Goal: Task Accomplishment & Management: Manage account settings

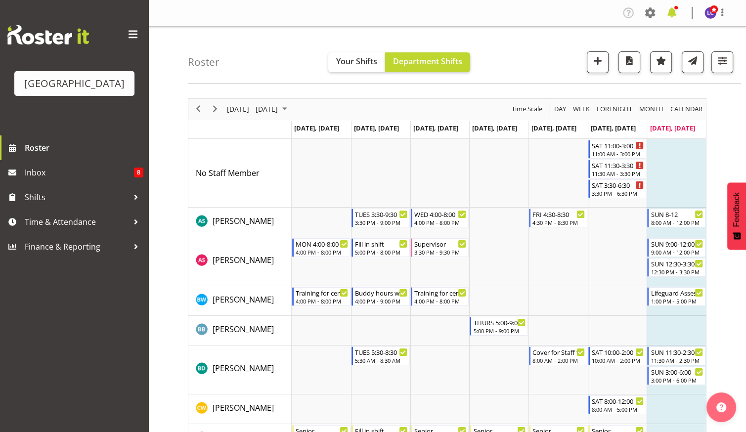
click at [674, 10] on span at bounding box center [672, 13] width 16 height 16
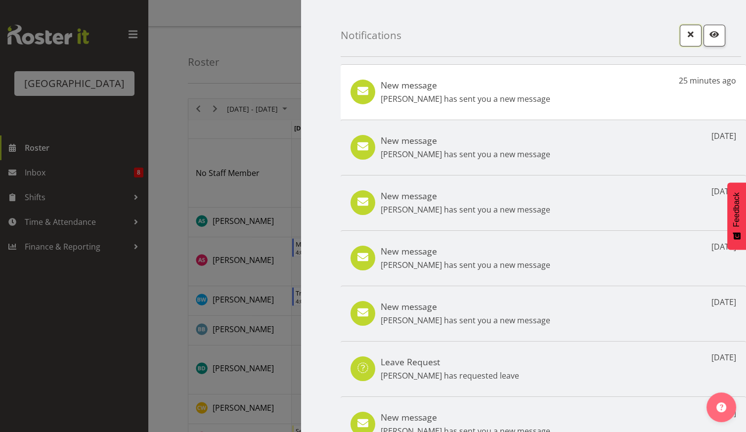
click at [684, 39] on span "button" at bounding box center [690, 34] width 13 height 13
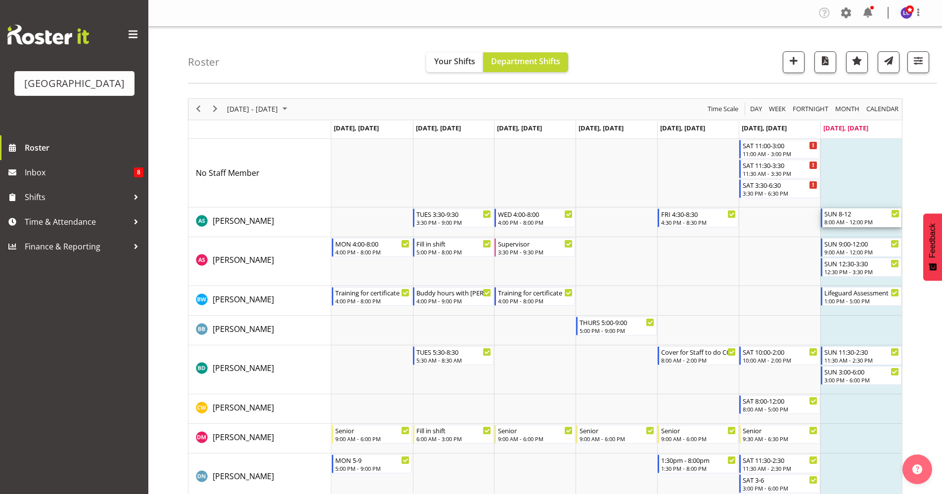
click at [746, 217] on div "SUN 8-12" at bounding box center [861, 214] width 75 height 10
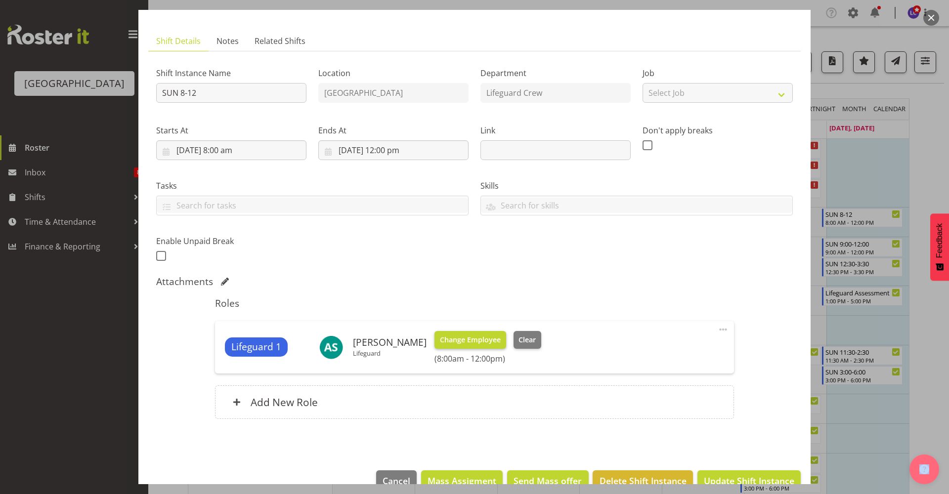
scroll to position [71, 0]
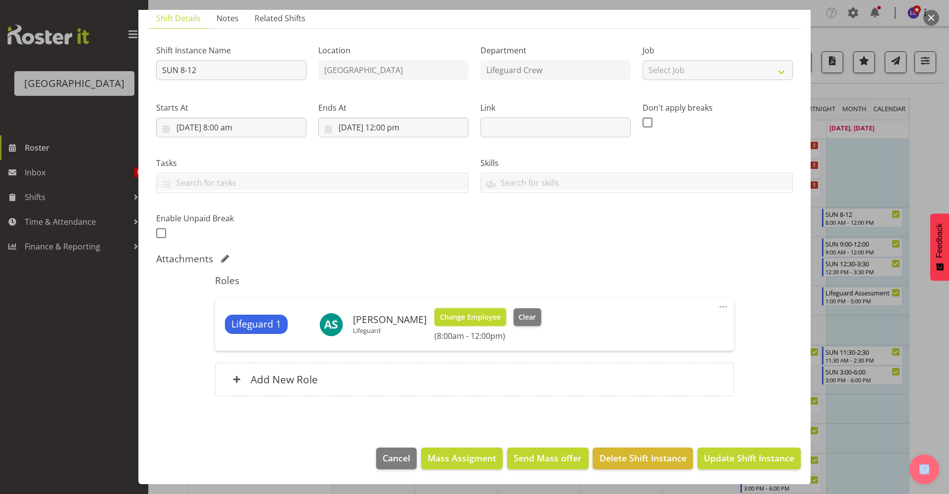
click at [447, 314] on span "Change Employee" at bounding box center [470, 317] width 61 height 11
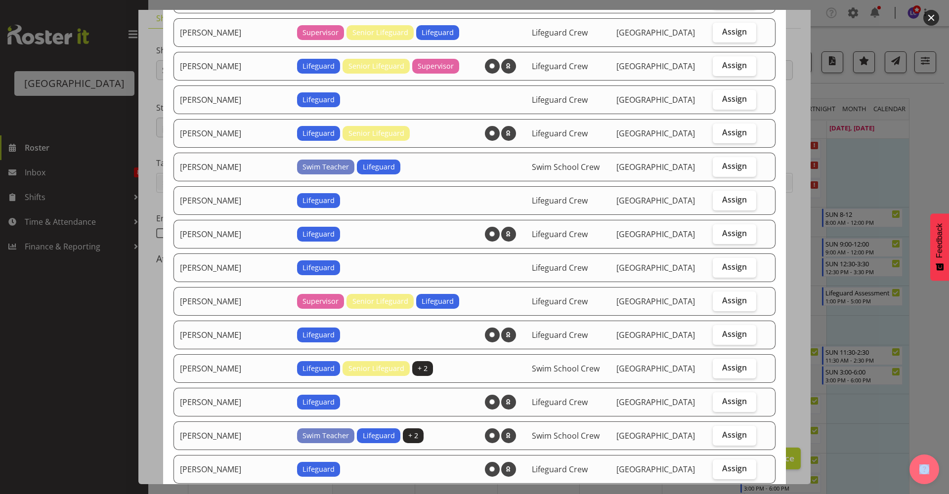
scroll to position [643, 0]
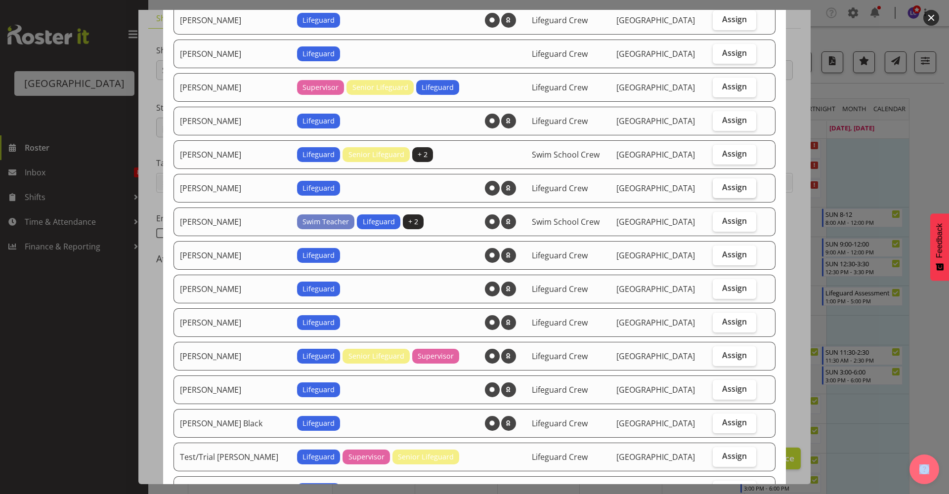
click at [724, 193] on label "Assign" at bounding box center [735, 189] width 44 height 20
click at [719, 191] on input "Assign" at bounding box center [716, 187] width 6 height 6
checkbox input "true"
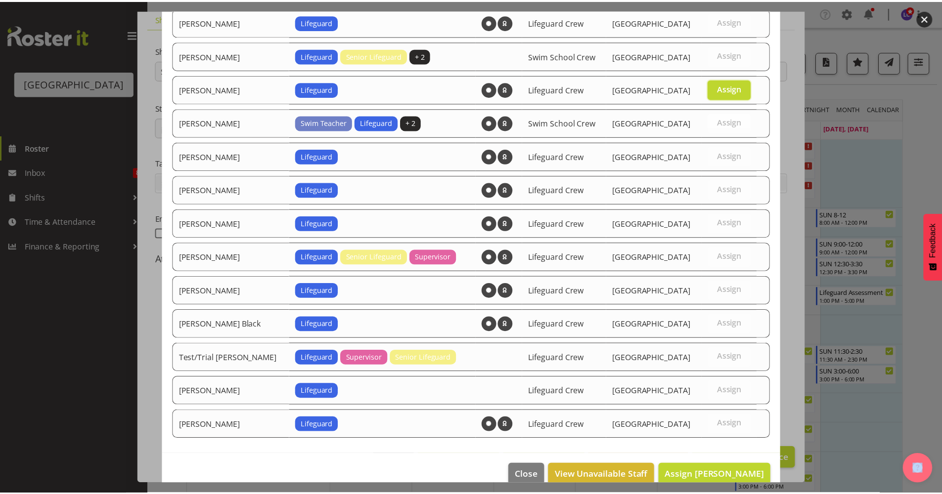
scroll to position [759, 0]
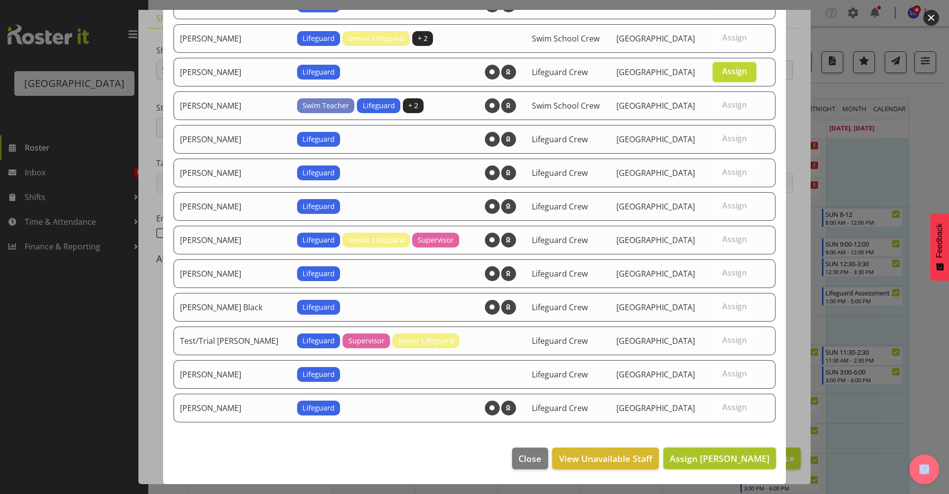
click at [746, 432] on span "Assign [PERSON_NAME]" at bounding box center [720, 459] width 100 height 12
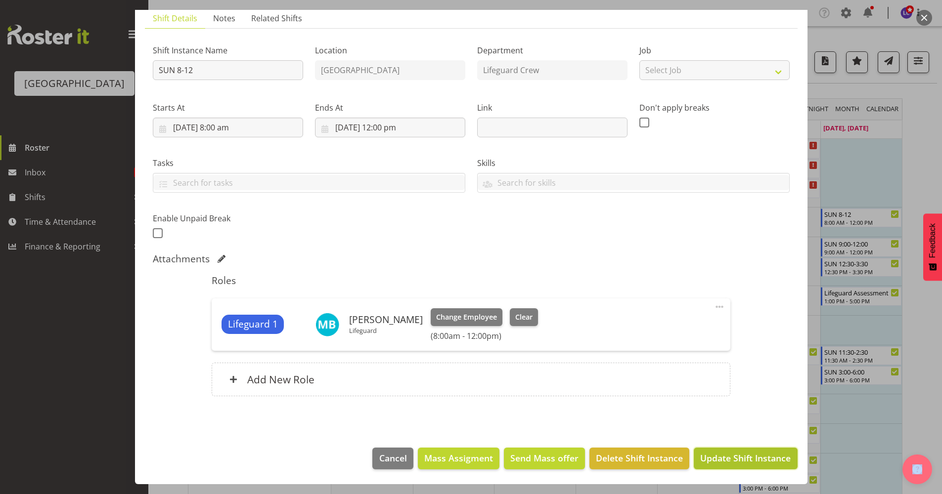
click at [746, 432] on span "Update Shift Instance" at bounding box center [745, 458] width 90 height 13
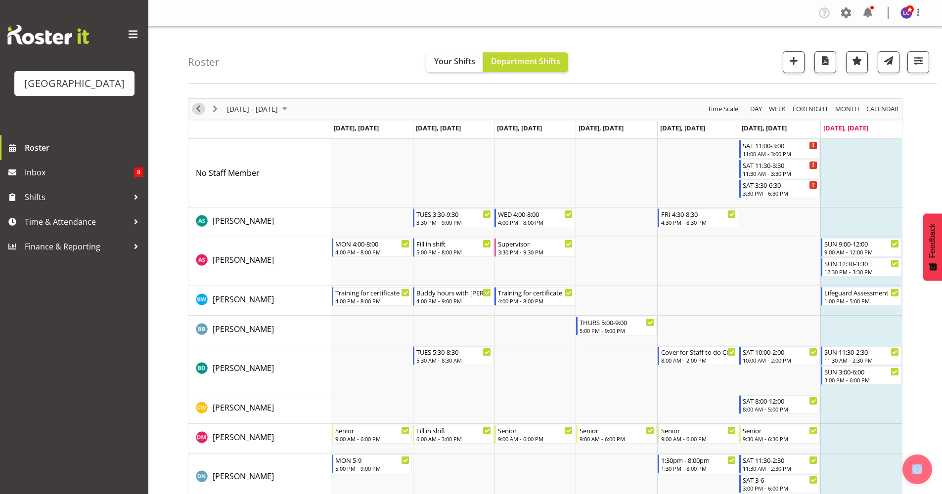
click at [203, 110] on span "Previous" at bounding box center [198, 109] width 12 height 12
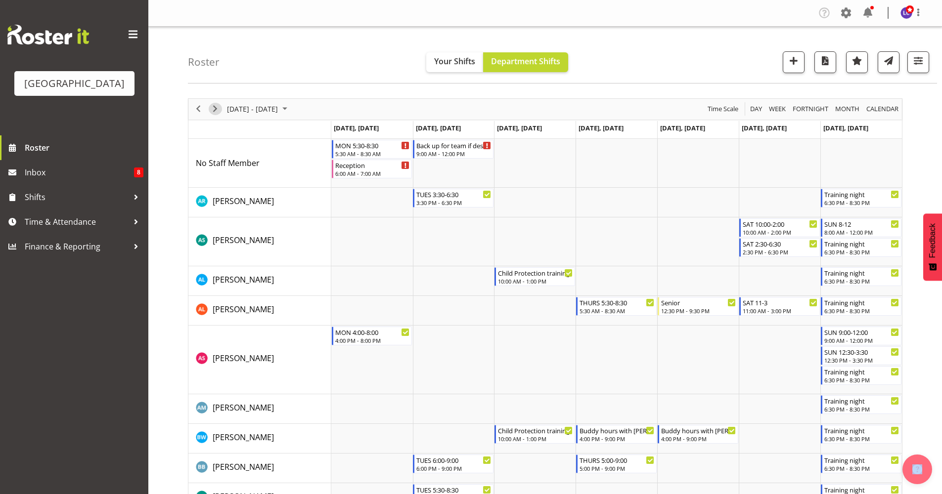
click at [215, 111] on span "Next" at bounding box center [215, 109] width 12 height 12
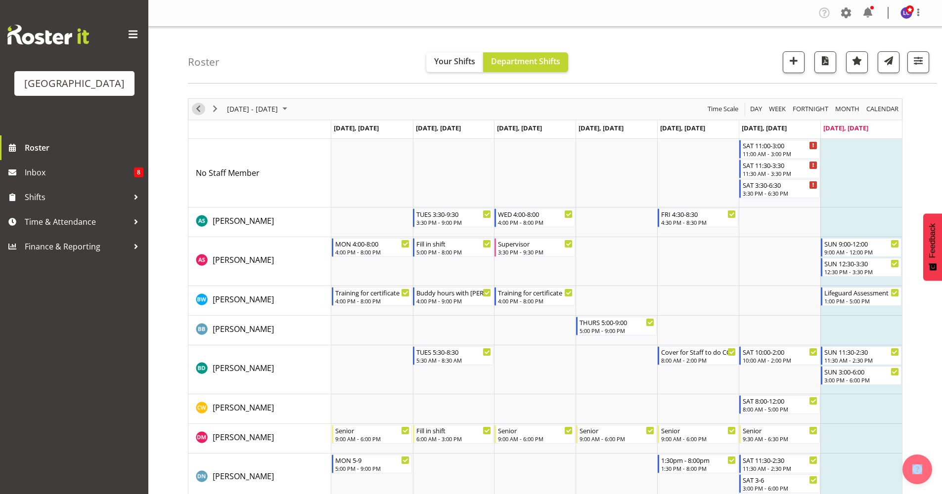
click at [200, 110] on span "Previous" at bounding box center [198, 109] width 12 height 12
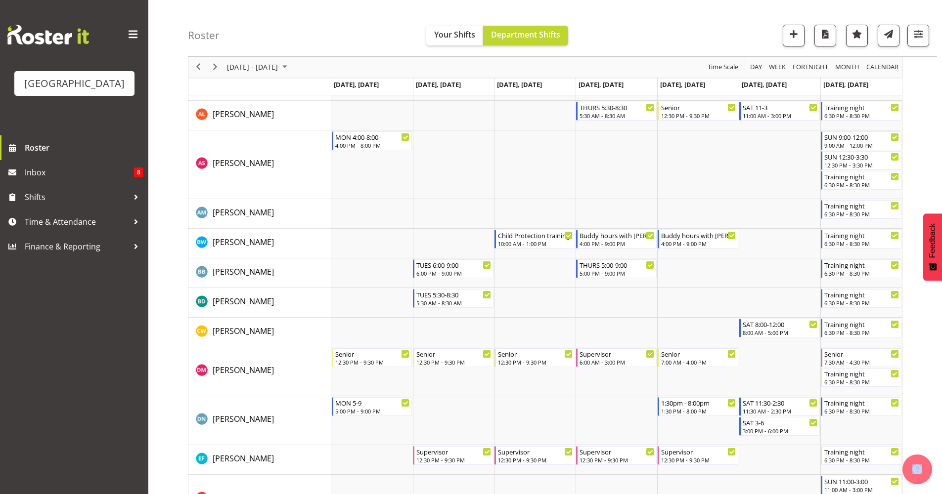
scroll to position [200, 0]
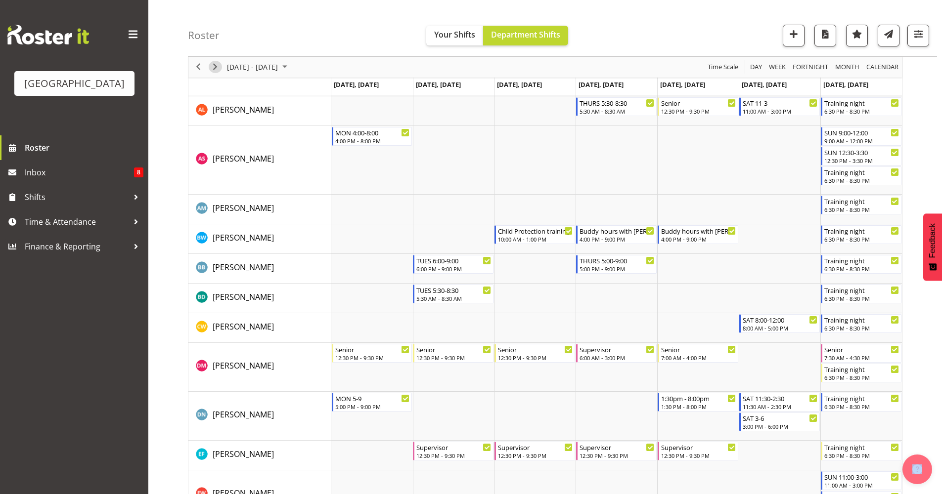
click at [217, 70] on span "Next" at bounding box center [215, 67] width 12 height 12
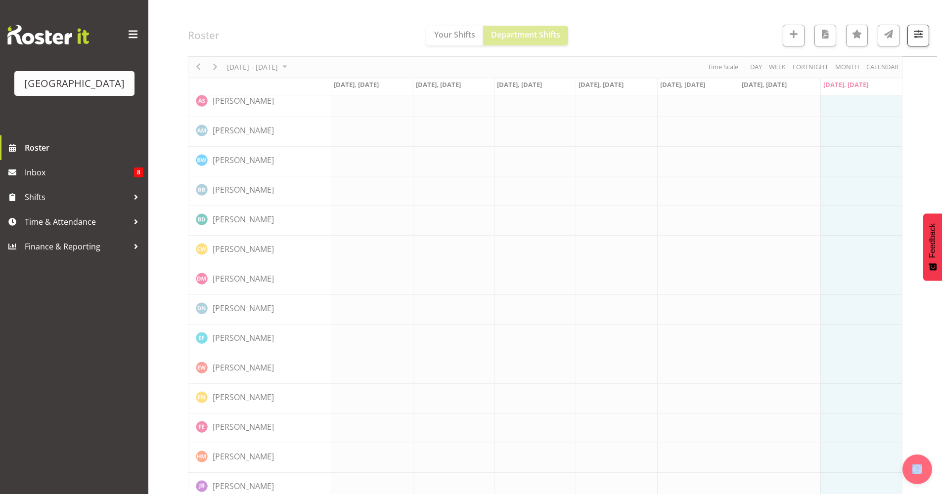
scroll to position [0, 0]
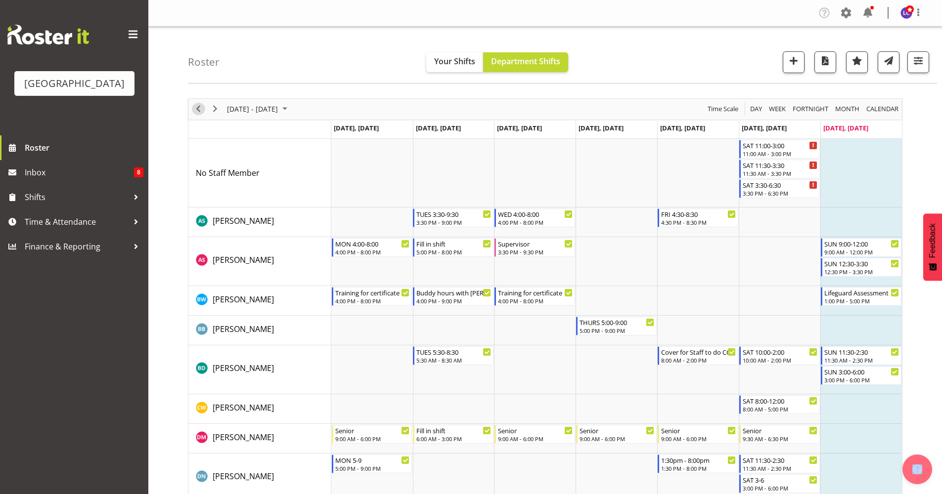
click at [196, 108] on span "Previous" at bounding box center [198, 109] width 12 height 12
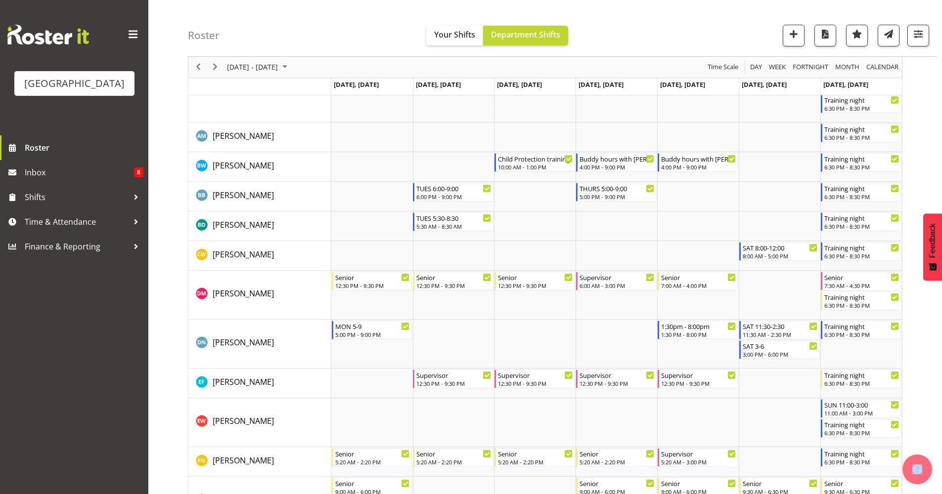
scroll to position [287, 0]
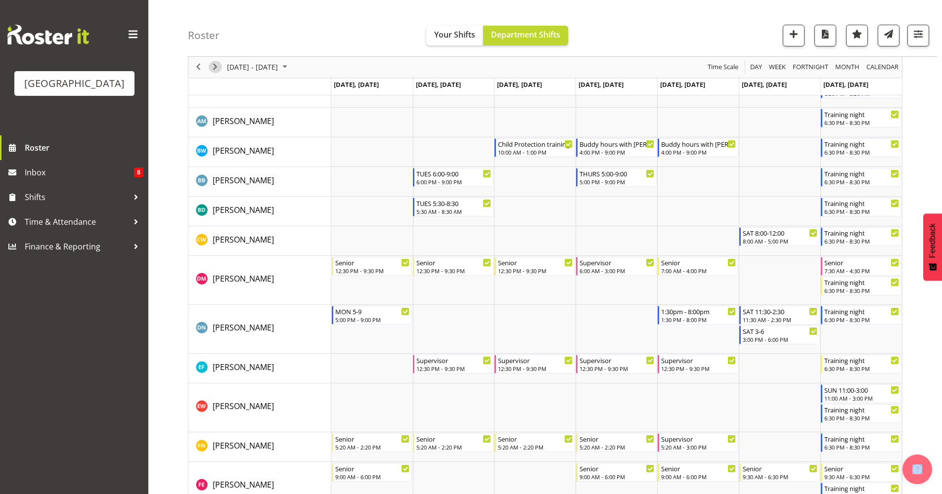
click at [219, 73] on span "Next" at bounding box center [215, 67] width 12 height 12
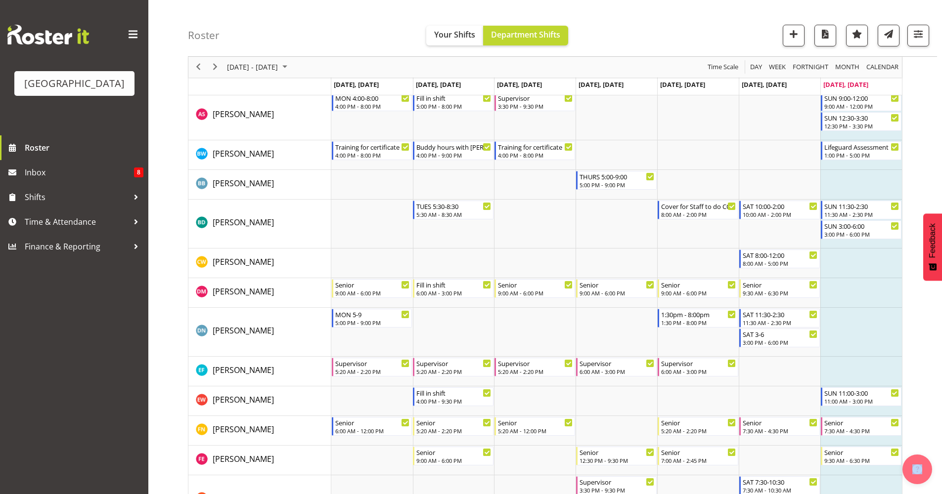
scroll to position [148, 0]
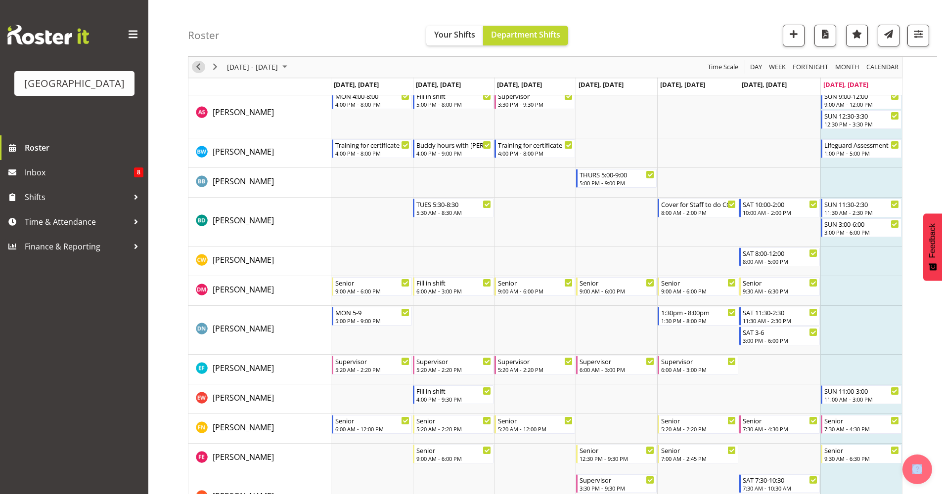
click at [202, 73] on span "Previous" at bounding box center [198, 67] width 12 height 12
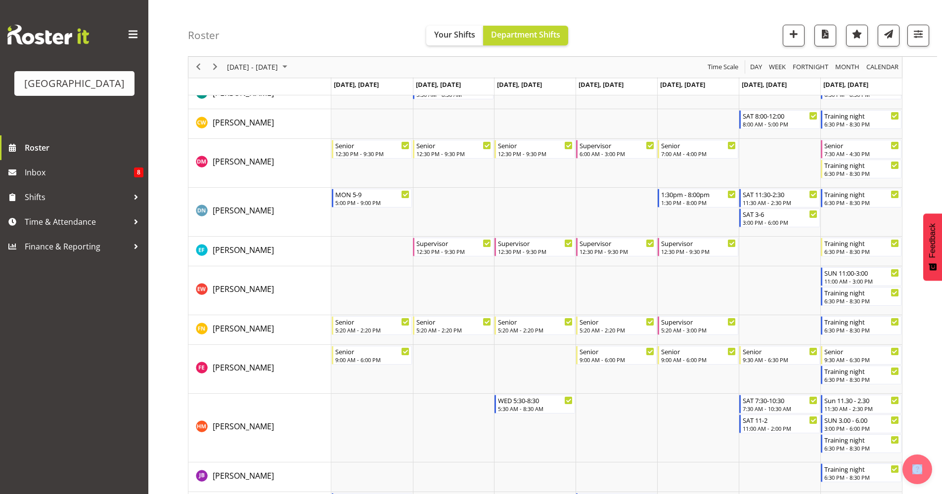
scroll to position [408, 0]
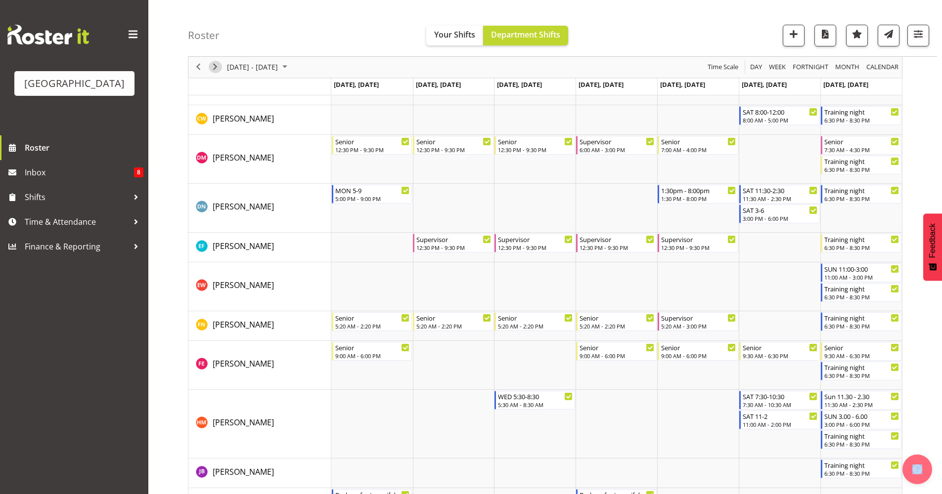
click at [215, 69] on span "Next" at bounding box center [215, 67] width 12 height 12
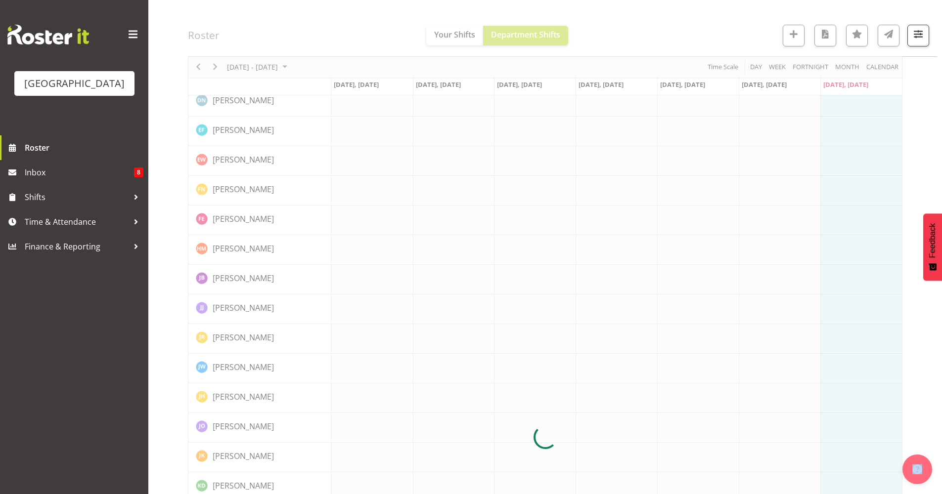
scroll to position [0, 0]
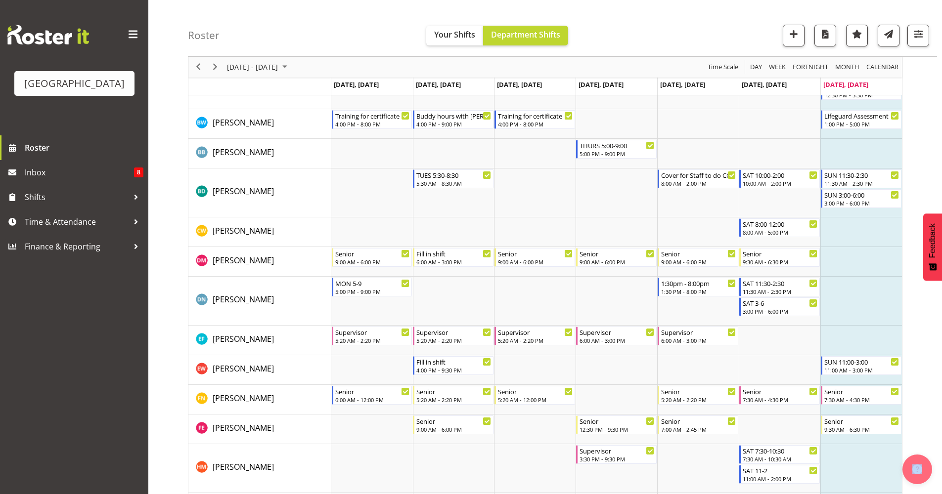
scroll to position [179, 0]
drag, startPoint x: 199, startPoint y: 69, endPoint x: 452, endPoint y: 193, distance: 282.4
click at [199, 69] on span "Previous" at bounding box center [198, 67] width 12 height 12
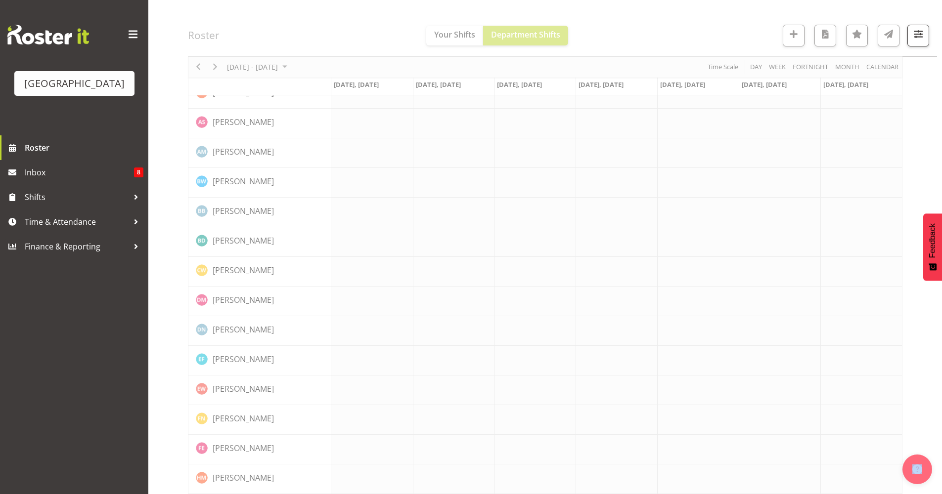
scroll to position [0, 0]
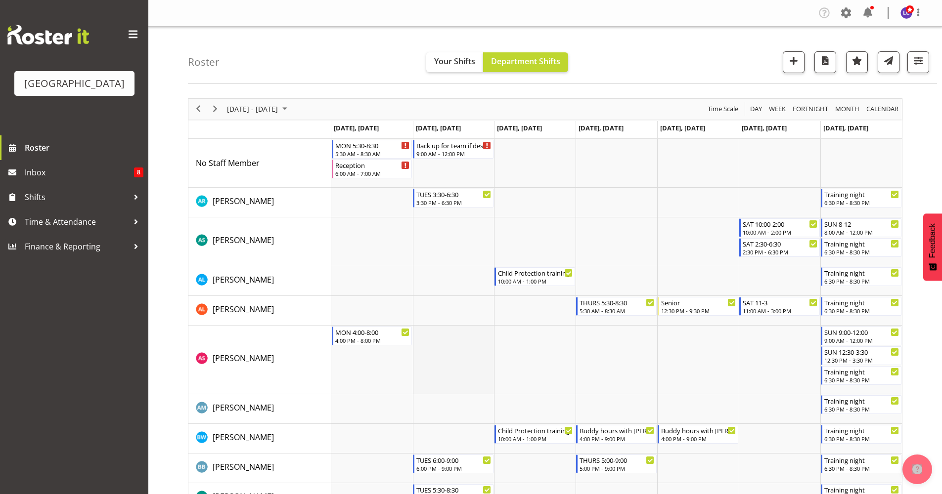
scroll to position [215, 0]
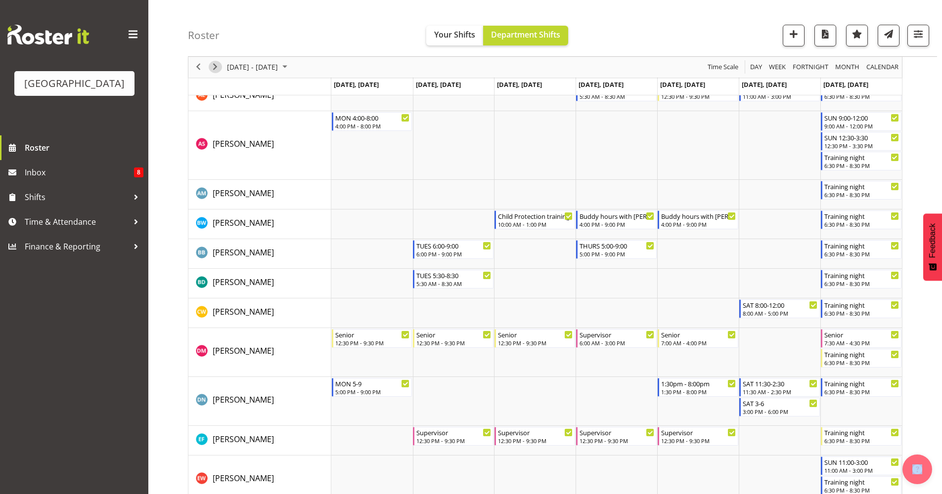
click at [216, 67] on span "Next" at bounding box center [215, 67] width 12 height 12
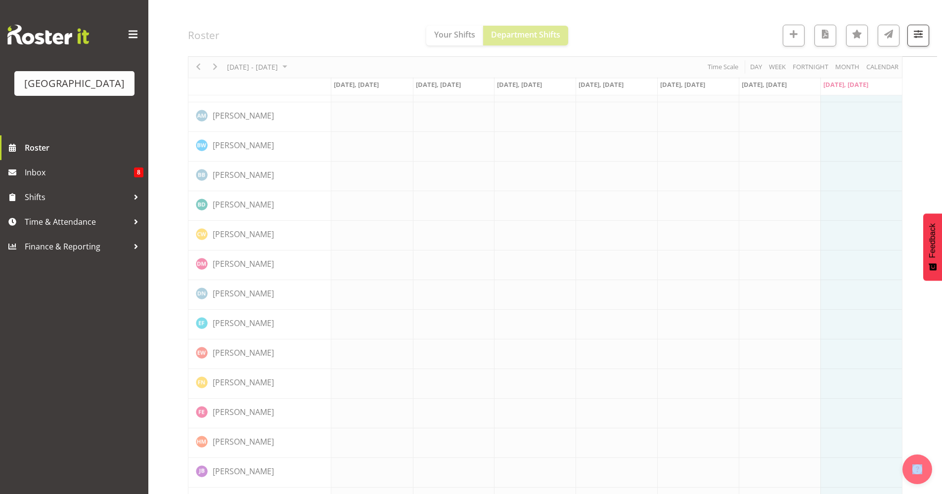
scroll to position [0, 0]
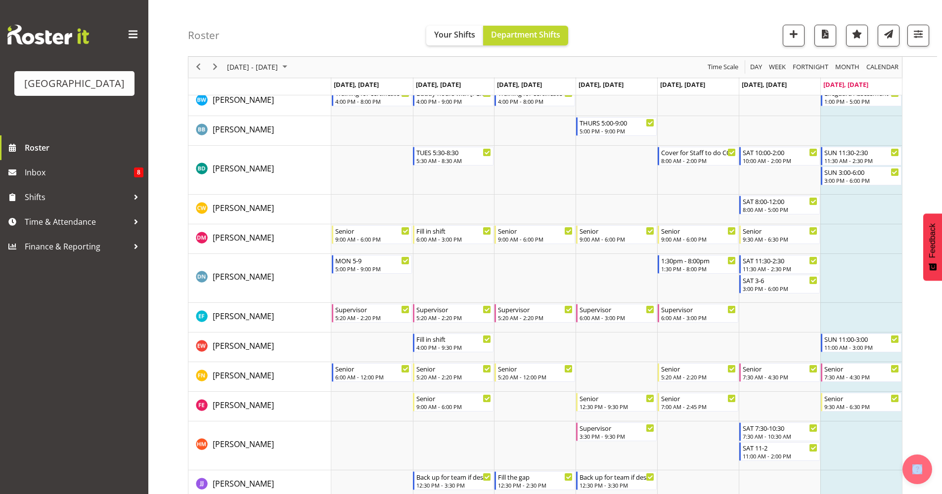
scroll to position [205, 0]
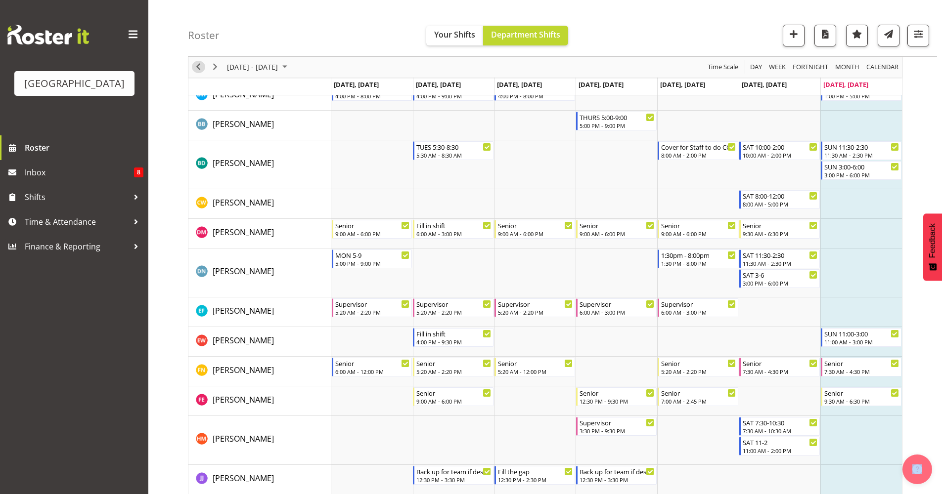
drag, startPoint x: 199, startPoint y: 67, endPoint x: 268, endPoint y: 115, distance: 83.8
click at [199, 67] on span "Previous" at bounding box center [198, 67] width 12 height 12
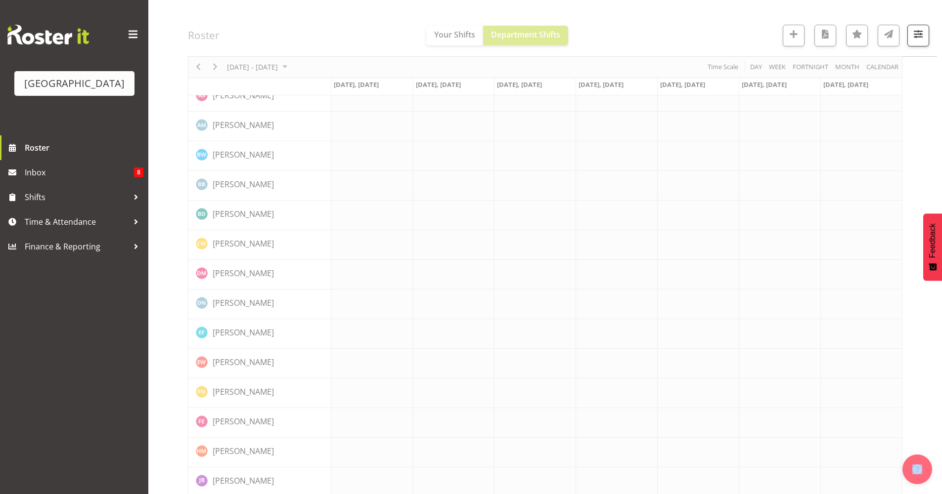
scroll to position [0, 0]
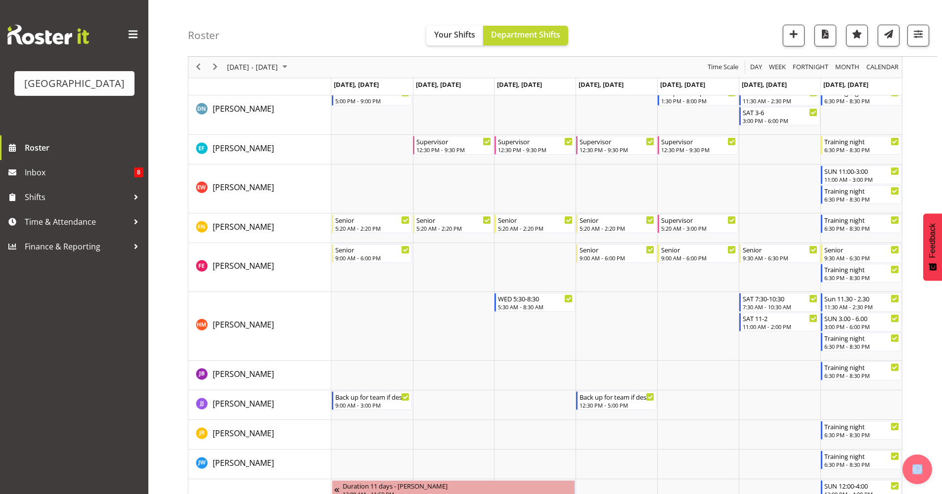
scroll to position [510, 0]
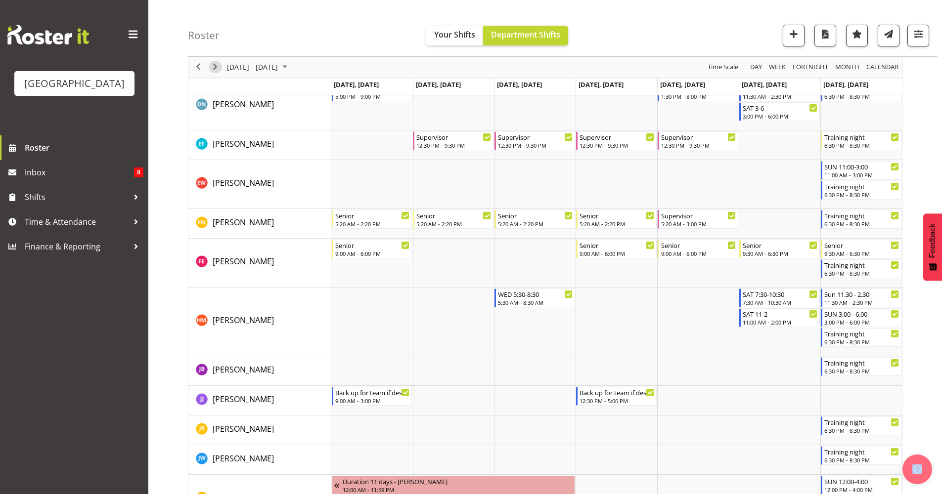
click at [215, 68] on span "Next" at bounding box center [215, 67] width 12 height 12
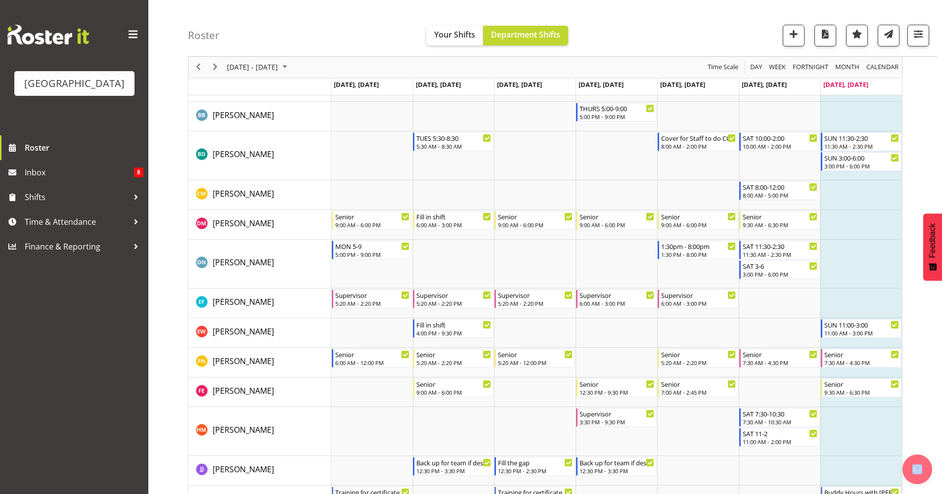
scroll to position [245, 0]
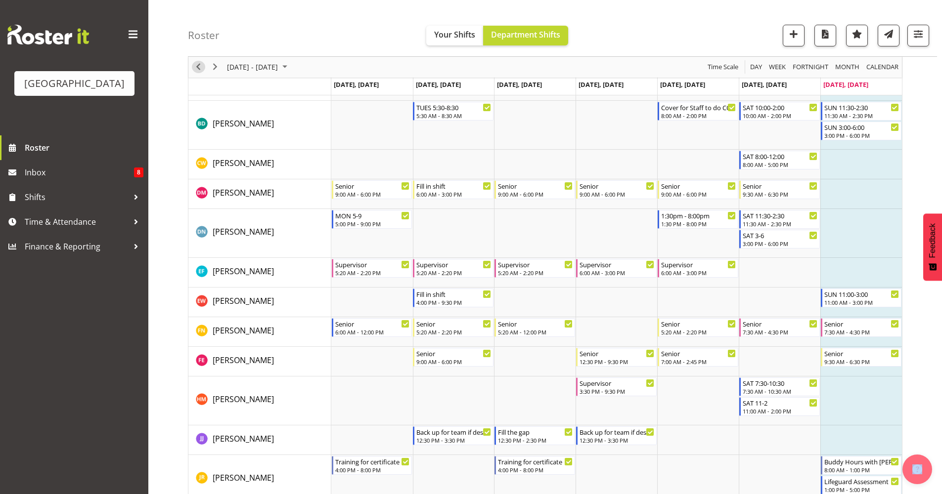
click at [202, 73] on div "previous period" at bounding box center [198, 67] width 17 height 21
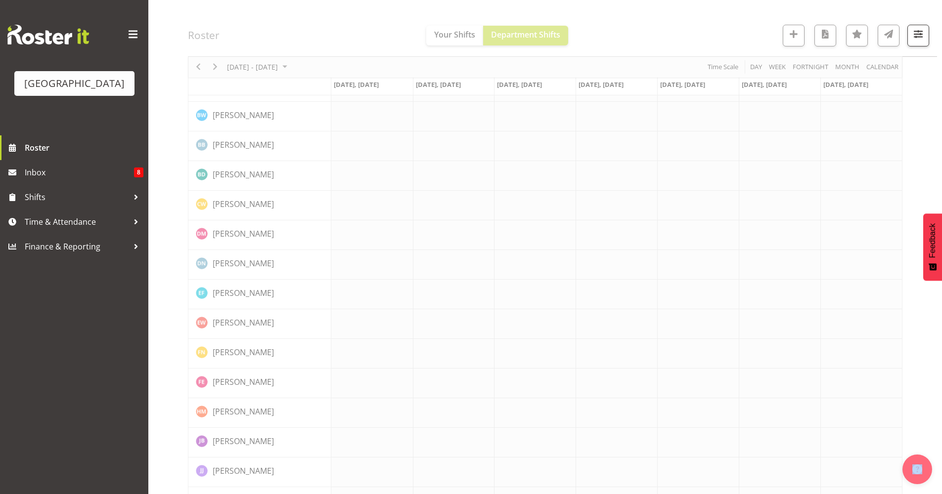
scroll to position [0, 0]
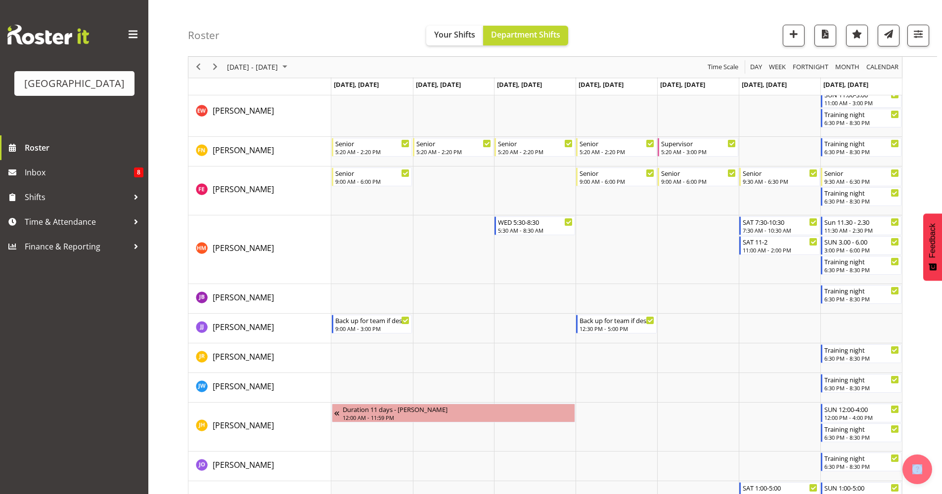
scroll to position [584, 0]
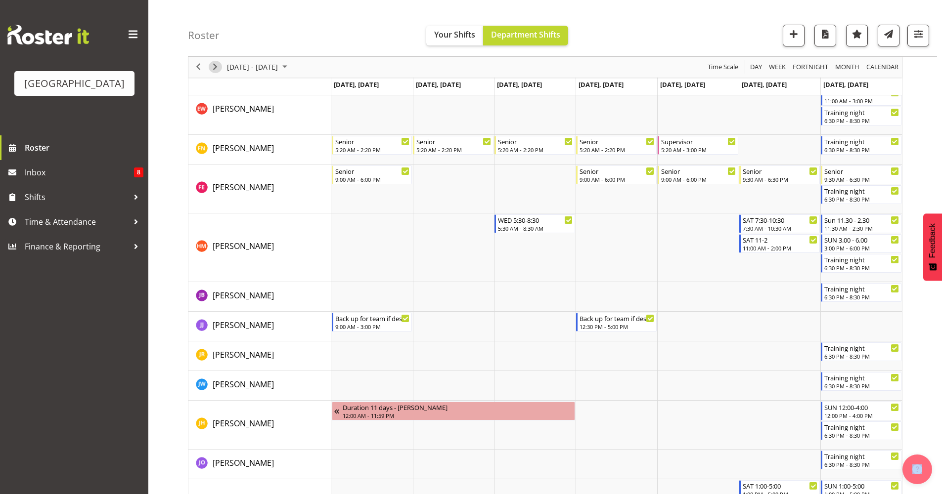
click at [214, 69] on span "Next" at bounding box center [215, 67] width 12 height 12
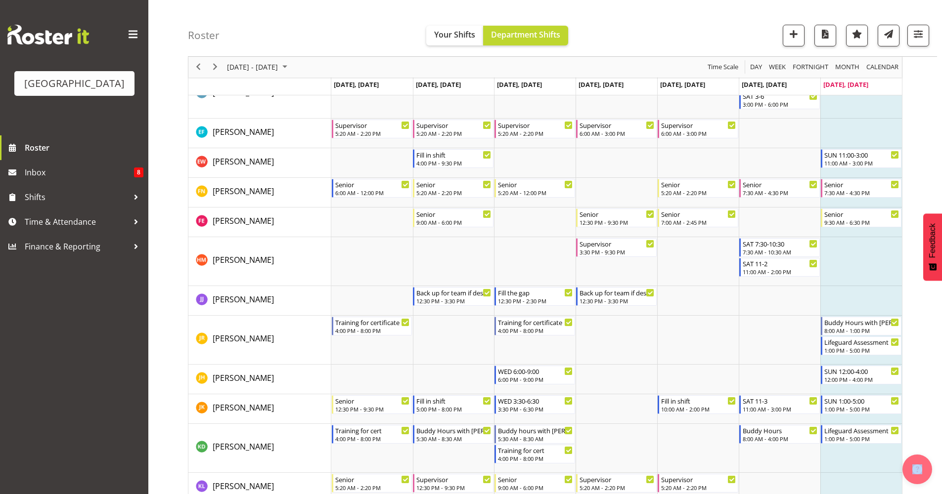
scroll to position [394, 0]
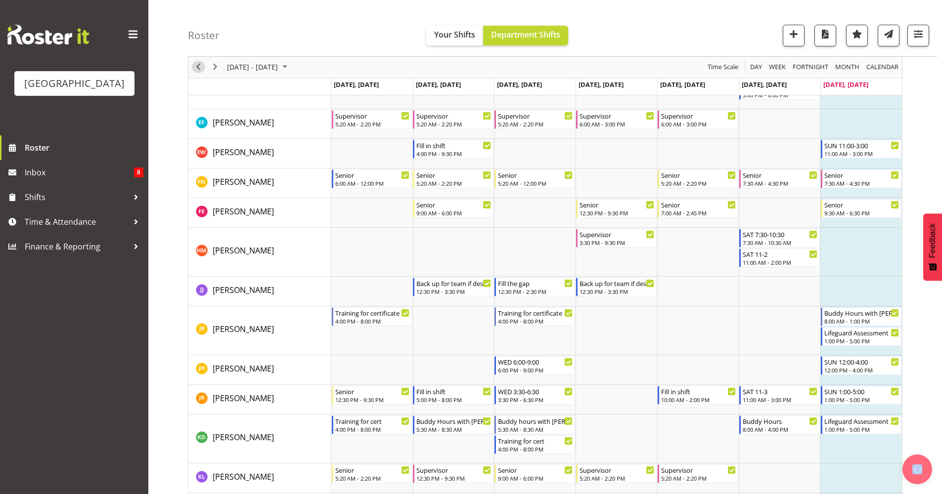
click at [205, 71] on div "previous period" at bounding box center [198, 67] width 17 height 21
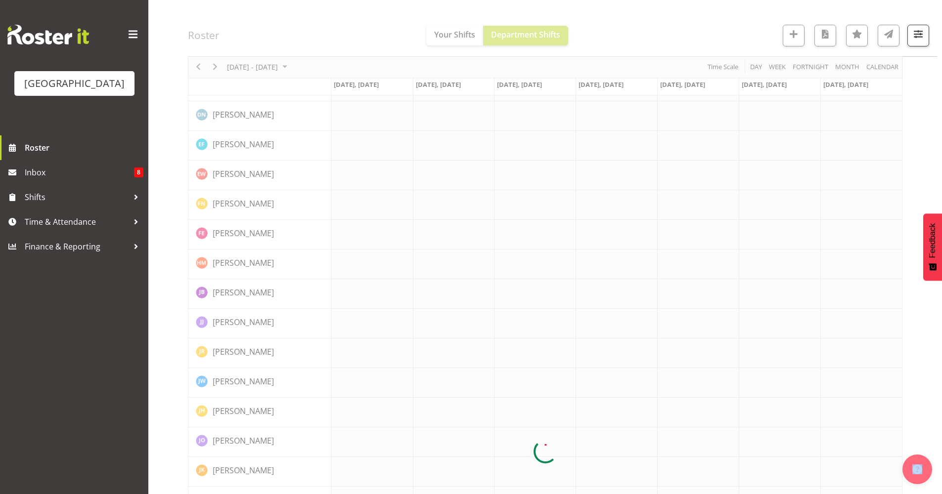
scroll to position [0, 0]
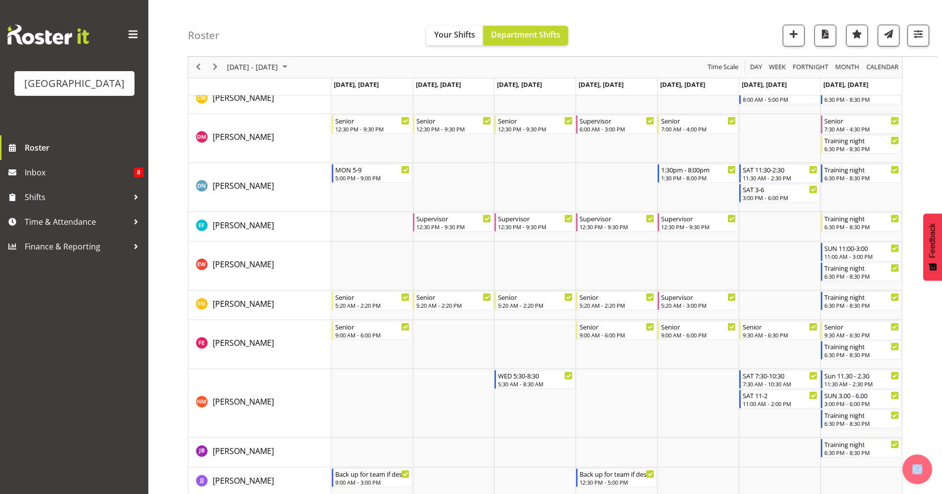
scroll to position [643, 0]
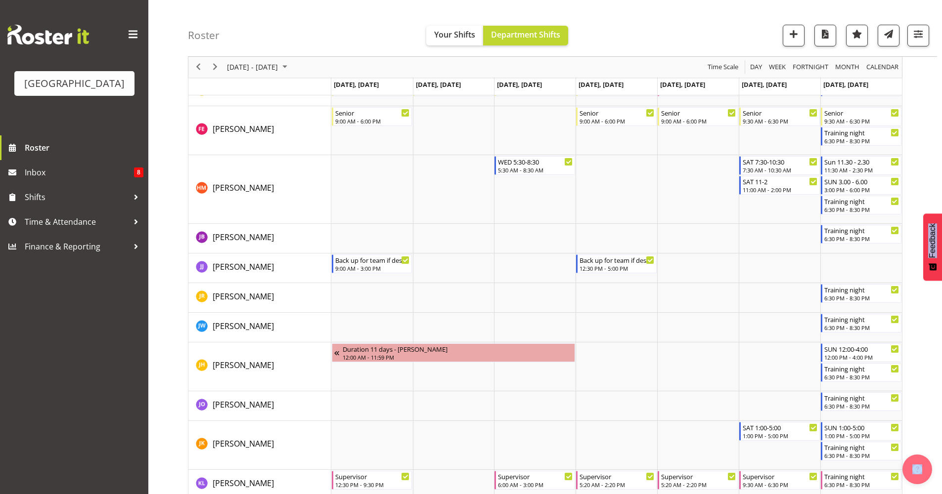
click at [746, 195] on div "[DATE] - [DATE] [DATE] Day Week Fortnight Month calendar Month Agenda Time Scal…" at bounding box center [565, 415] width 754 height 1935
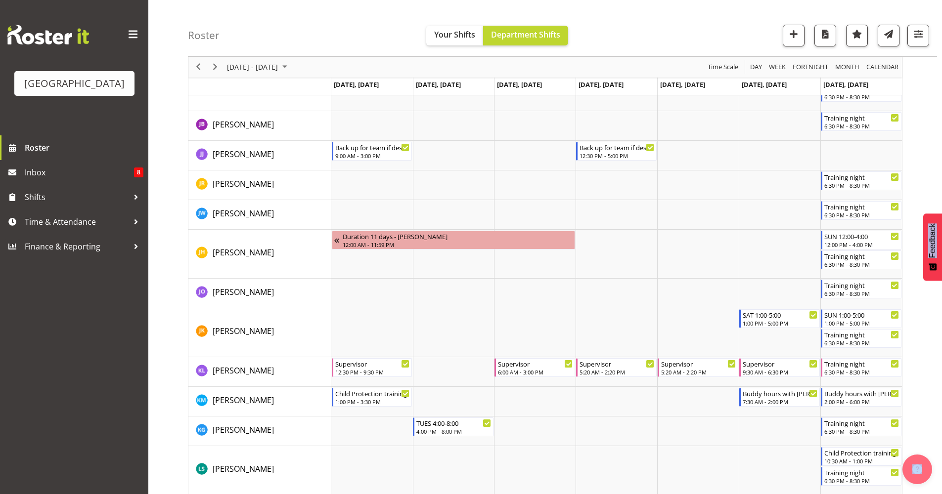
scroll to position [785, 0]
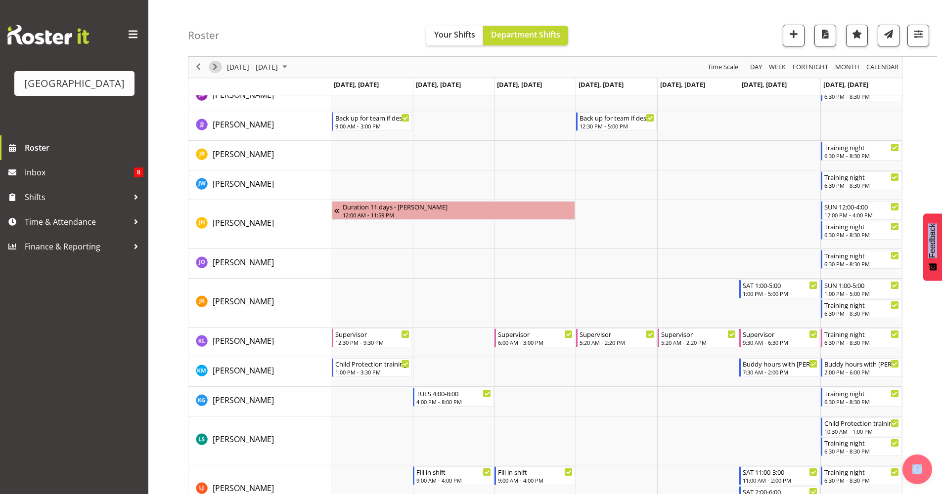
click at [215, 68] on span "Next" at bounding box center [215, 67] width 12 height 12
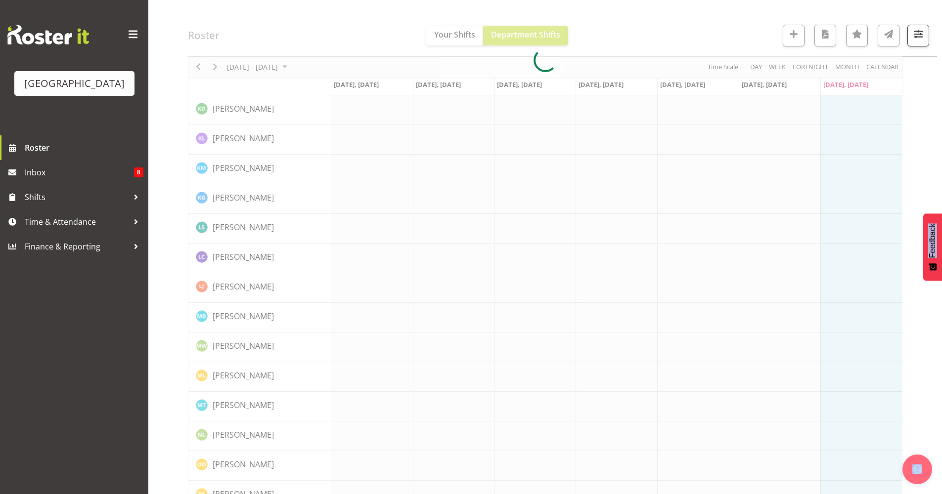
scroll to position [0, 0]
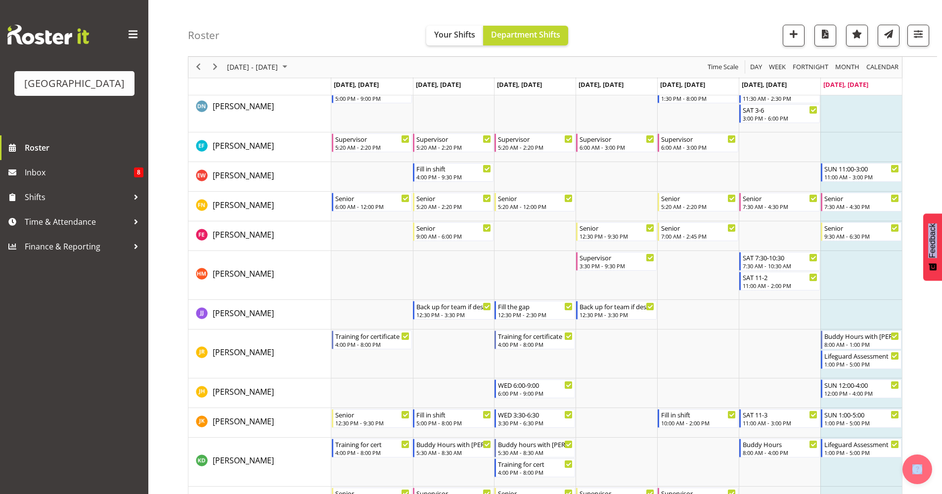
scroll to position [384, 0]
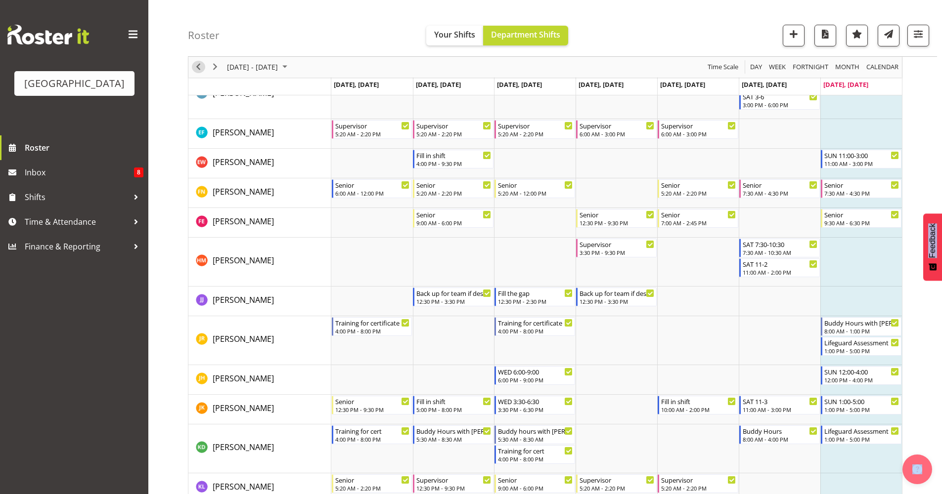
click at [198, 65] on span "Previous" at bounding box center [198, 67] width 12 height 12
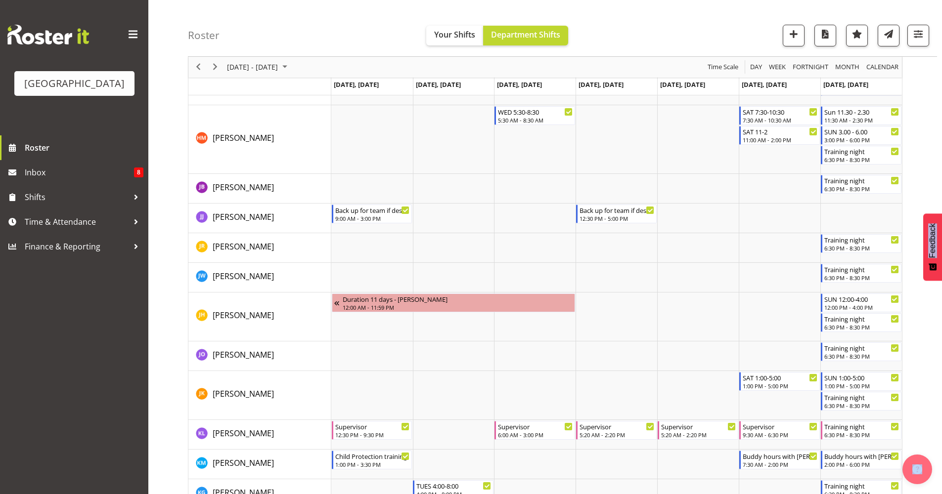
scroll to position [701, 0]
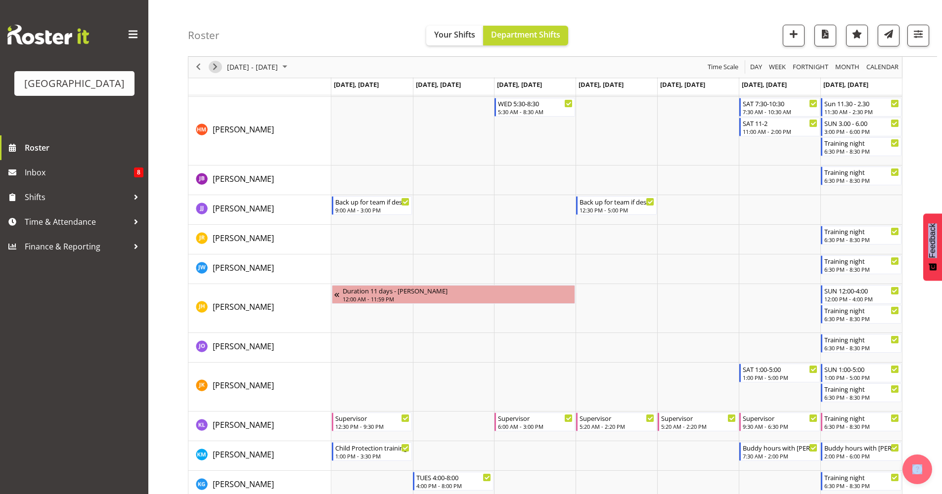
click at [218, 66] on span "Next" at bounding box center [215, 67] width 12 height 12
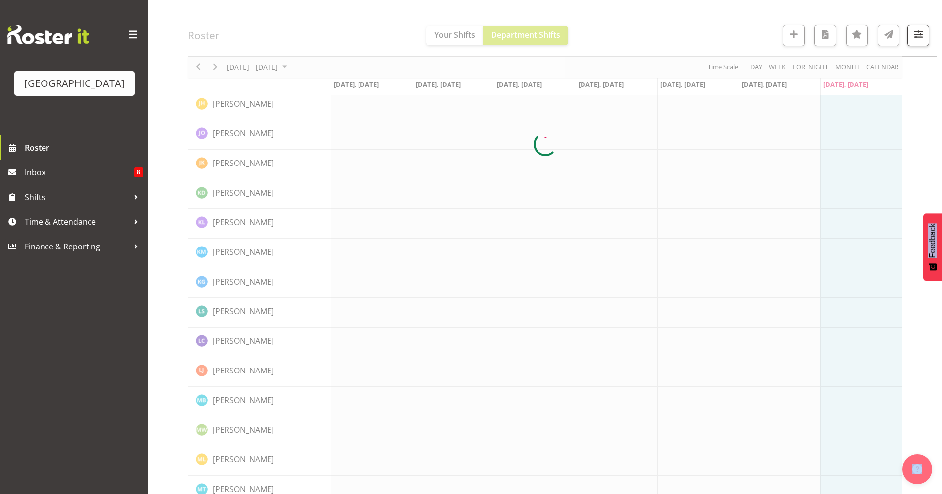
scroll to position [0, 0]
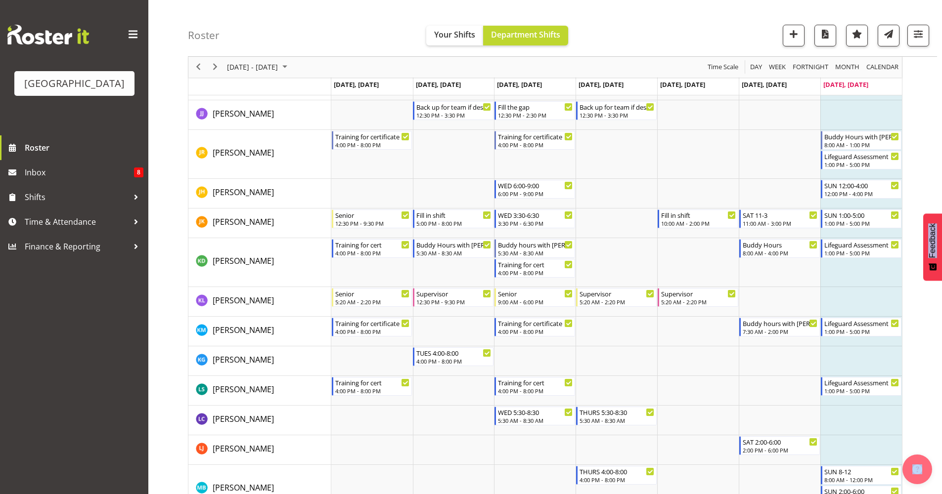
scroll to position [572, 0]
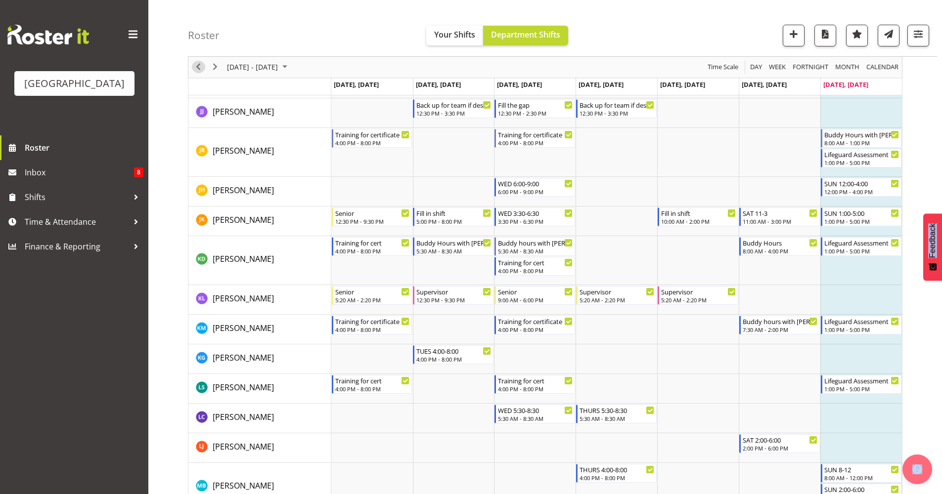
click at [196, 66] on span "Previous" at bounding box center [198, 67] width 12 height 12
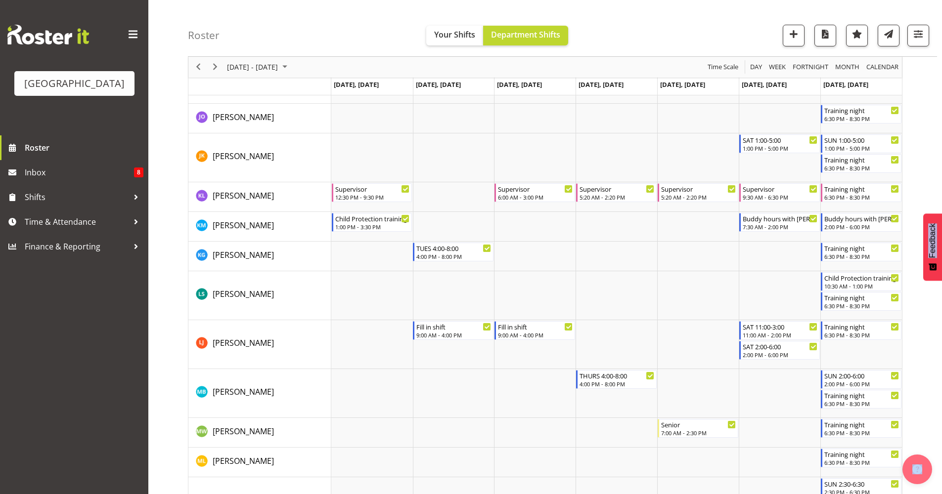
scroll to position [935, 0]
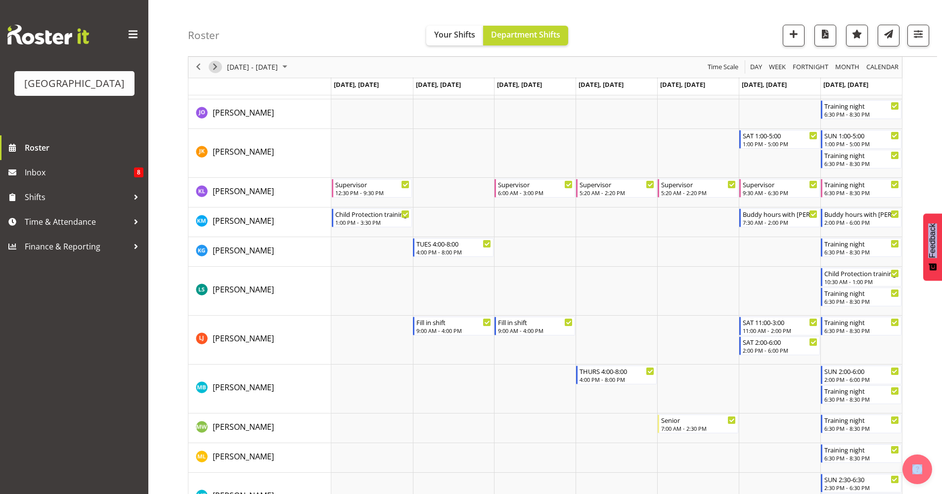
click at [214, 71] on span "Next" at bounding box center [215, 67] width 12 height 12
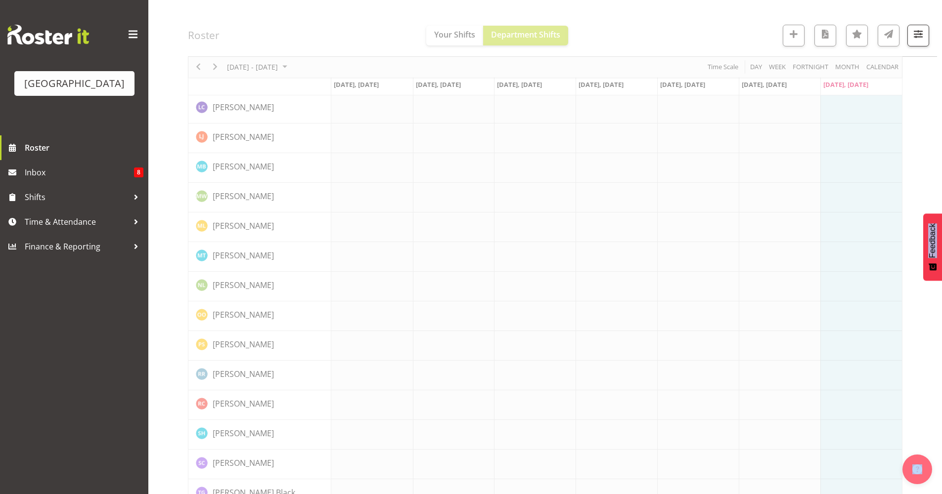
scroll to position [0, 0]
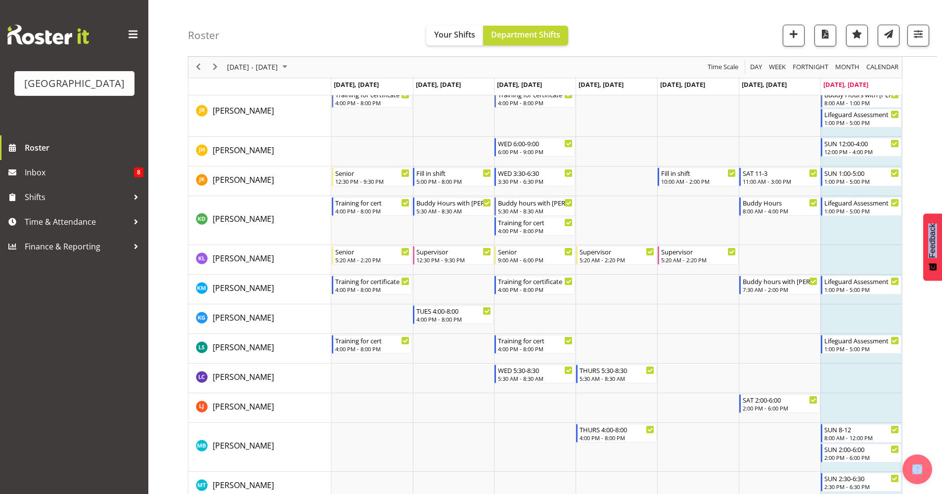
scroll to position [614, 0]
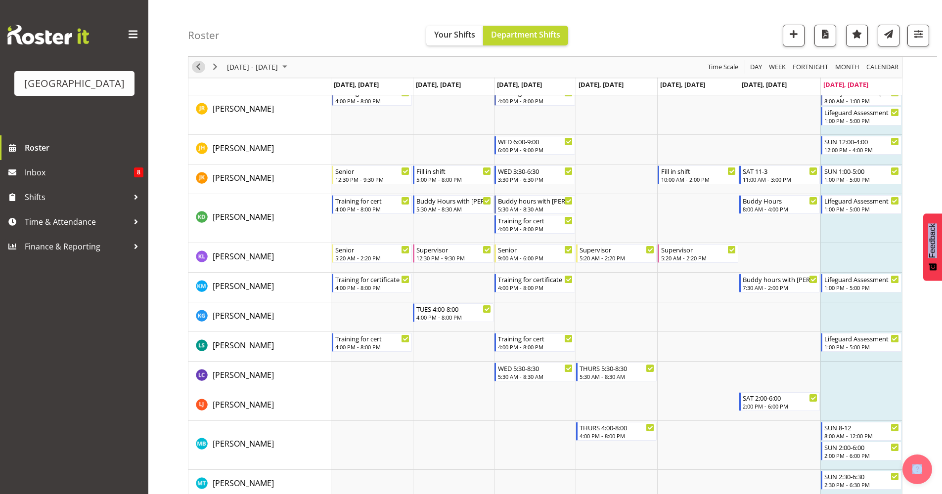
click at [200, 70] on span "Previous" at bounding box center [198, 67] width 12 height 12
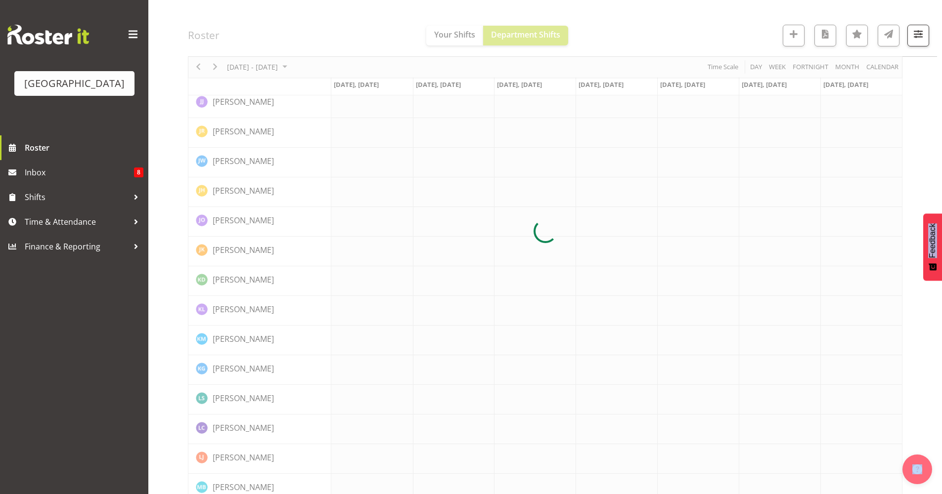
scroll to position [0, 0]
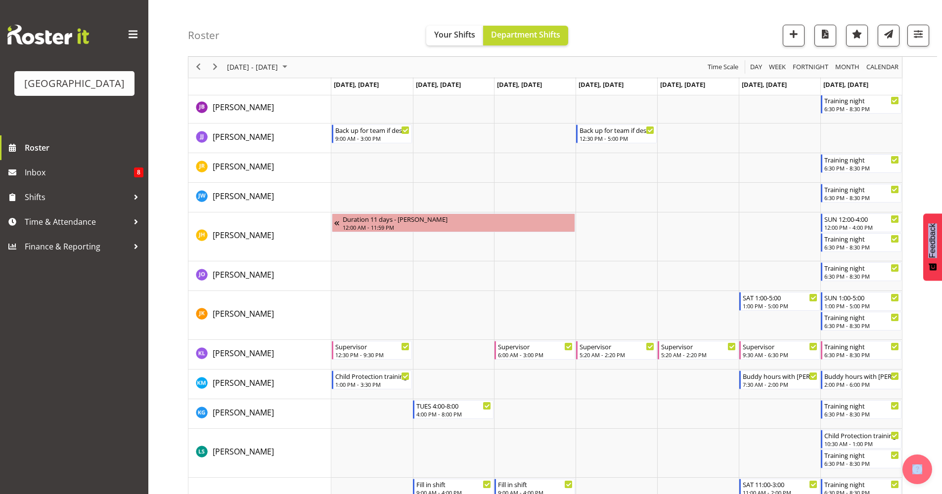
scroll to position [987, 0]
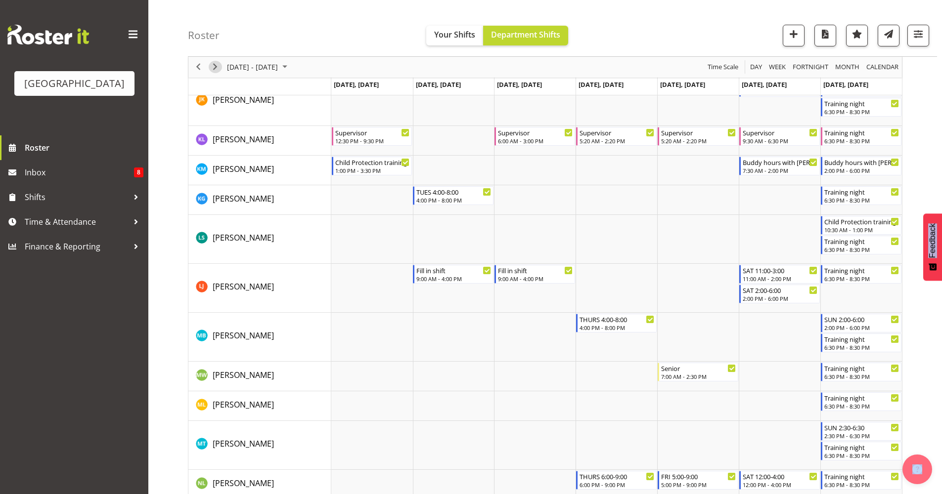
drag, startPoint x: 213, startPoint y: 69, endPoint x: 325, endPoint y: 180, distance: 158.1
click at [213, 69] on span "Next" at bounding box center [215, 67] width 12 height 12
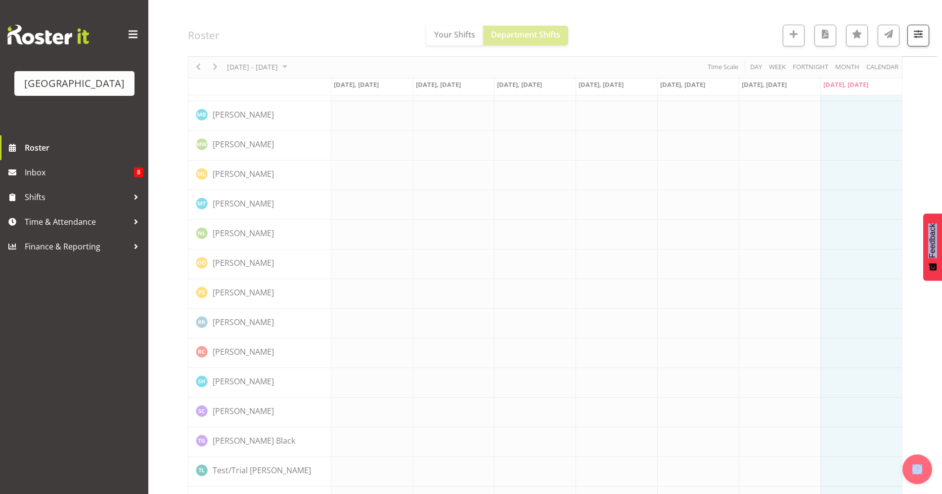
scroll to position [0, 0]
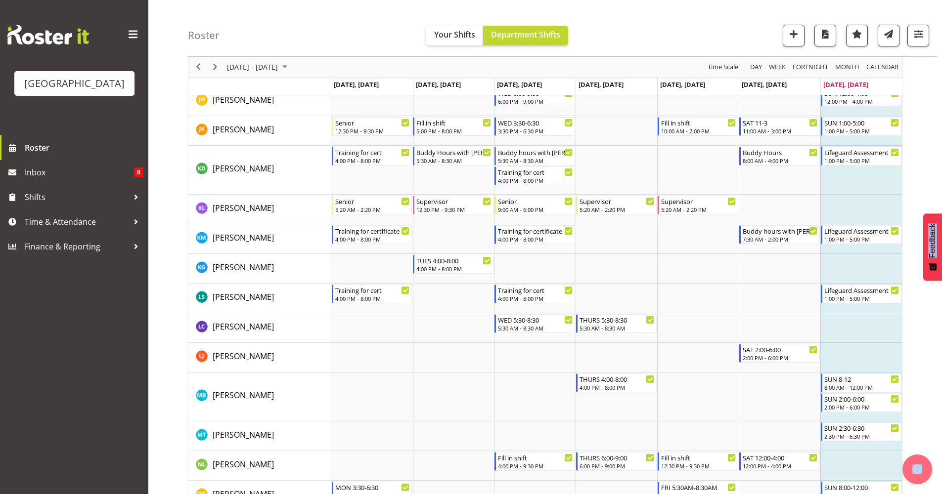
scroll to position [678, 0]
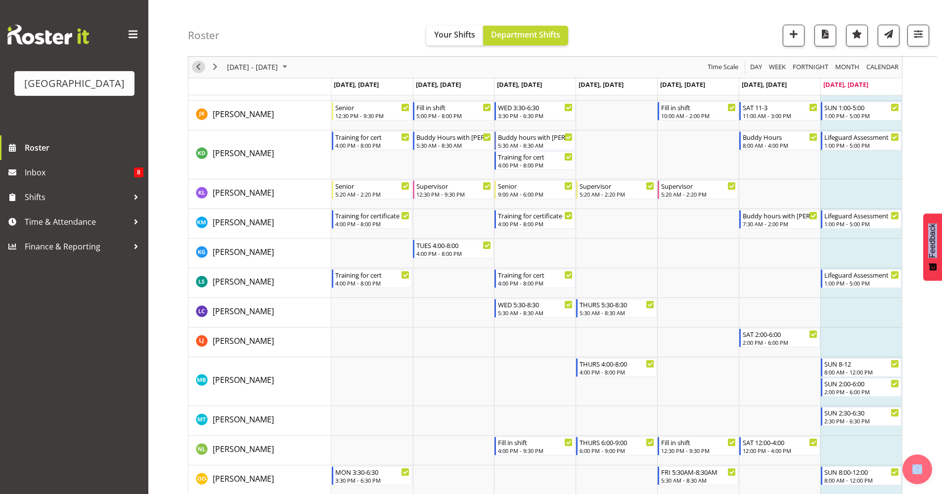
drag, startPoint x: 201, startPoint y: 67, endPoint x: 285, endPoint y: 106, distance: 93.4
click at [201, 67] on span "Previous" at bounding box center [198, 67] width 12 height 12
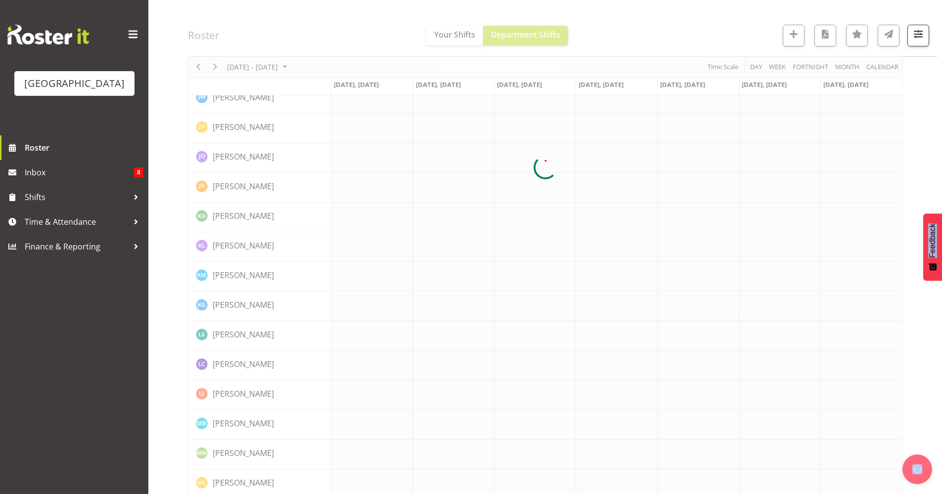
scroll to position [0, 0]
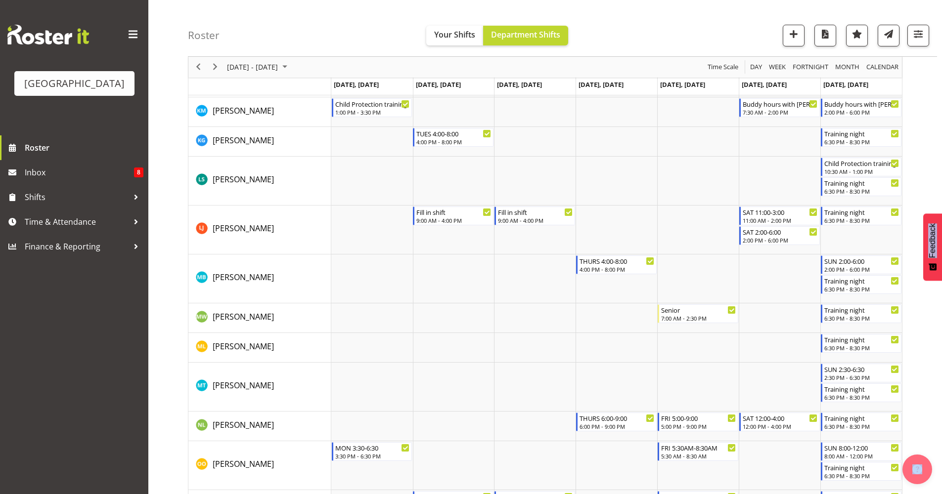
scroll to position [1047, 0]
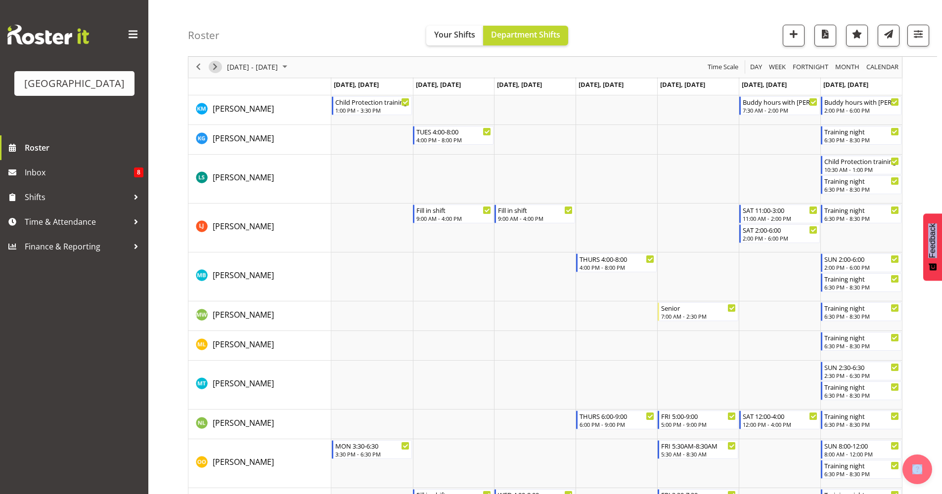
click at [221, 67] on span "Next" at bounding box center [215, 67] width 12 height 12
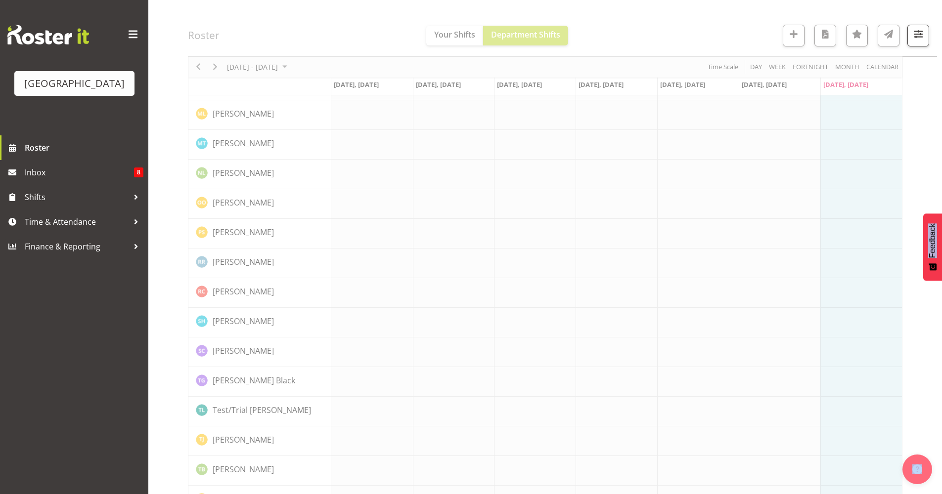
scroll to position [0, 0]
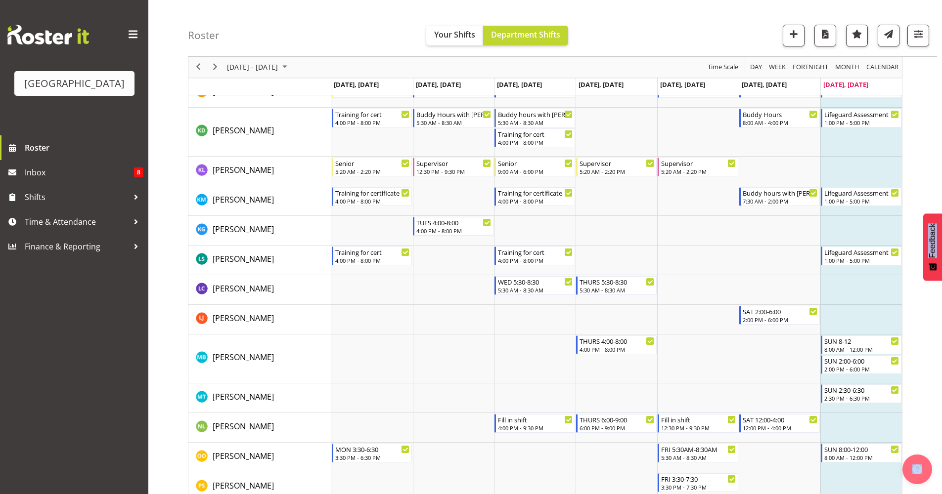
scroll to position [709, 0]
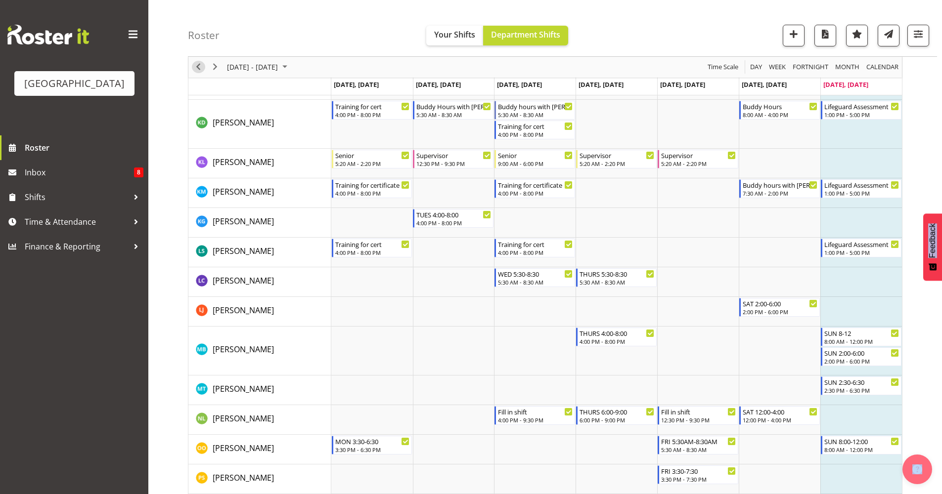
click at [197, 68] on span "Previous" at bounding box center [198, 67] width 12 height 12
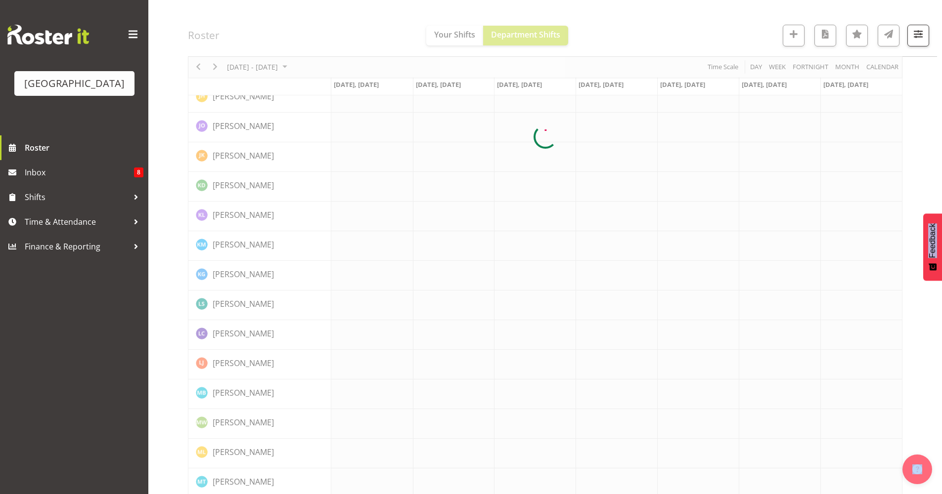
scroll to position [0, 0]
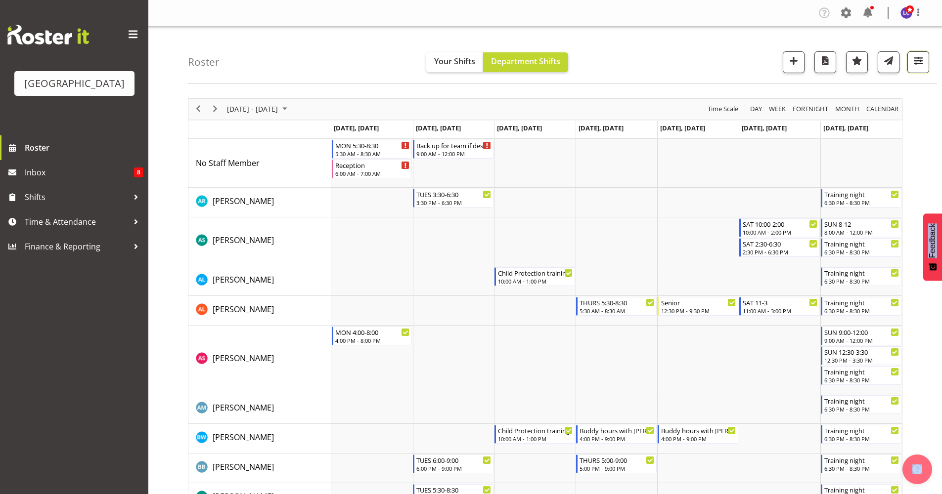
click at [746, 65] on span "button" at bounding box center [918, 60] width 13 height 13
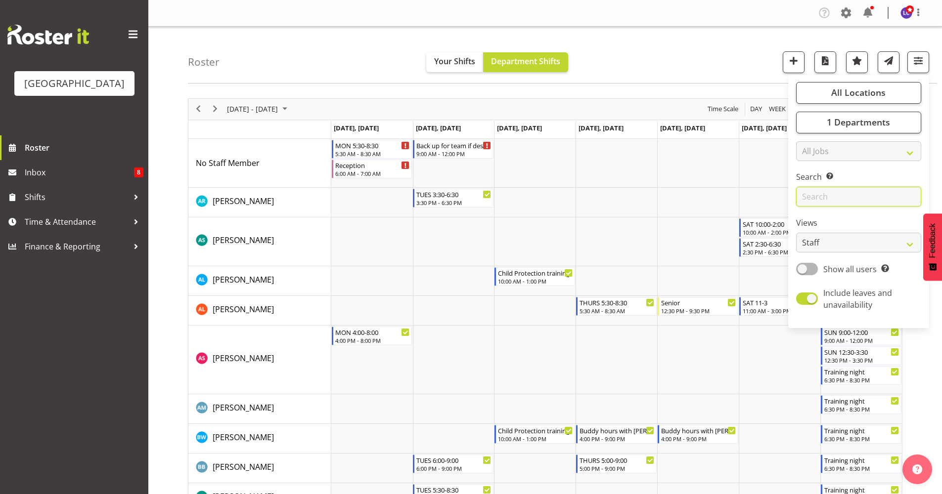
click at [746, 193] on input "text" at bounding box center [858, 197] width 125 height 20
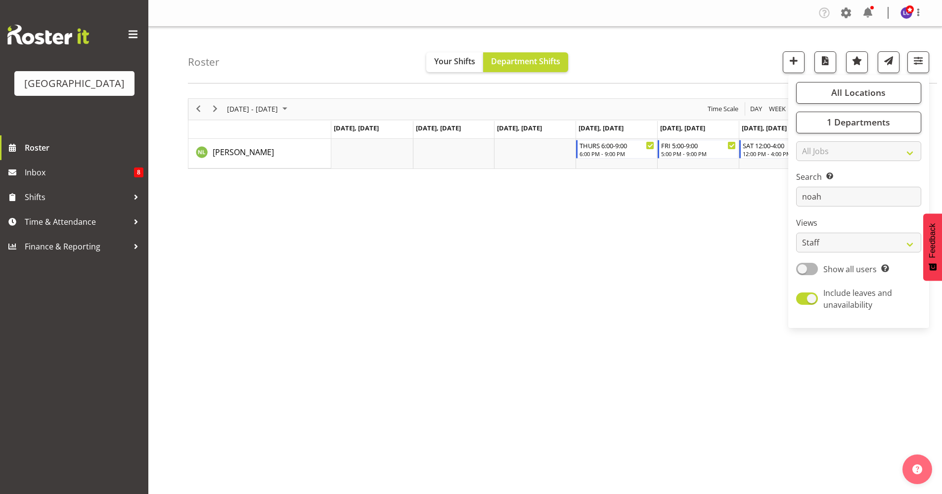
click at [600, 234] on div "[DATE] - [DATE] [DATE] Day Week Fortnight Month calendar Month Agenda Time Scal…" at bounding box center [565, 289] width 754 height 396
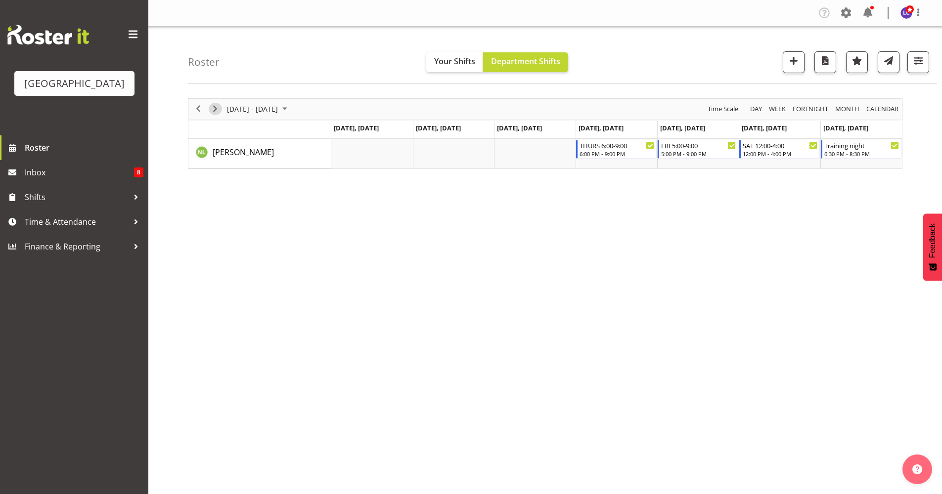
click at [210, 108] on span "Next" at bounding box center [215, 109] width 12 height 12
click at [746, 66] on div "Roster Your Shifts Department Shifts All Locations [GEOGRAPHIC_DATA] Select All…" at bounding box center [562, 55] width 749 height 57
click at [746, 67] on button "button" at bounding box center [918, 62] width 22 height 22
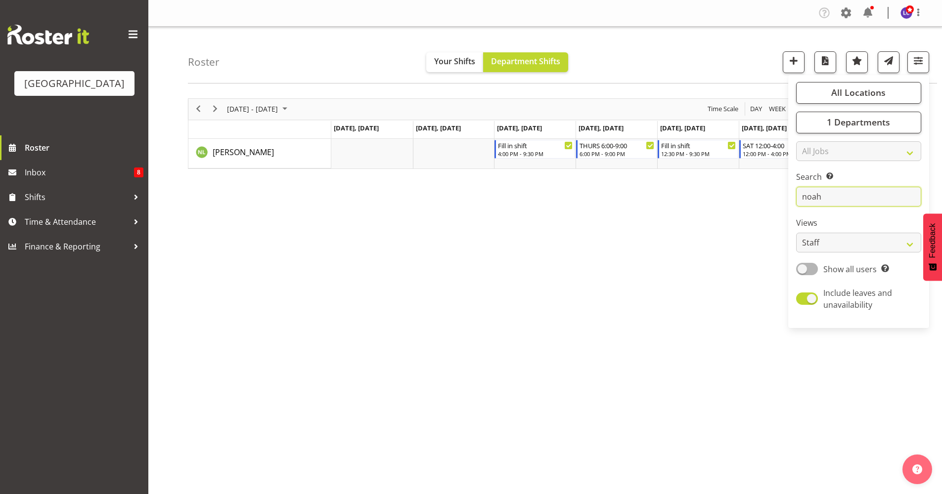
drag, startPoint x: 854, startPoint y: 203, endPoint x: 771, endPoint y: 201, distance: 83.6
click at [746, 201] on div "Roster Your Shifts Department Shifts All Locations [GEOGRAPHIC_DATA] Select All…" at bounding box center [545, 257] width 794 height 460
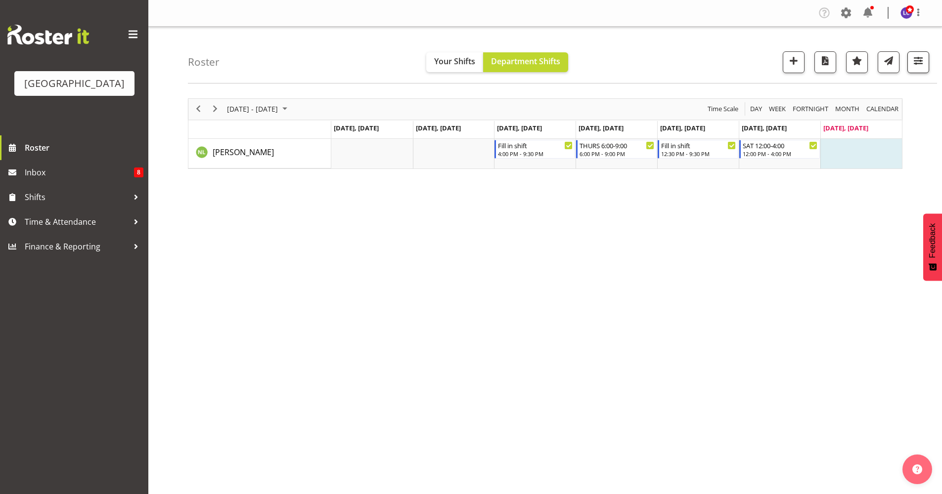
click at [746, 63] on div at bounding box center [914, 62] width 30 height 22
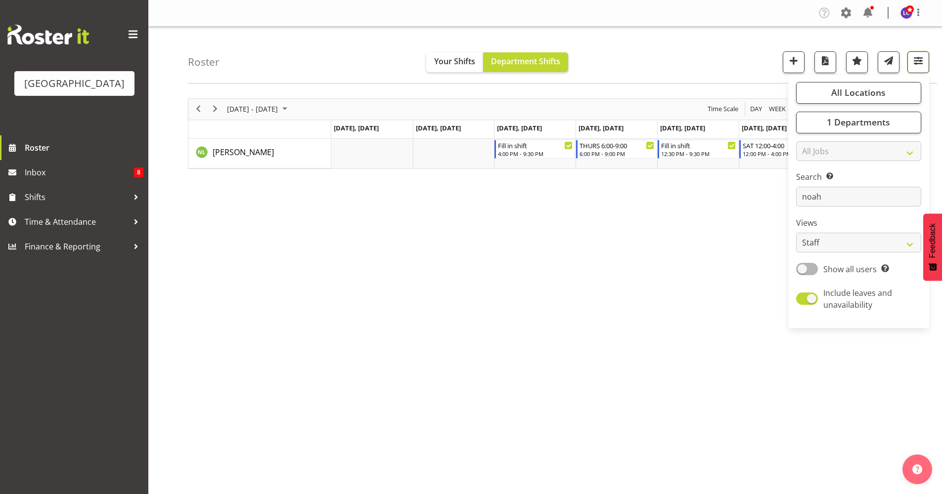
click at [746, 64] on span "button" at bounding box center [918, 60] width 13 height 13
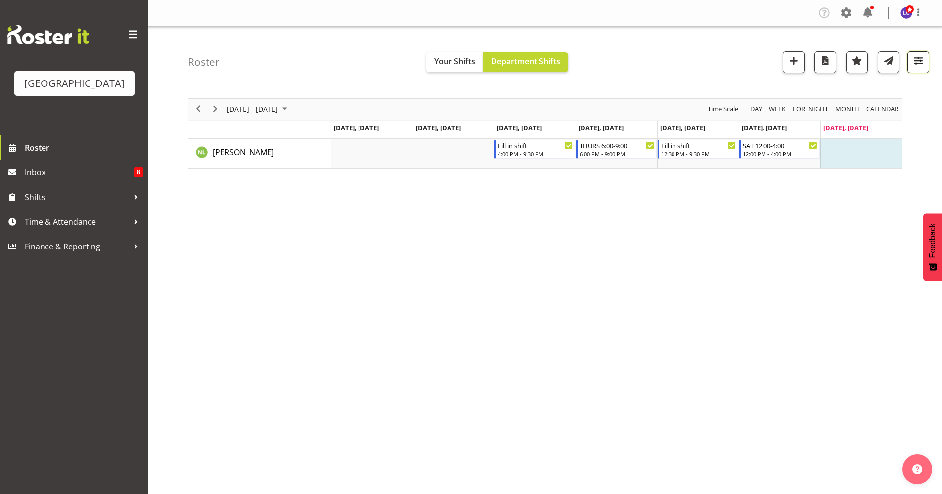
click at [746, 71] on button "button" at bounding box center [918, 62] width 22 height 22
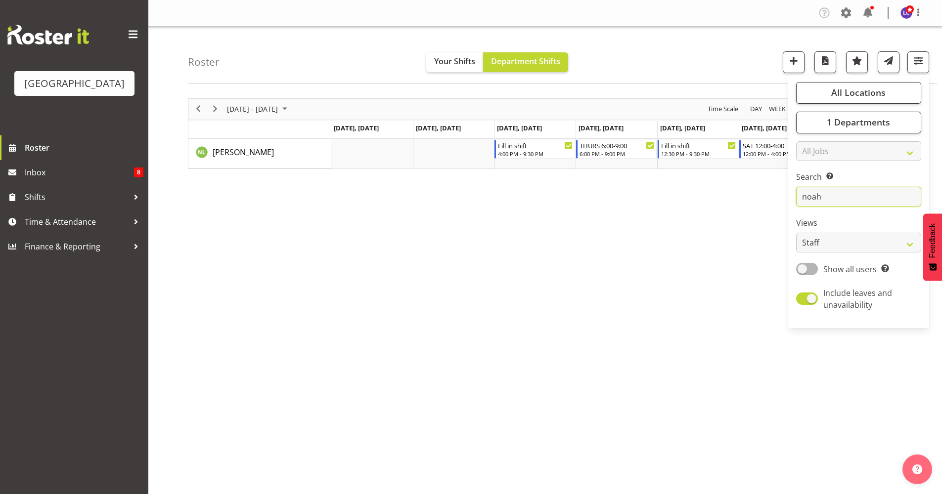
click at [746, 197] on input "noah" at bounding box center [858, 197] width 125 height 20
type input "n"
type input "[PERSON_NAME]"
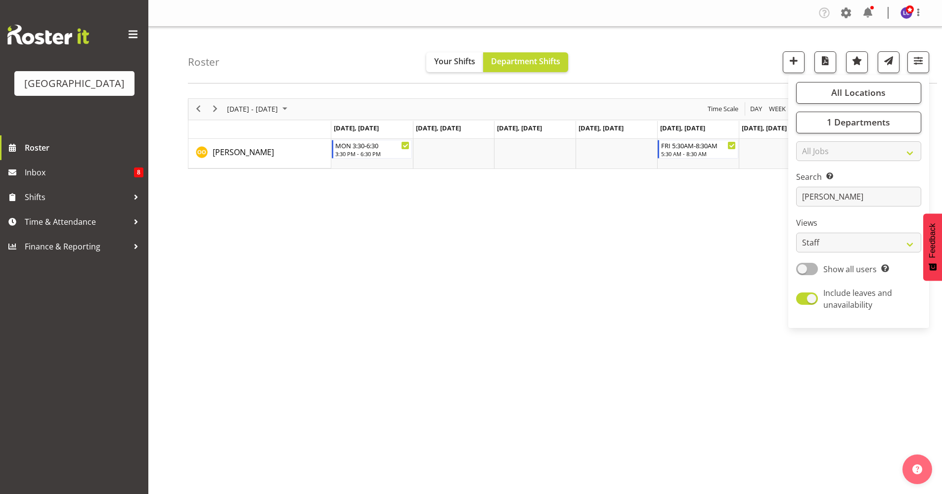
click at [500, 278] on div "[DATE] - [DATE] [DATE] Day Week Fortnight Month calendar Month Agenda Time Scal…" at bounding box center [565, 289] width 754 height 396
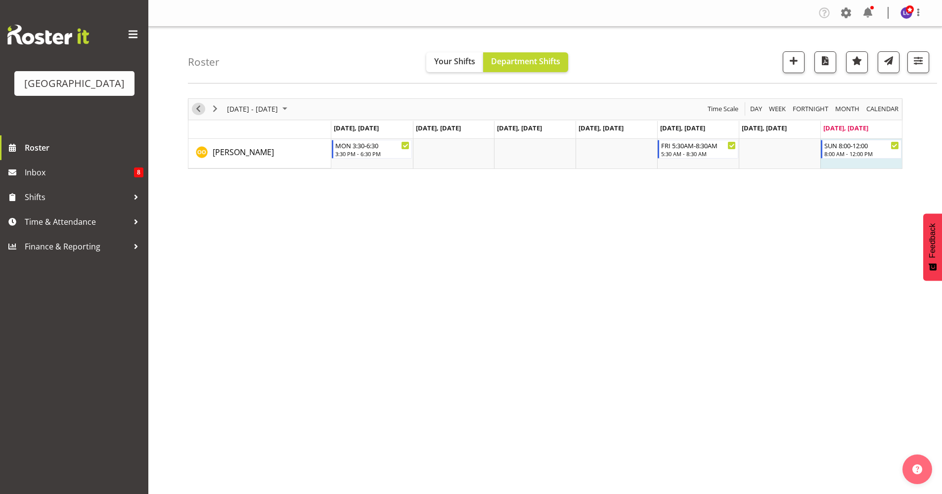
click at [196, 107] on span "Previous" at bounding box center [198, 109] width 12 height 12
click at [746, 71] on button "button" at bounding box center [918, 62] width 22 height 22
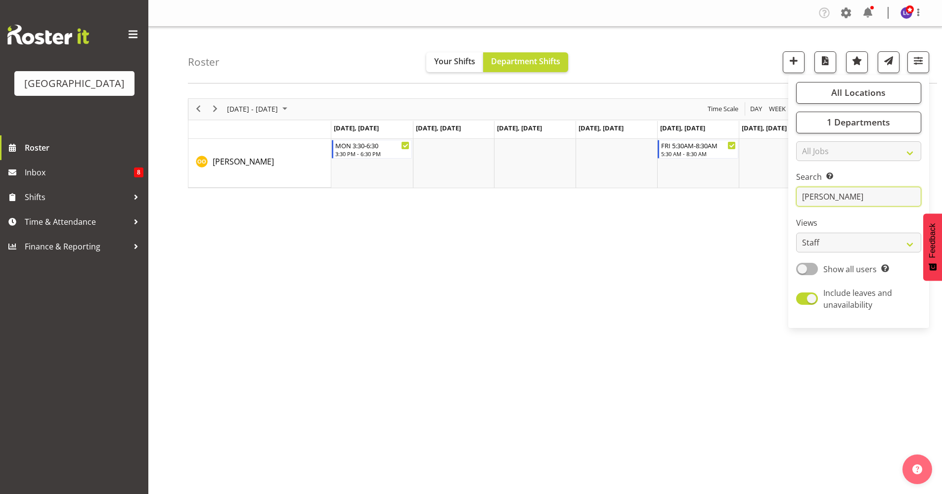
drag, startPoint x: 861, startPoint y: 191, endPoint x: 796, endPoint y: 195, distance: 64.9
click at [746, 195] on input "[PERSON_NAME]" at bounding box center [858, 197] width 125 height 20
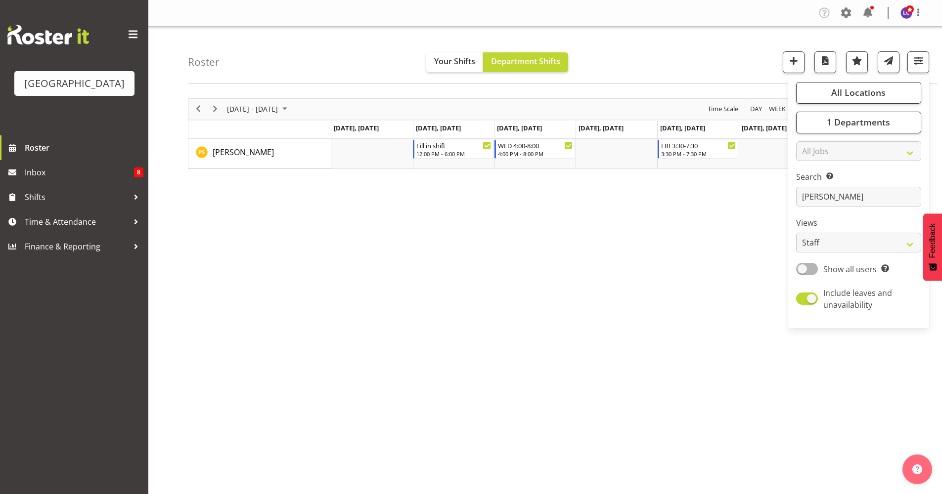
click at [678, 239] on div "[DATE] - [DATE] [DATE] Day Week Fortnight Month calendar Month Agenda Time Scal…" at bounding box center [565, 289] width 754 height 396
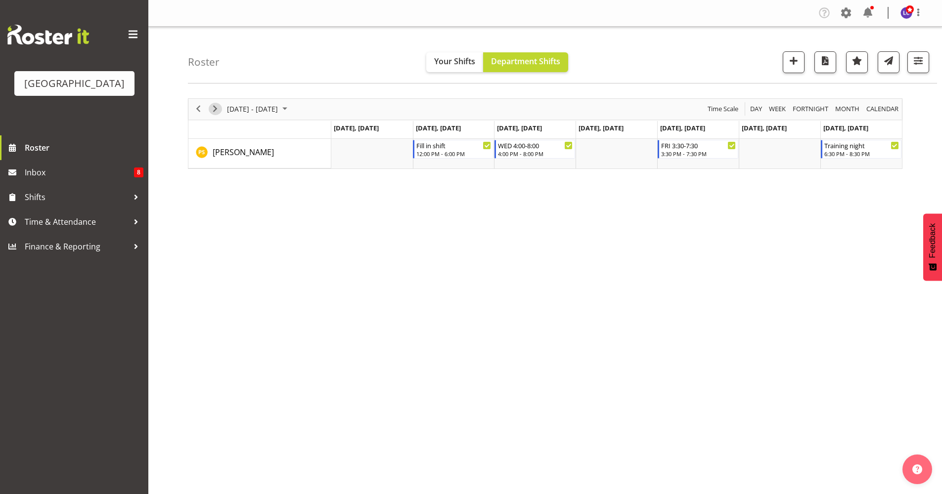
click at [213, 106] on span "Next" at bounding box center [215, 109] width 12 height 12
click at [746, 61] on span "button" at bounding box center [918, 60] width 13 height 13
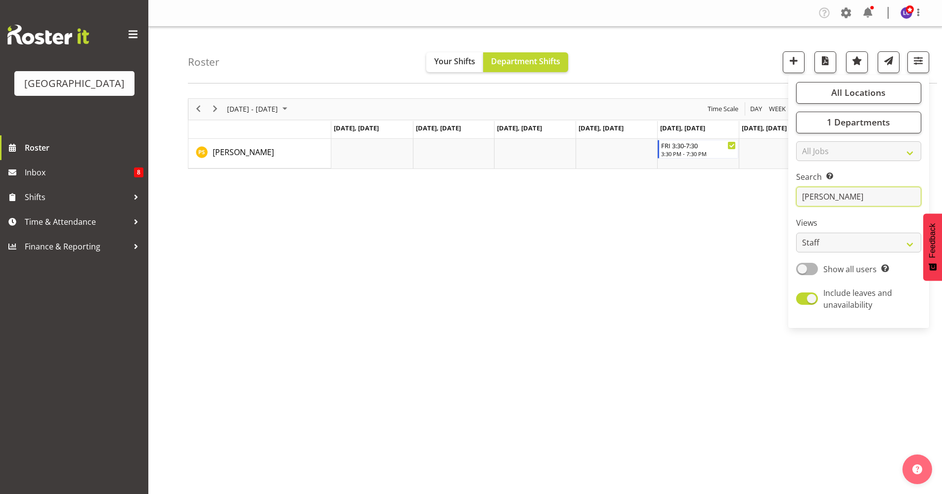
drag, startPoint x: 865, startPoint y: 194, endPoint x: 780, endPoint y: 199, distance: 85.2
click at [746, 199] on div "Roster Your Shifts Department Shifts All Locations [GEOGRAPHIC_DATA] Select All…" at bounding box center [545, 257] width 794 height 460
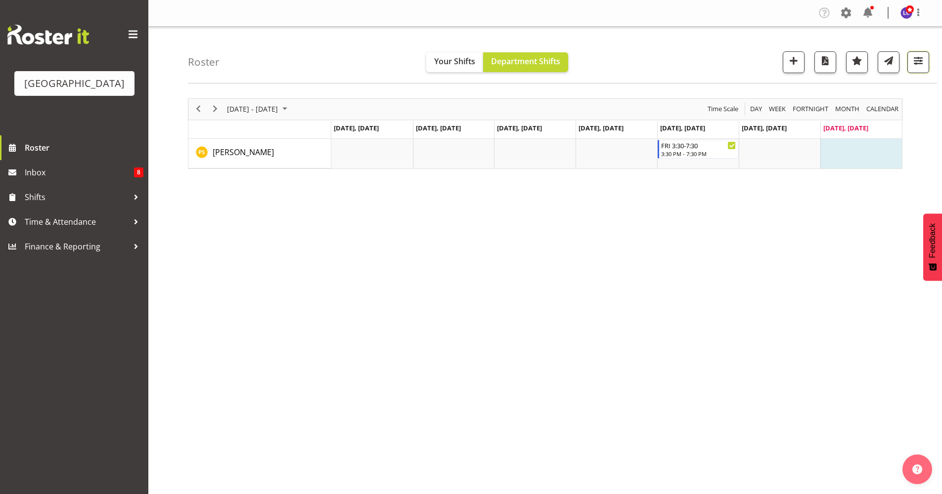
click at [746, 64] on span "button" at bounding box center [918, 60] width 13 height 13
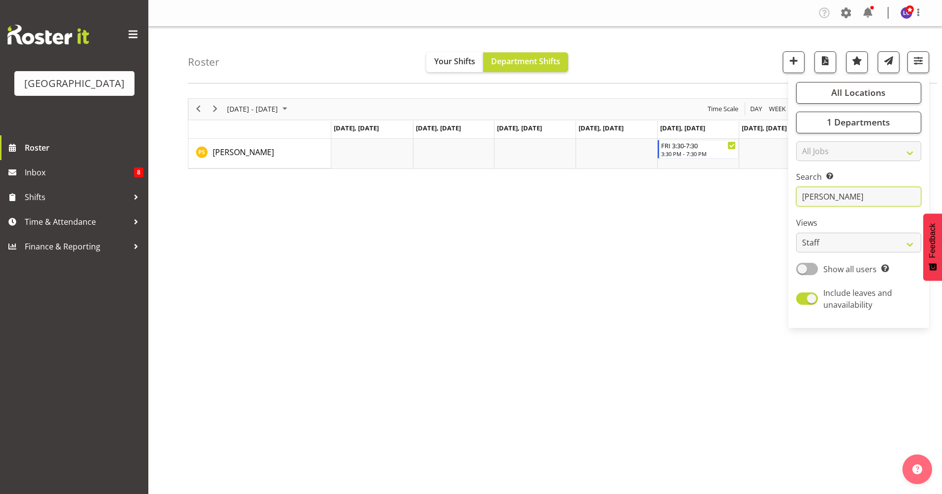
click at [746, 195] on input "[PERSON_NAME]" at bounding box center [858, 197] width 125 height 20
type input "p"
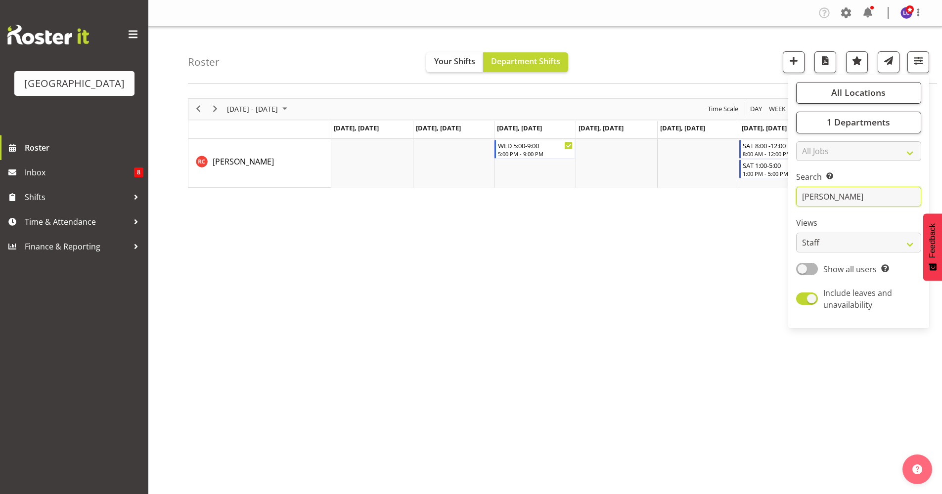
type input "[PERSON_NAME]"
click at [516, 306] on div "[DATE] - [DATE] [DATE] Day Week Fortnight Month calendar Month Agenda Time Scal…" at bounding box center [565, 289] width 754 height 396
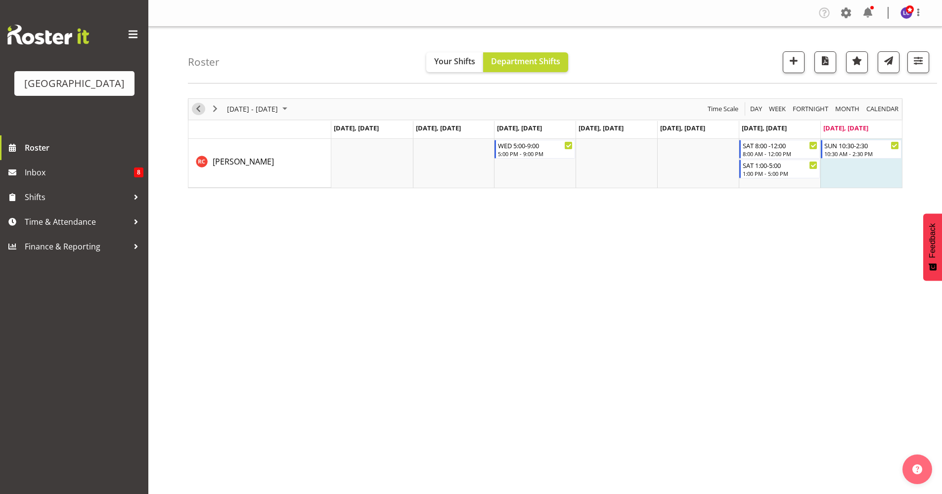
click at [198, 107] on span "Previous" at bounding box center [198, 109] width 12 height 12
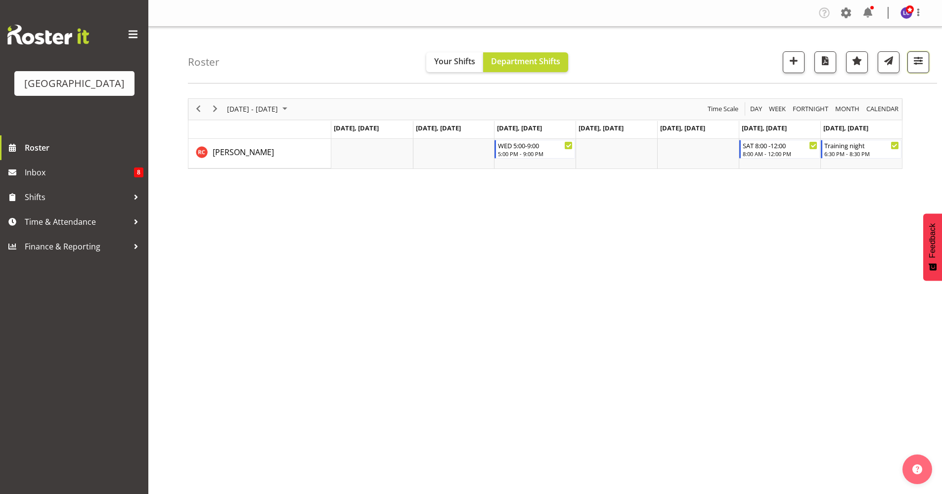
click at [746, 62] on span "button" at bounding box center [918, 60] width 13 height 13
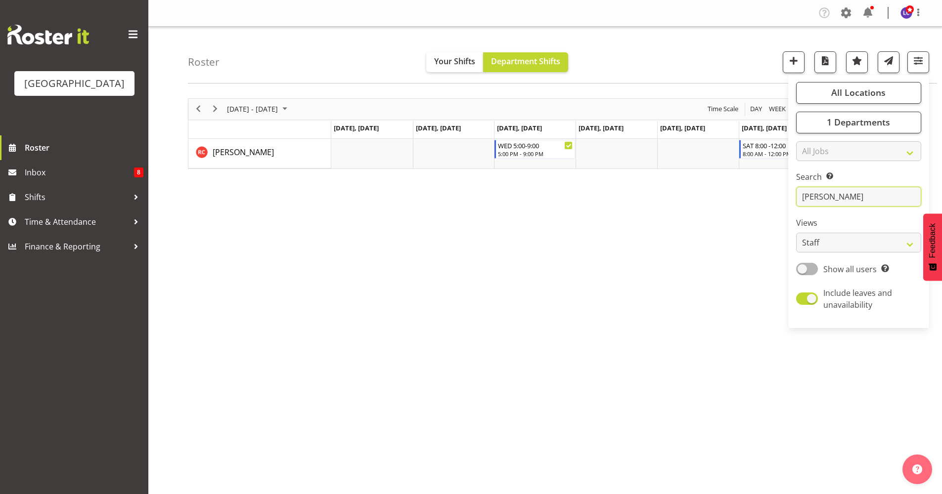
drag, startPoint x: 860, startPoint y: 200, endPoint x: 782, endPoint y: 202, distance: 78.1
click at [746, 202] on div "Roster Your Shifts Department Shifts All Locations [GEOGRAPHIC_DATA] Select All…" at bounding box center [545, 257] width 794 height 460
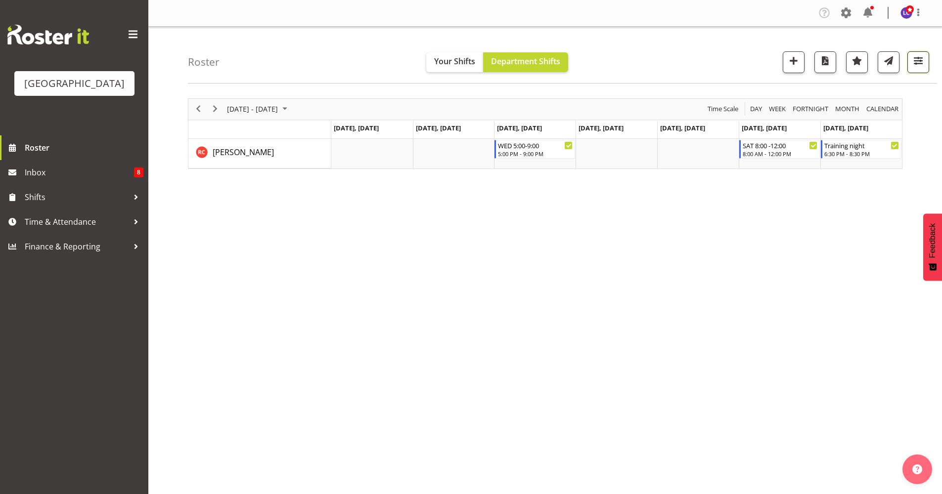
click at [746, 70] on button "button" at bounding box center [918, 62] width 22 height 22
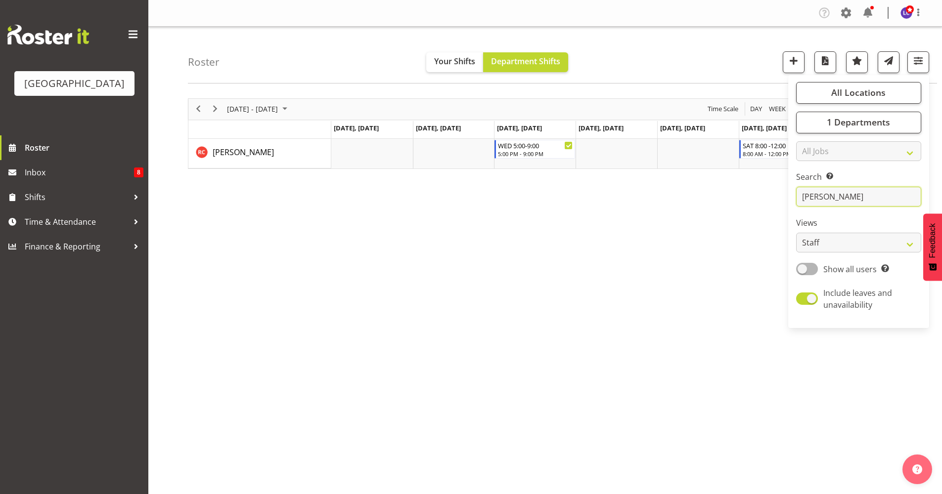
click at [746, 191] on input "[PERSON_NAME]" at bounding box center [858, 197] width 125 height 20
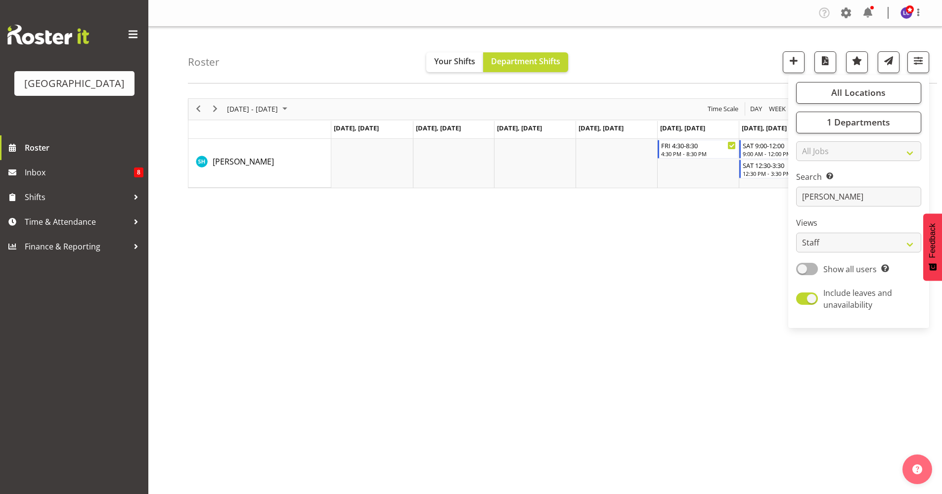
click at [703, 295] on div "[DATE] - [DATE] [DATE] Day Week Fortnight Month calendar Month Agenda Time Scal…" at bounding box center [565, 289] width 754 height 396
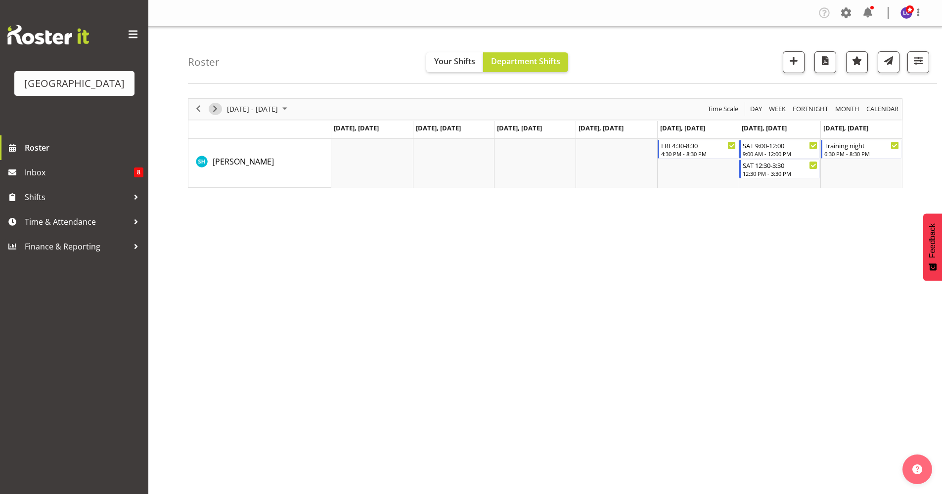
click at [216, 109] on span "Next" at bounding box center [215, 109] width 12 height 12
click at [746, 62] on button "button" at bounding box center [918, 62] width 22 height 22
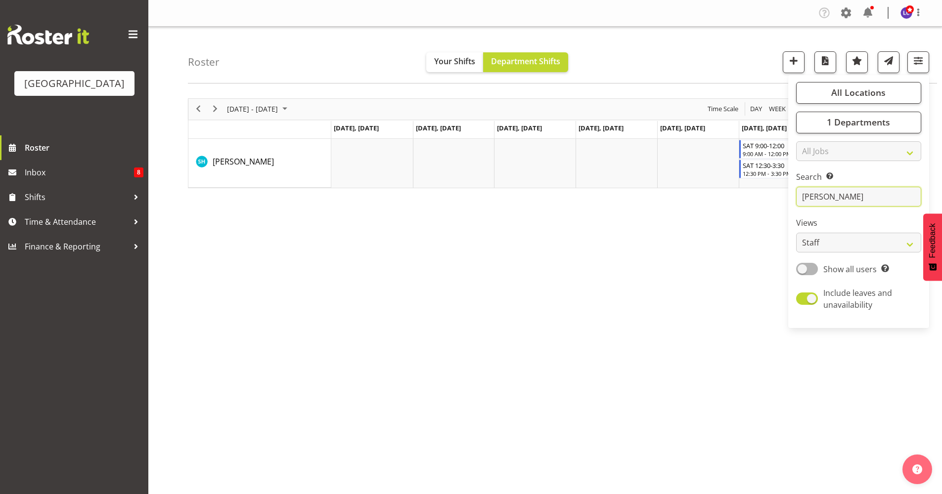
click at [746, 192] on input "[PERSON_NAME]" at bounding box center [858, 197] width 125 height 20
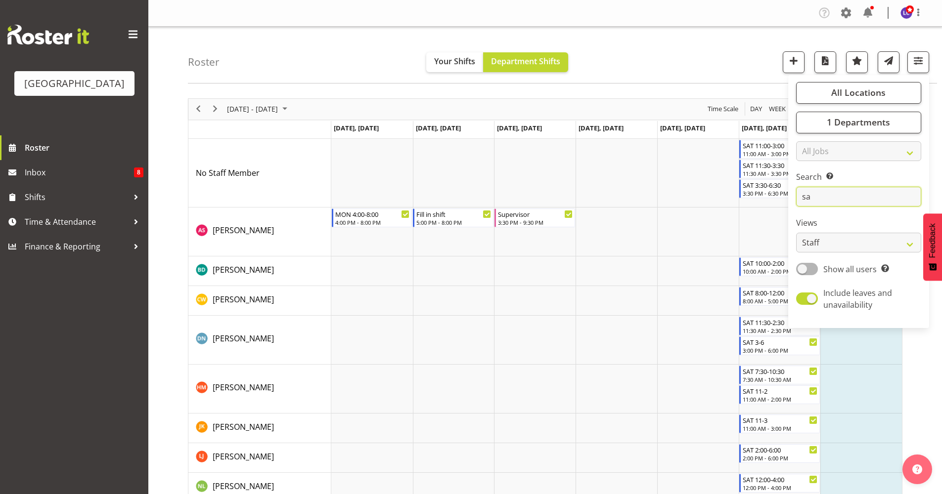
type input "s"
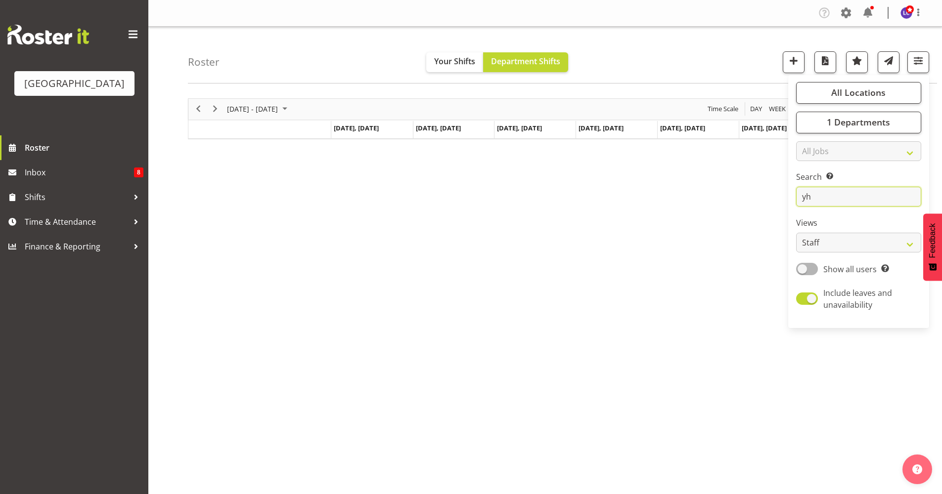
type input "y"
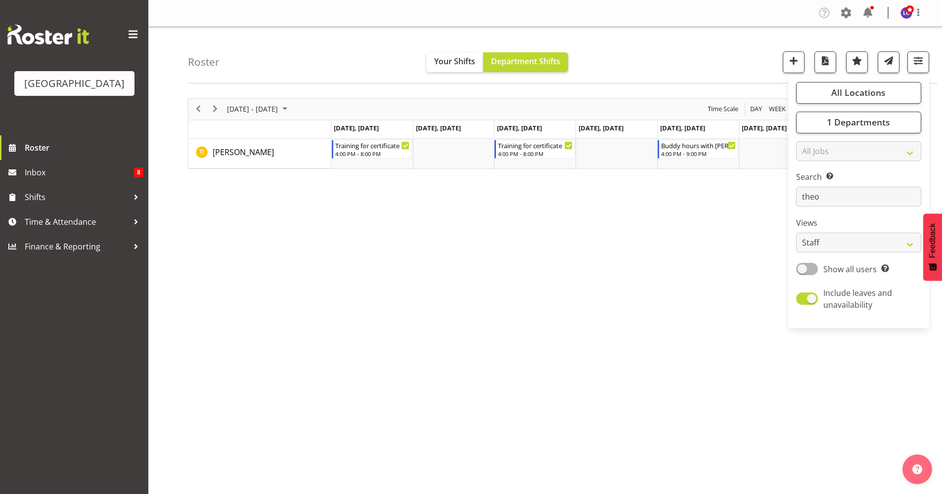
click at [573, 282] on div "[DATE] - [DATE] [DATE] Day Week Fortnight Month calendar Month Agenda Time Scal…" at bounding box center [565, 289] width 754 height 396
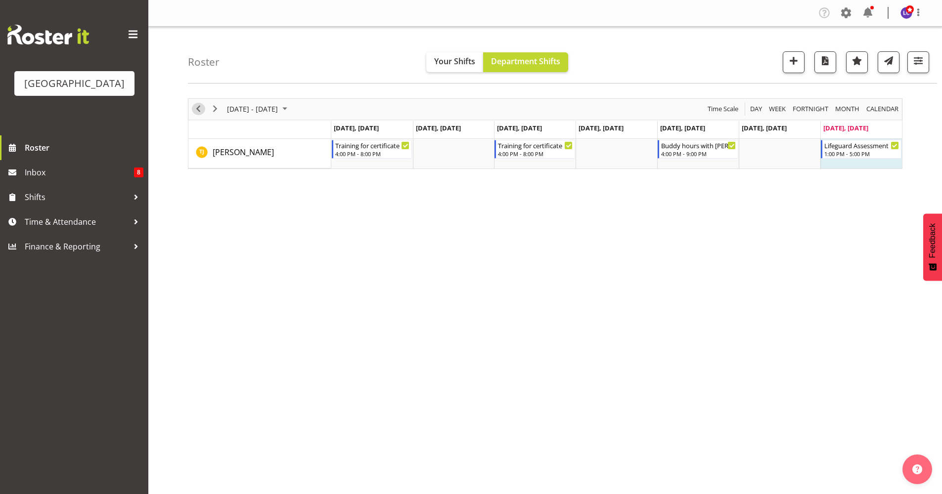
click at [200, 110] on span "Previous" at bounding box center [198, 109] width 12 height 12
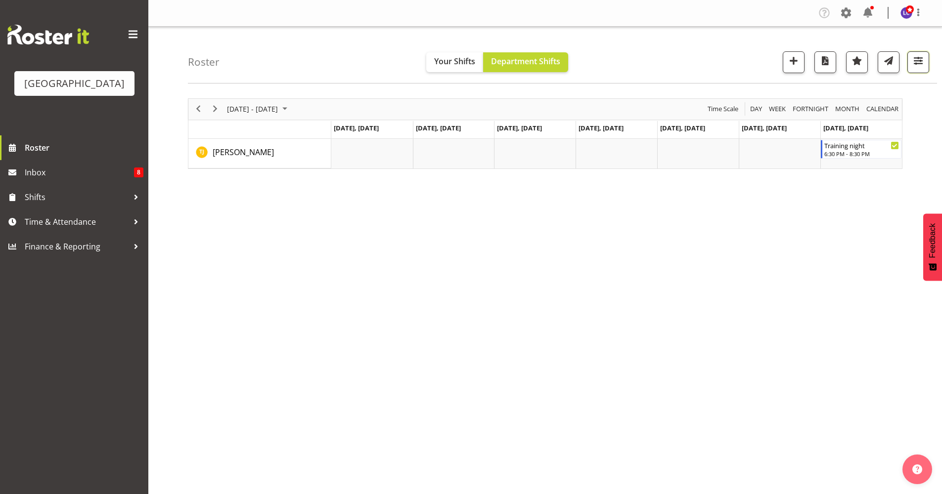
click at [746, 64] on span "button" at bounding box center [918, 60] width 13 height 13
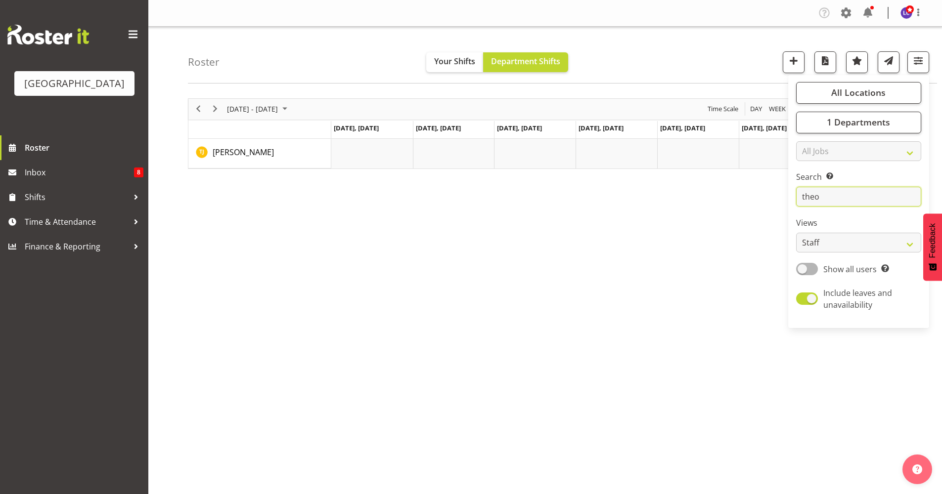
drag, startPoint x: 881, startPoint y: 192, endPoint x: 763, endPoint y: 189, distance: 117.2
click at [746, 189] on div "Roster Your Shifts Department Shifts All Locations [GEOGRAPHIC_DATA] Select All…" at bounding box center [545, 257] width 794 height 460
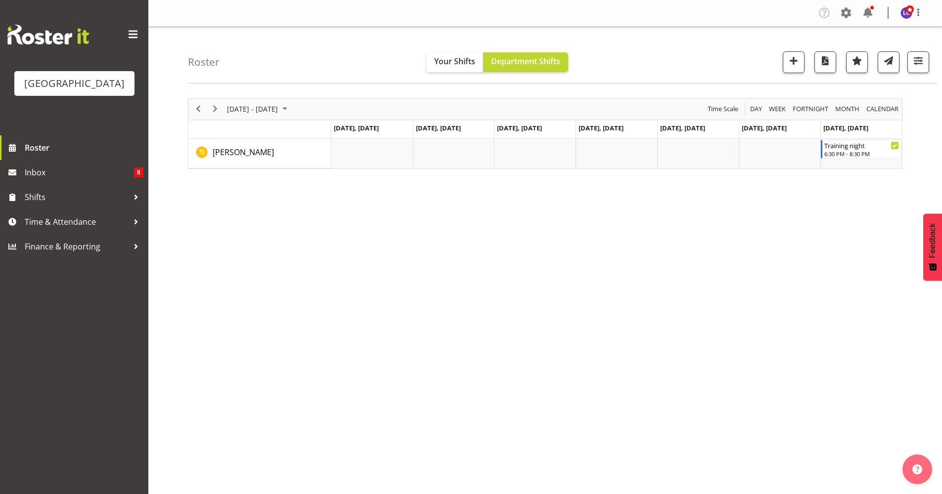
click at [746, 71] on div at bounding box center [914, 62] width 30 height 22
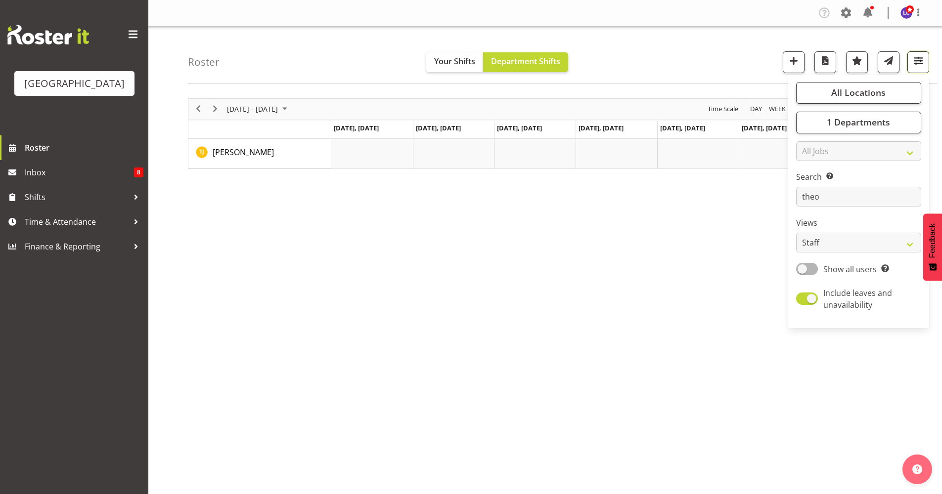
click at [746, 64] on span "button" at bounding box center [918, 60] width 13 height 13
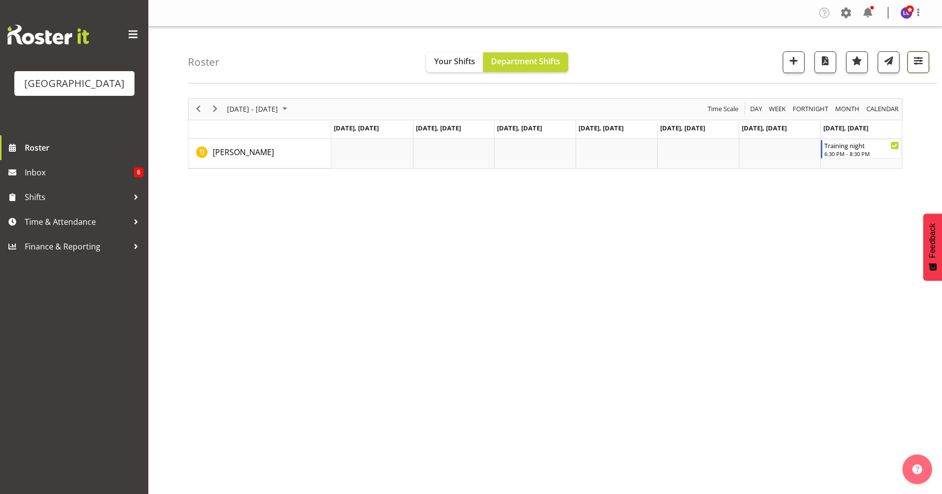
click at [746, 67] on span "button" at bounding box center [918, 60] width 13 height 13
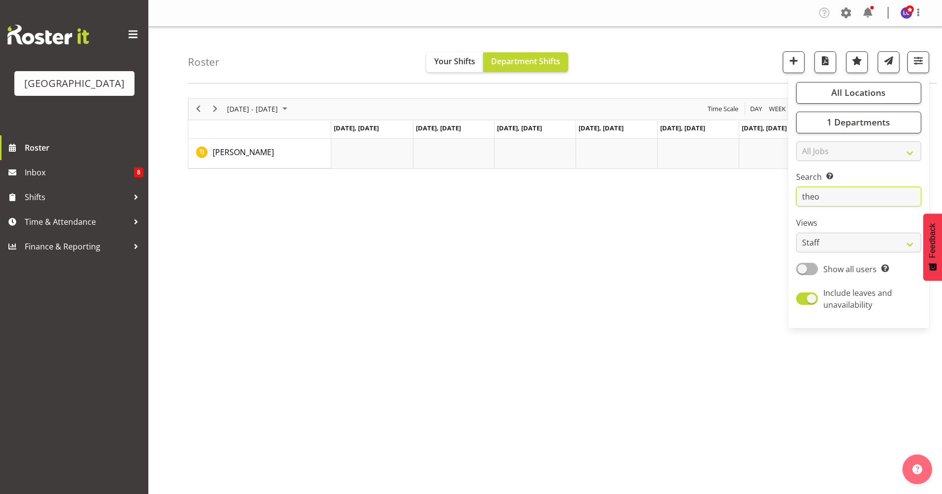
click at [746, 194] on input "theo" at bounding box center [858, 197] width 125 height 20
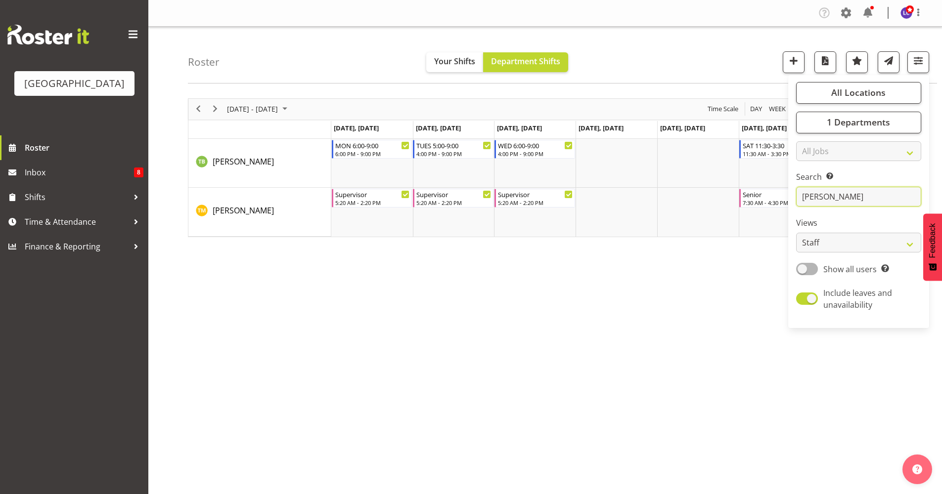
type input "[PERSON_NAME]"
click at [563, 289] on div "[DATE] - [DATE] [DATE] Day Week Fortnight Month calendar Month Agenda Time Scal…" at bounding box center [565, 289] width 754 height 396
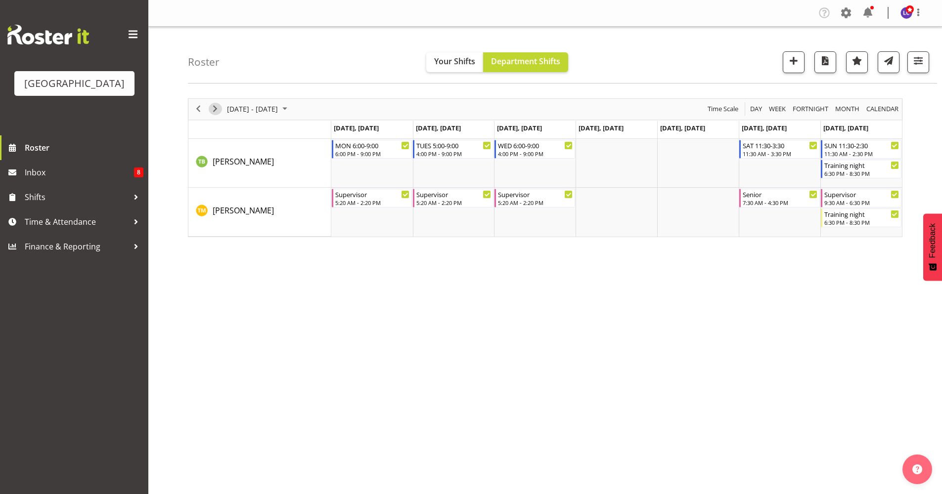
click at [218, 110] on span "Next" at bounding box center [215, 109] width 12 height 12
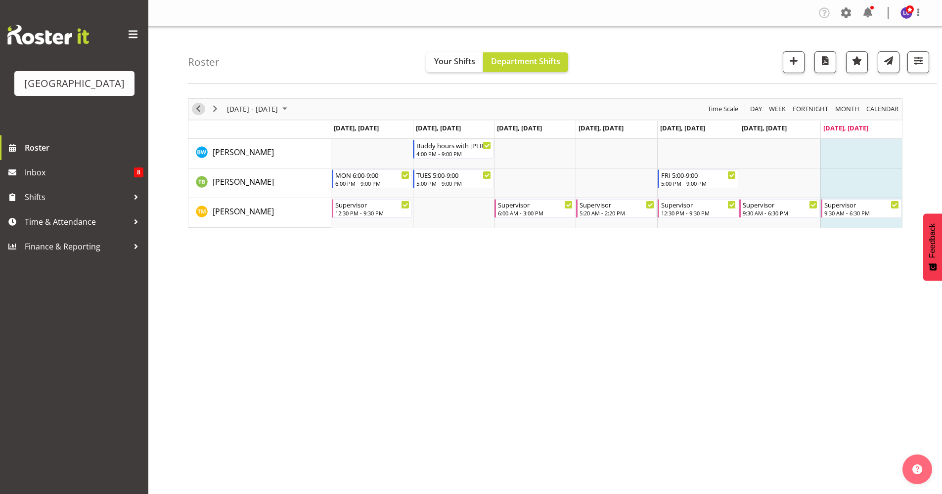
click at [204, 111] on button "Previous" at bounding box center [198, 109] width 13 height 12
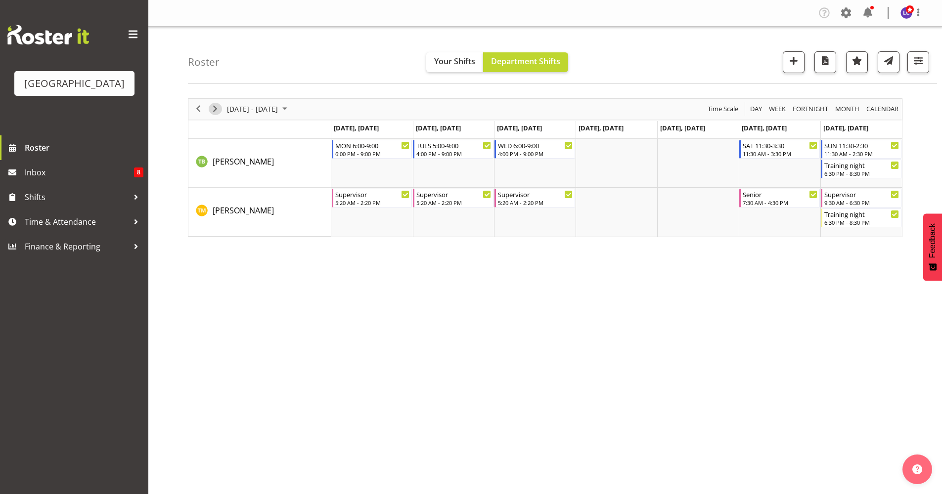
drag, startPoint x: 213, startPoint y: 110, endPoint x: 220, endPoint y: 110, distance: 6.9
click at [213, 110] on span "Next" at bounding box center [215, 109] width 12 height 12
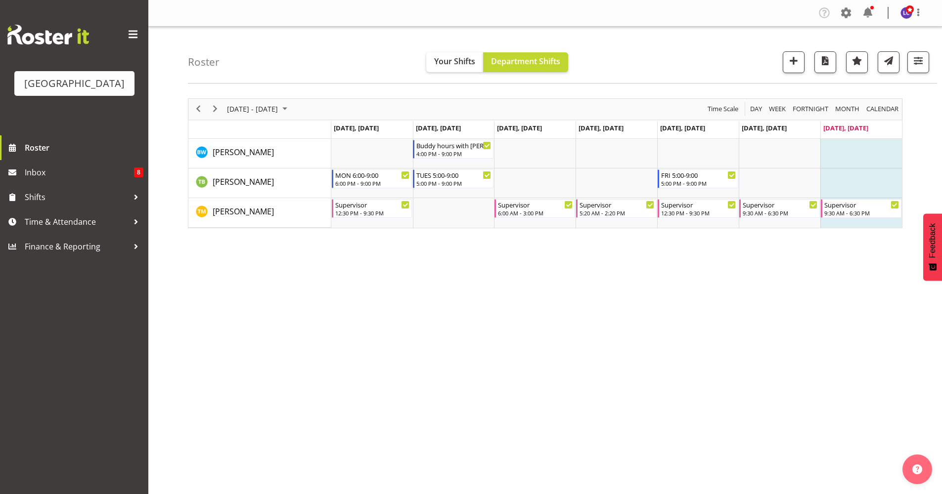
click at [746, 52] on div at bounding box center [914, 62] width 30 height 22
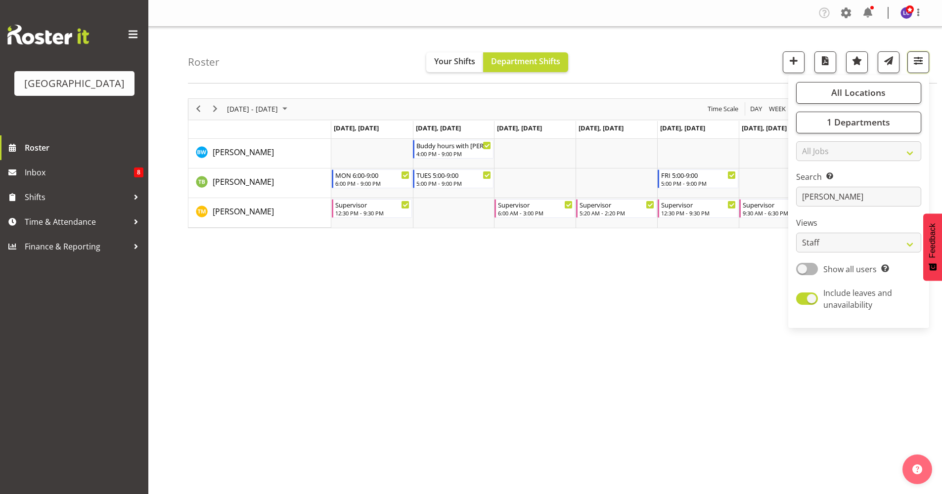
click at [746, 57] on button "button" at bounding box center [918, 62] width 22 height 22
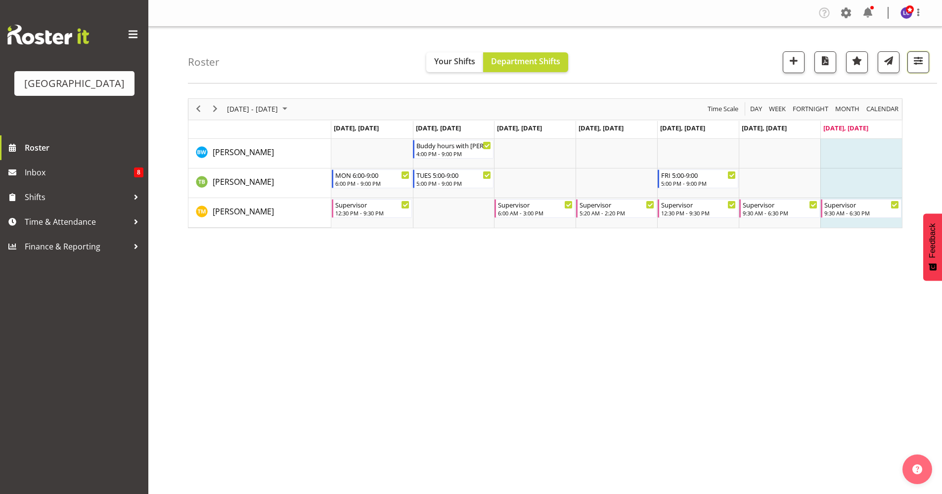
click at [746, 63] on span "button" at bounding box center [918, 60] width 13 height 13
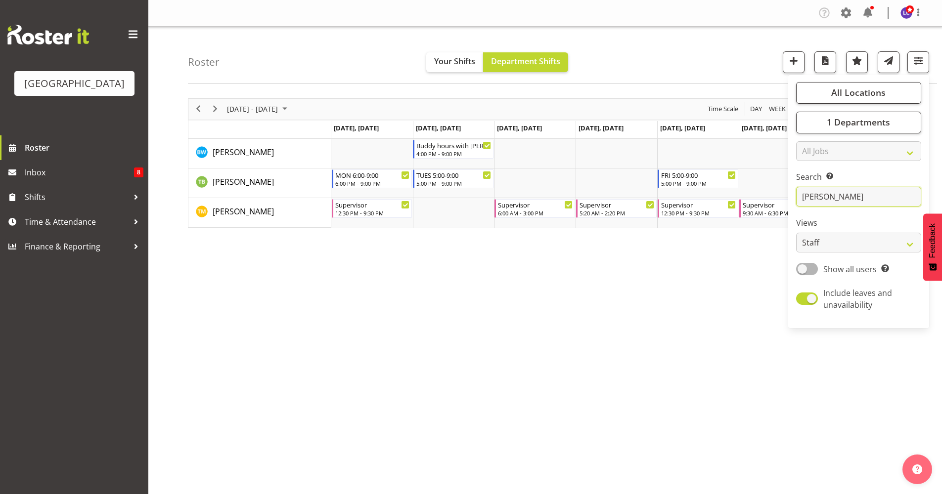
drag, startPoint x: 855, startPoint y: 193, endPoint x: 793, endPoint y: 198, distance: 62.0
click at [746, 198] on div "All Locations [GEOGRAPHIC_DATA] Select All Deselect All 1 Departments Clear Cle…" at bounding box center [858, 201] width 141 height 245
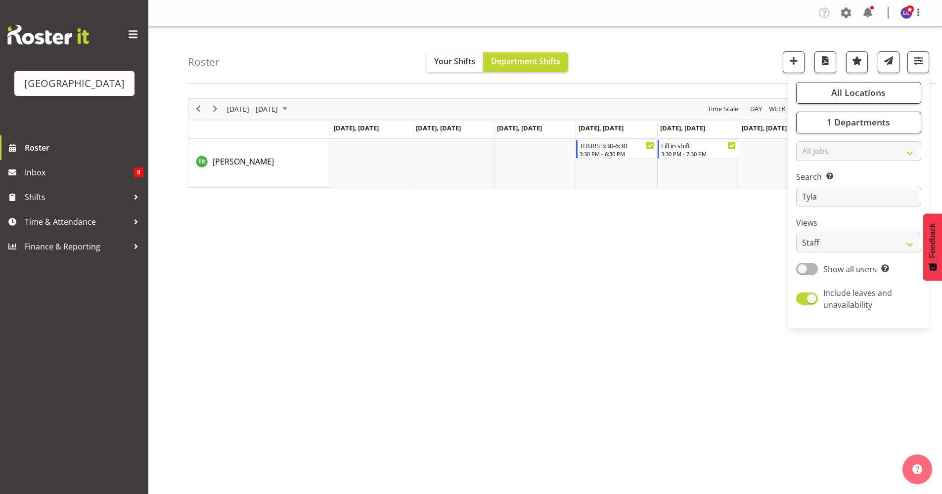
click at [590, 252] on div "[DATE] - [DATE] [DATE] Day Week Fortnight Month calendar Month Agenda Time Scal…" at bounding box center [565, 289] width 754 height 396
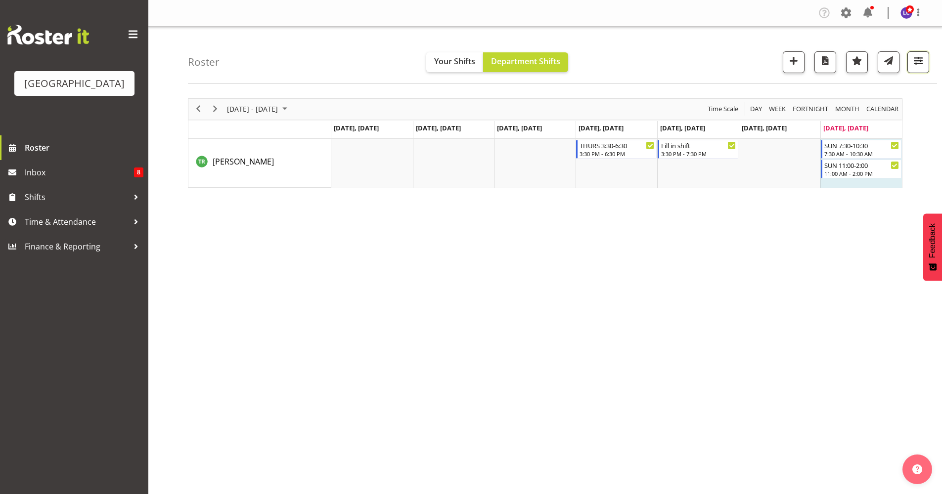
click at [746, 69] on button "button" at bounding box center [918, 62] width 22 height 22
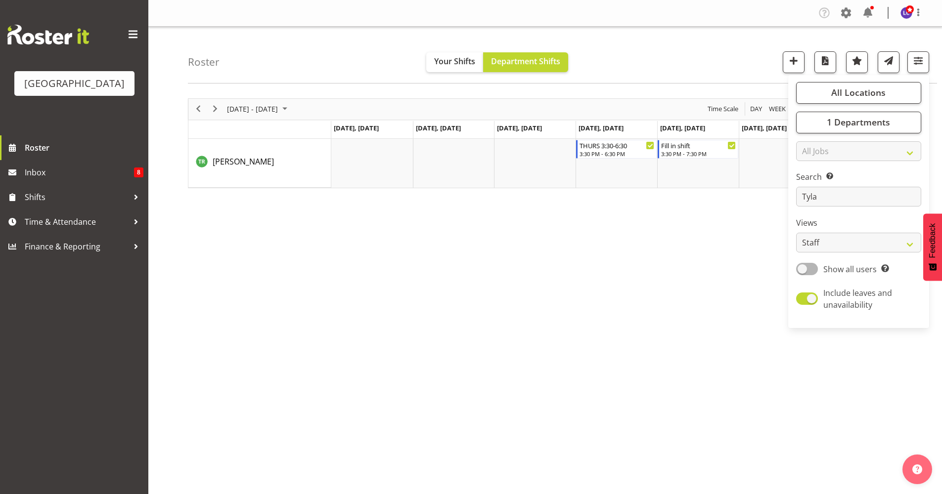
click at [746, 186] on div "Search Search for a particular employee [PERSON_NAME]" at bounding box center [858, 189] width 125 height 36
click at [746, 201] on input "Tyla" at bounding box center [858, 197] width 125 height 20
type input "T"
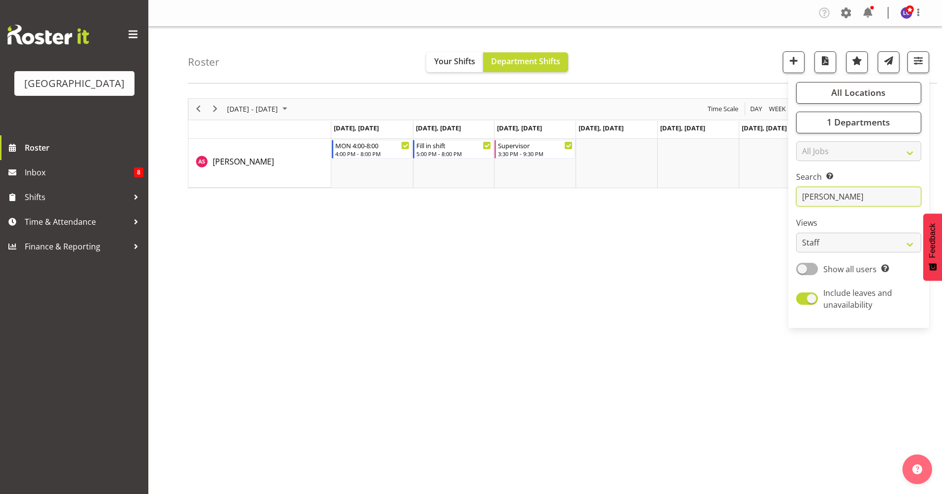
type input "[PERSON_NAME]"
click at [709, 237] on div "[DATE] - [DATE] [DATE] Day Week Fortnight Month calendar Month Agenda Time Scal…" at bounding box center [565, 289] width 754 height 396
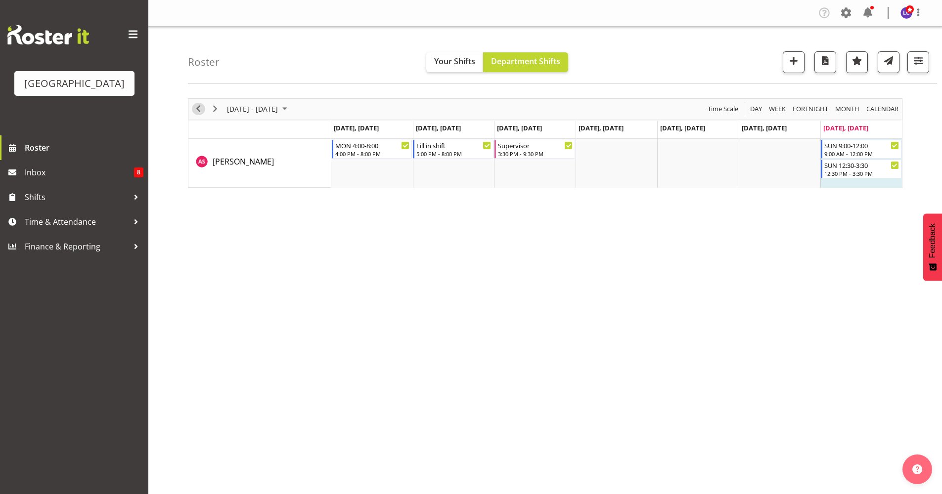
click at [196, 112] on span "Previous" at bounding box center [198, 109] width 12 height 12
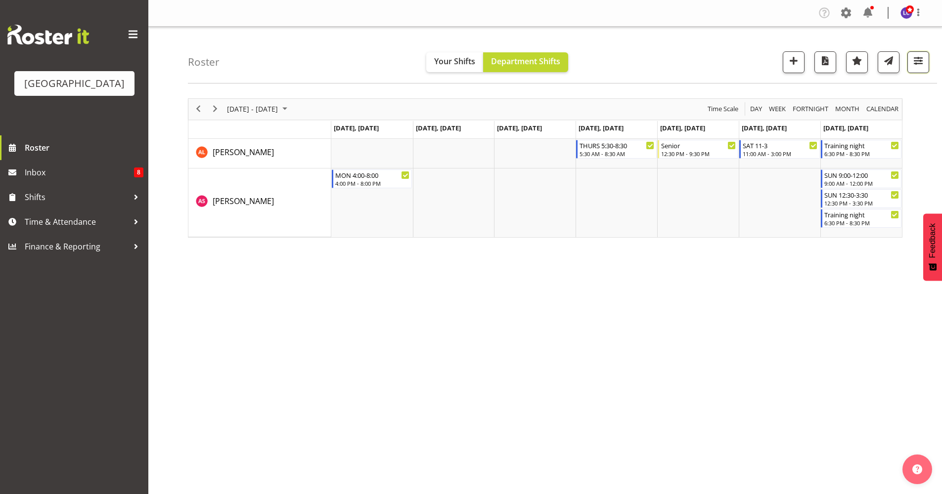
click at [746, 60] on button "button" at bounding box center [918, 62] width 22 height 22
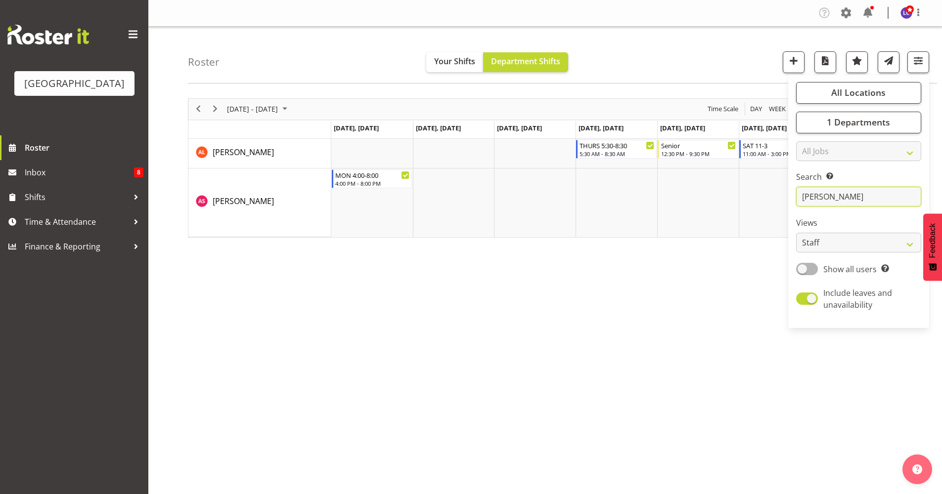
drag, startPoint x: 832, startPoint y: 199, endPoint x: 792, endPoint y: 207, distance: 40.4
click at [746, 207] on div "All Locations [GEOGRAPHIC_DATA] Select All Deselect All 1 Departments Clear Cle…" at bounding box center [858, 201] width 141 height 245
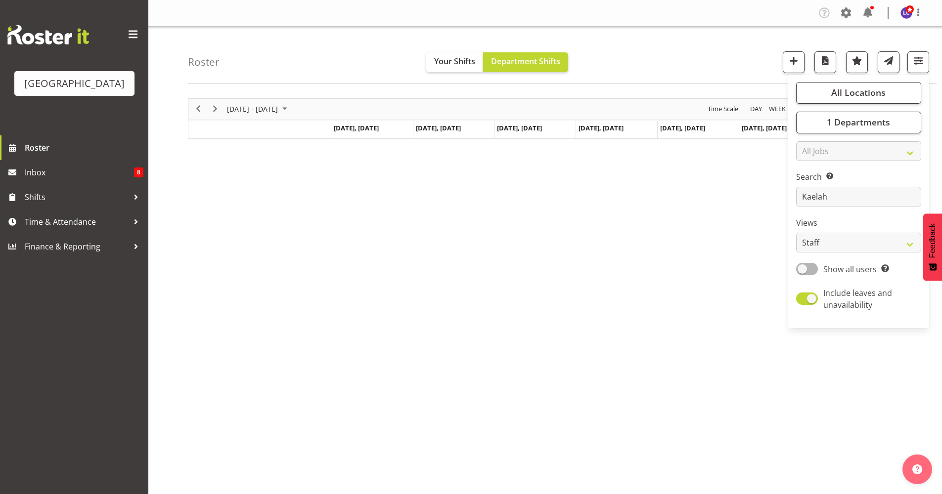
click at [707, 337] on div "[DATE] - [DATE] [DATE] Day Week Fortnight Month calendar Month Agenda Time Scal…" at bounding box center [565, 289] width 754 height 396
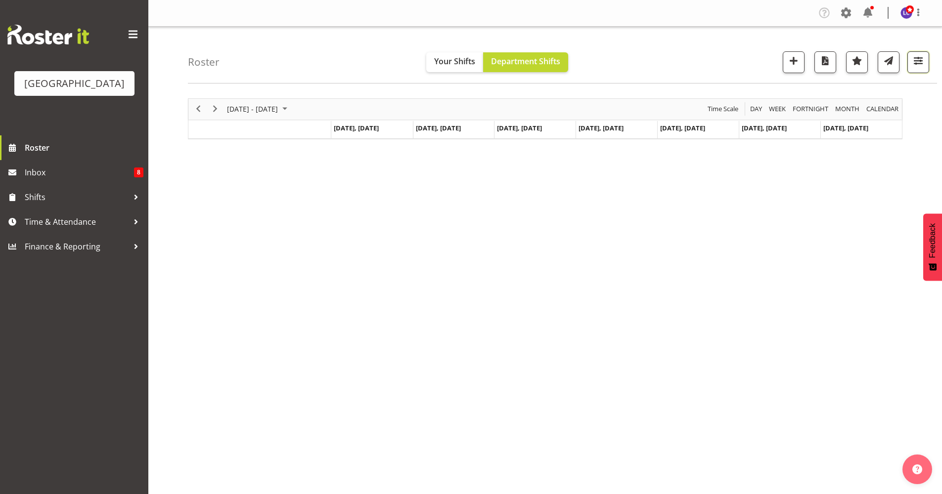
click at [746, 55] on span "button" at bounding box center [918, 60] width 13 height 13
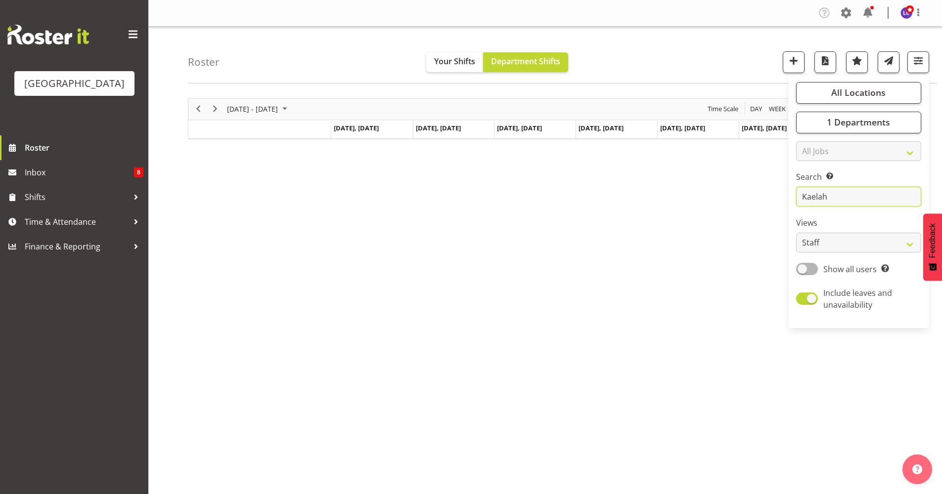
click at [746, 193] on input "Kaelah" at bounding box center [858, 197] width 125 height 20
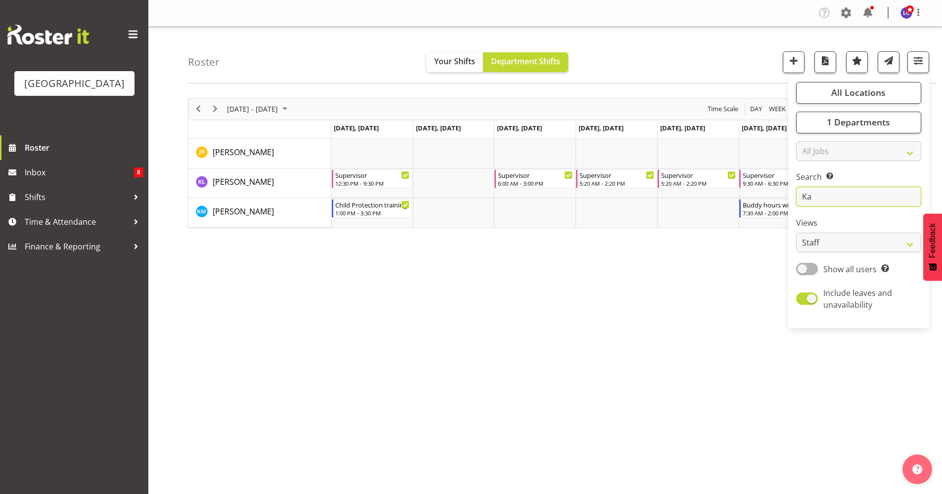
type input "K"
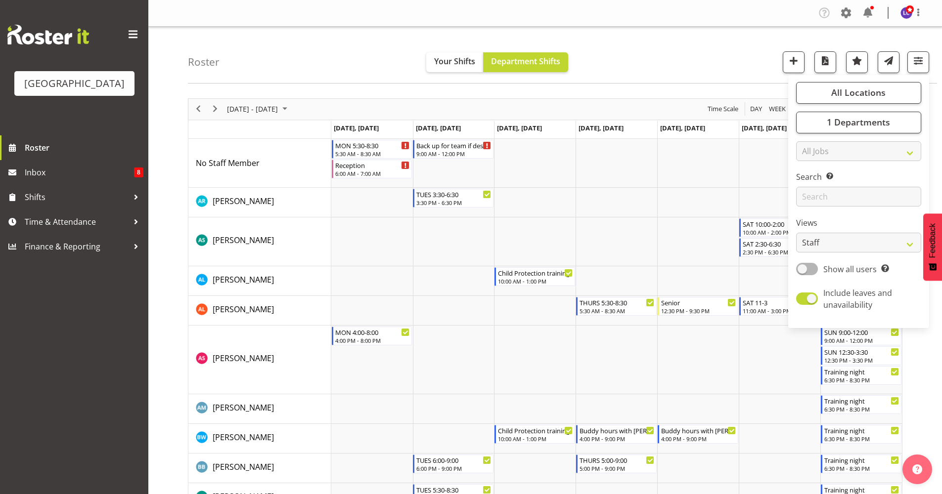
click at [707, 60] on div "Roster Your Shifts Department Shifts All Locations [GEOGRAPHIC_DATA] Select All…" at bounding box center [562, 55] width 749 height 57
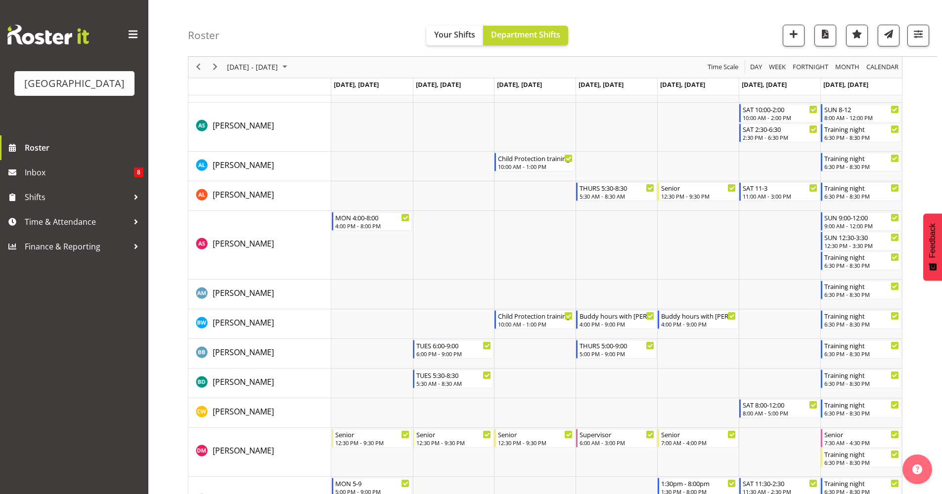
scroll to position [132, 0]
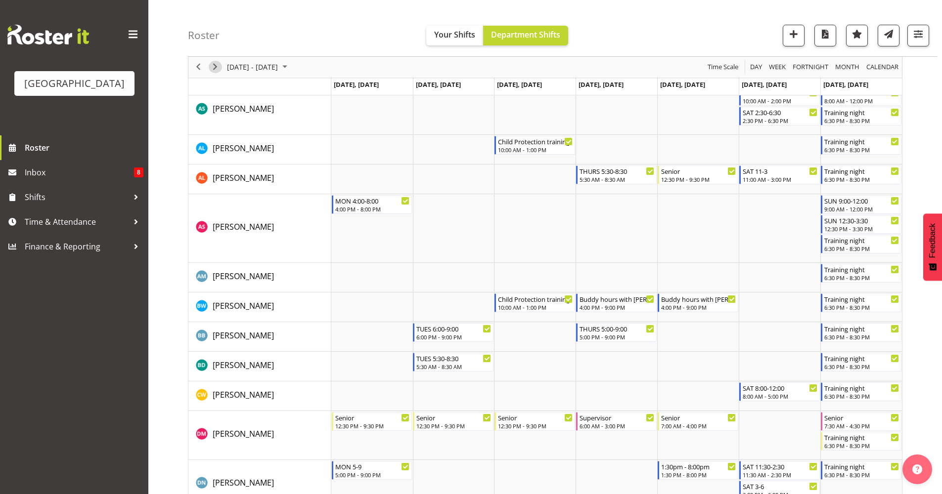
click at [214, 68] on span "Next" at bounding box center [215, 67] width 12 height 12
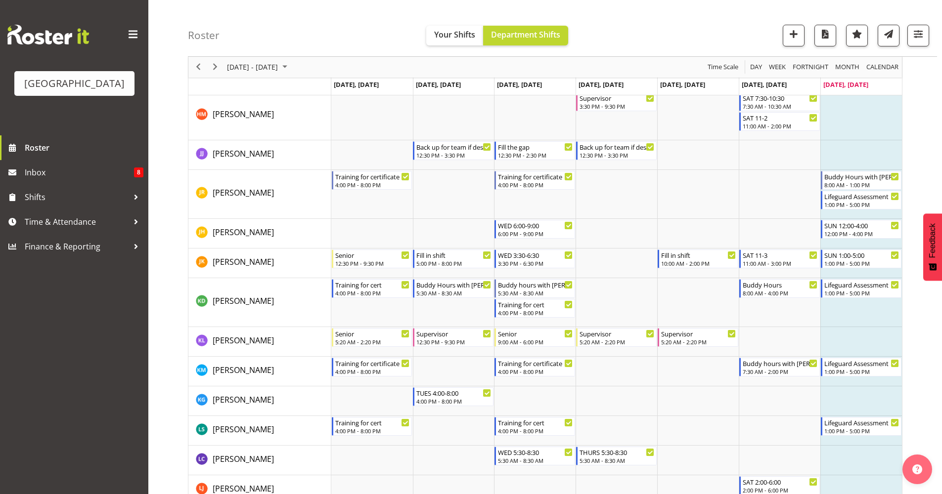
scroll to position [524, 0]
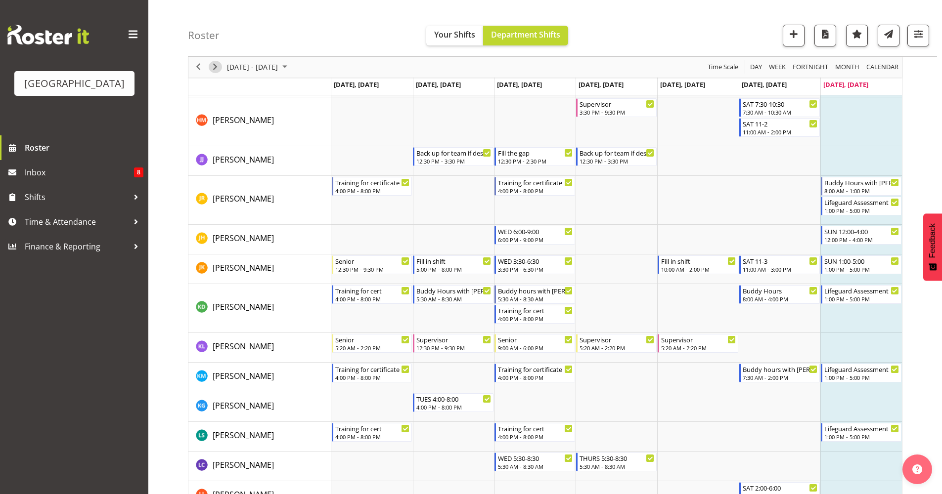
click at [215, 65] on span "Next" at bounding box center [215, 67] width 12 height 12
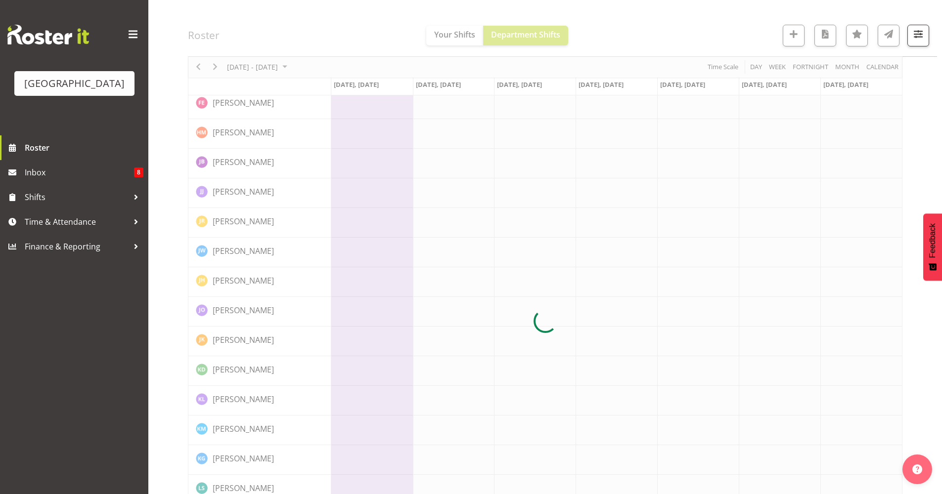
scroll to position [0, 0]
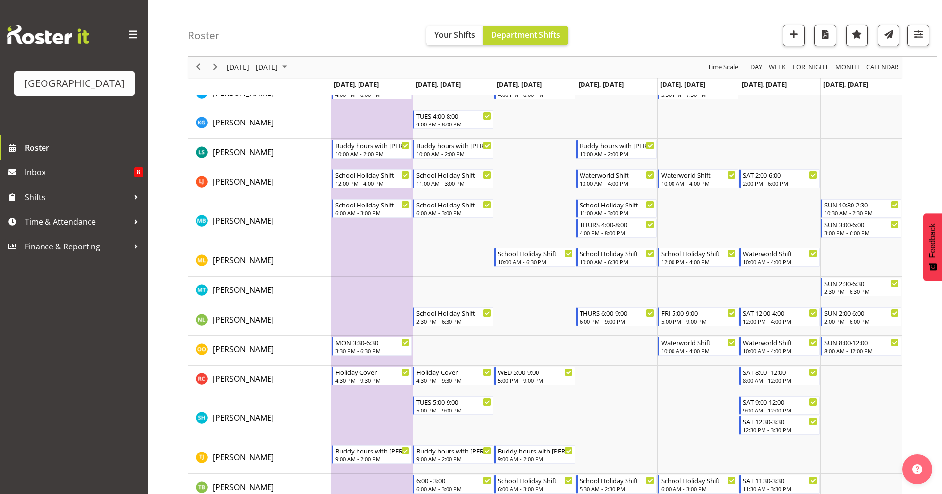
scroll to position [800, 0]
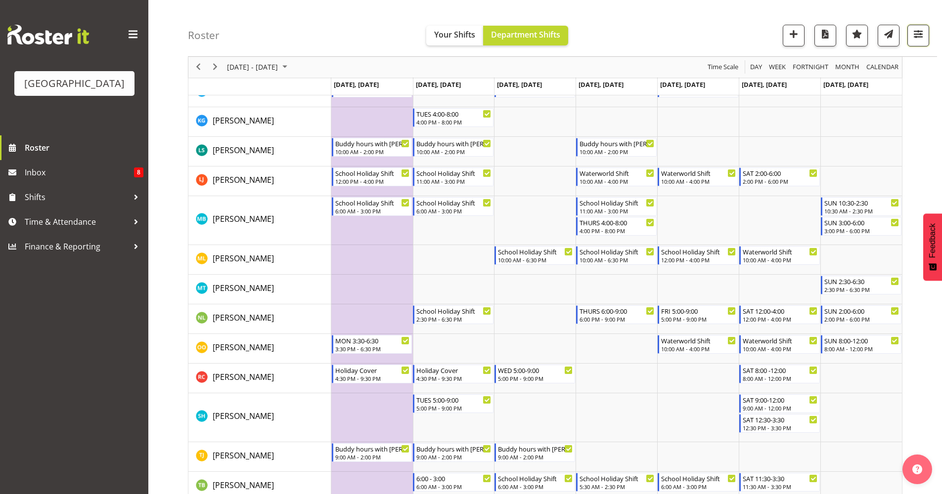
click at [746, 41] on button "button" at bounding box center [918, 36] width 22 height 22
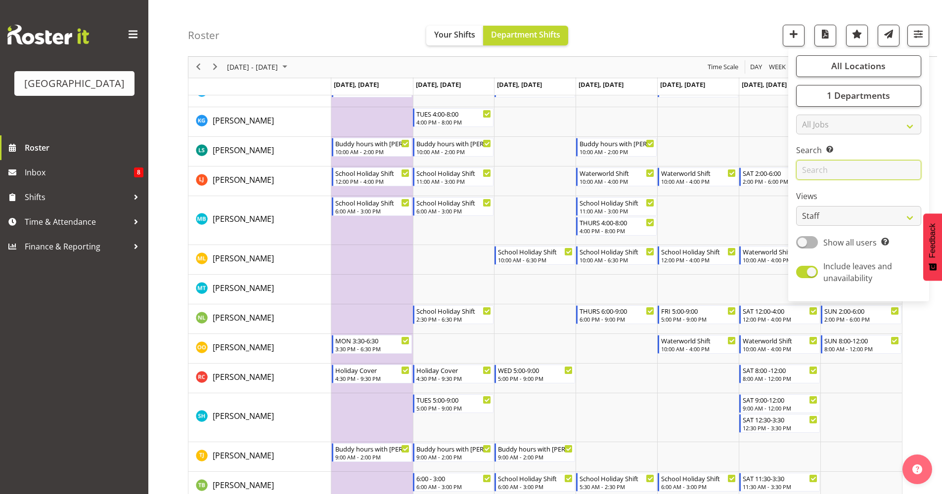
click at [746, 166] on input "text" at bounding box center [858, 171] width 125 height 20
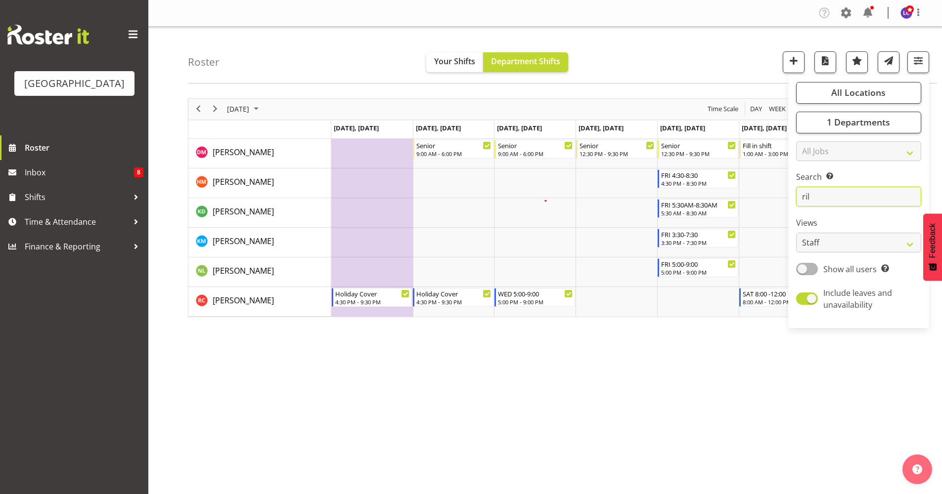
scroll to position [0, 0]
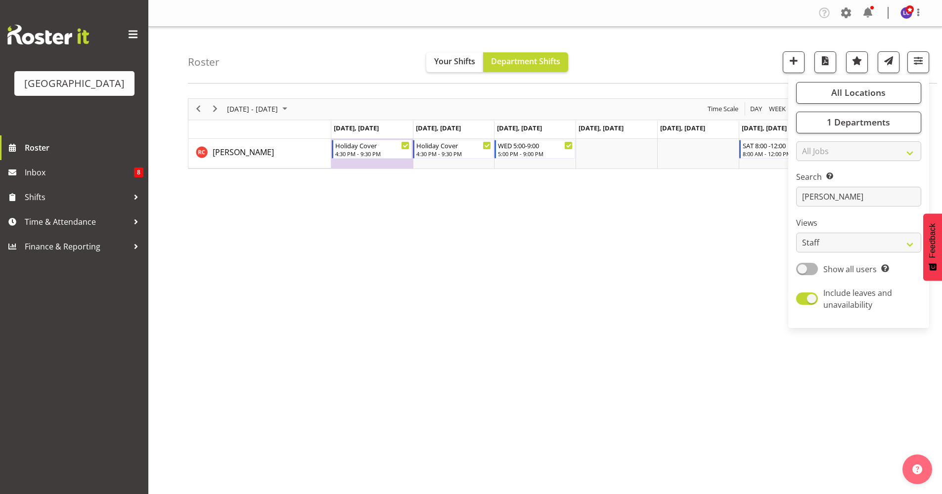
click at [672, 274] on div "[DATE] - [DATE] [DATE] Day Week Fortnight Month calendar Month Agenda Time Scal…" at bounding box center [565, 289] width 754 height 396
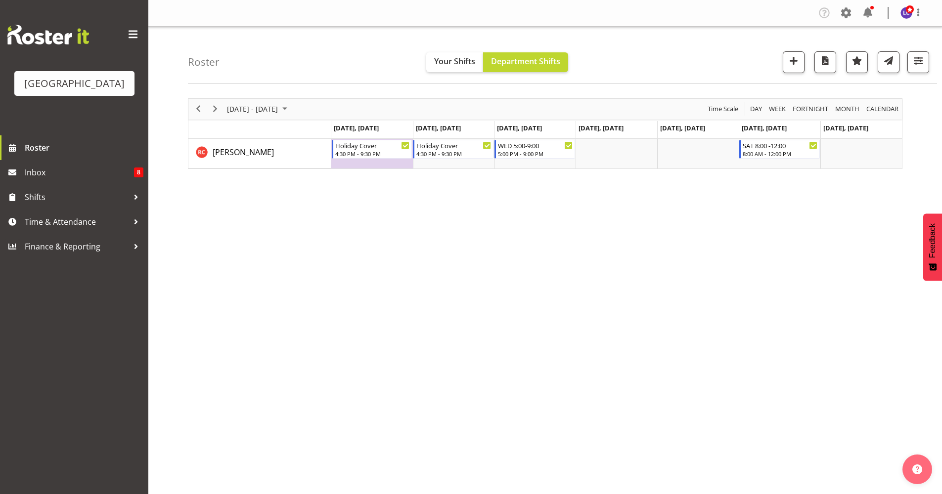
click at [489, 219] on div "[DATE] - [DATE] [DATE] Day Week Fortnight Month calendar Month Agenda Time Scal…" at bounding box center [565, 289] width 754 height 396
click at [746, 64] on span "button" at bounding box center [918, 60] width 13 height 13
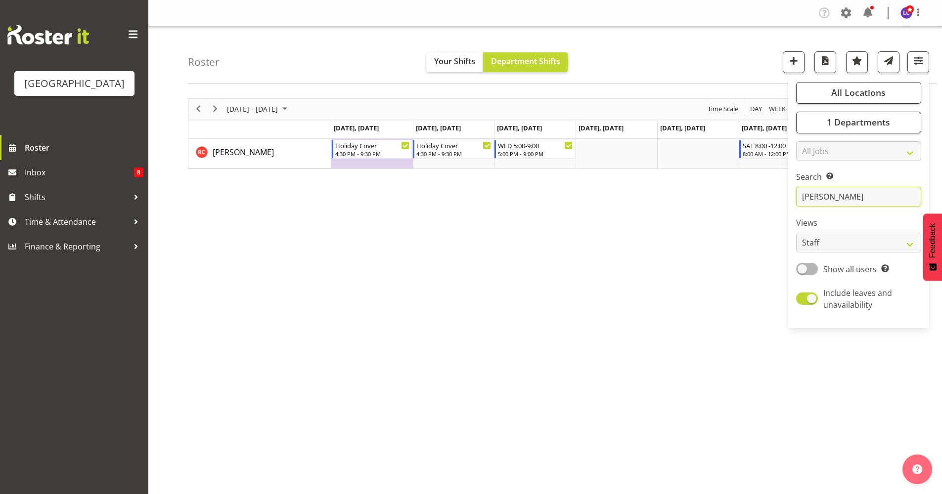
drag, startPoint x: 842, startPoint y: 198, endPoint x: 783, endPoint y: 194, distance: 59.0
click at [746, 194] on div "Roster Your Shifts Department Shifts All Locations [GEOGRAPHIC_DATA] Select All…" at bounding box center [545, 257] width 794 height 460
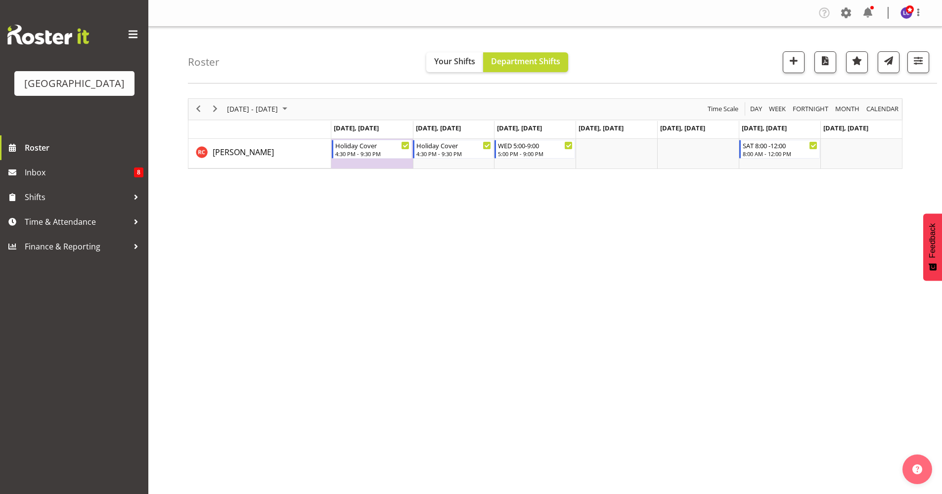
click at [746, 279] on div "[DATE] - [DATE] [DATE] Day Week Fortnight Month calendar Month Agenda Time Scal…" at bounding box center [565, 289] width 754 height 396
click at [746, 67] on button "button" at bounding box center [918, 62] width 22 height 22
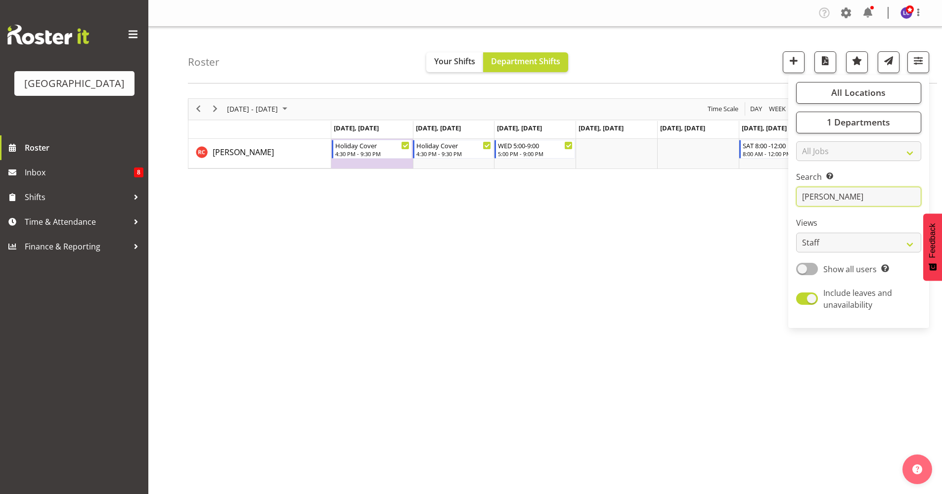
click at [746, 204] on input "[PERSON_NAME]" at bounding box center [858, 197] width 125 height 20
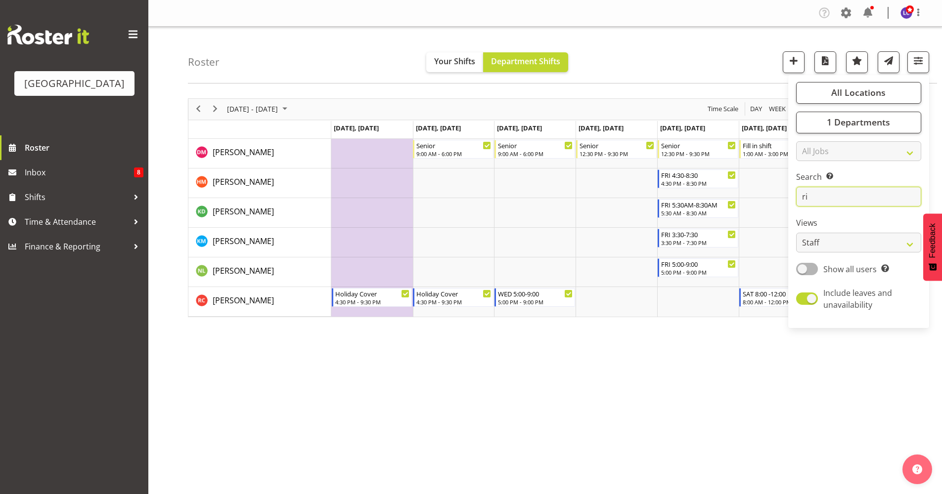
type input "r"
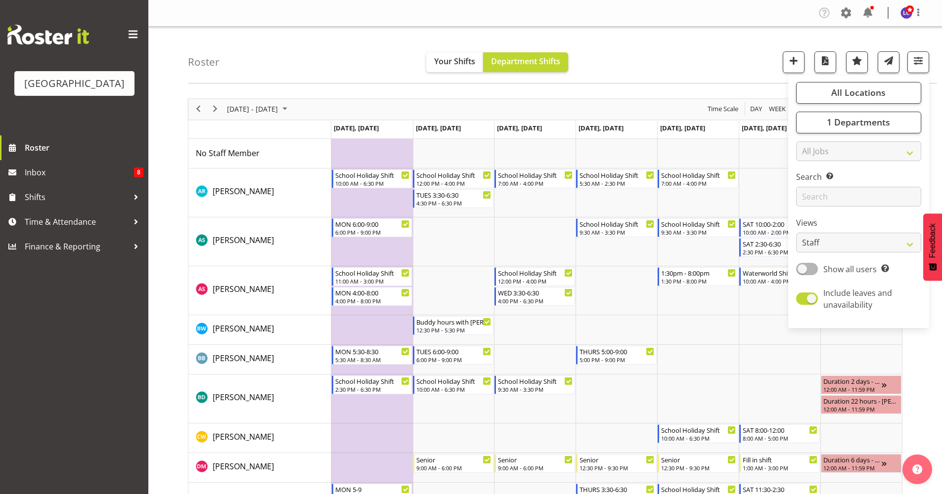
click at [713, 60] on div "Roster Your Shifts Department Shifts All Locations [GEOGRAPHIC_DATA] Select All…" at bounding box center [562, 55] width 749 height 57
